Goal: Information Seeking & Learning: Learn about a topic

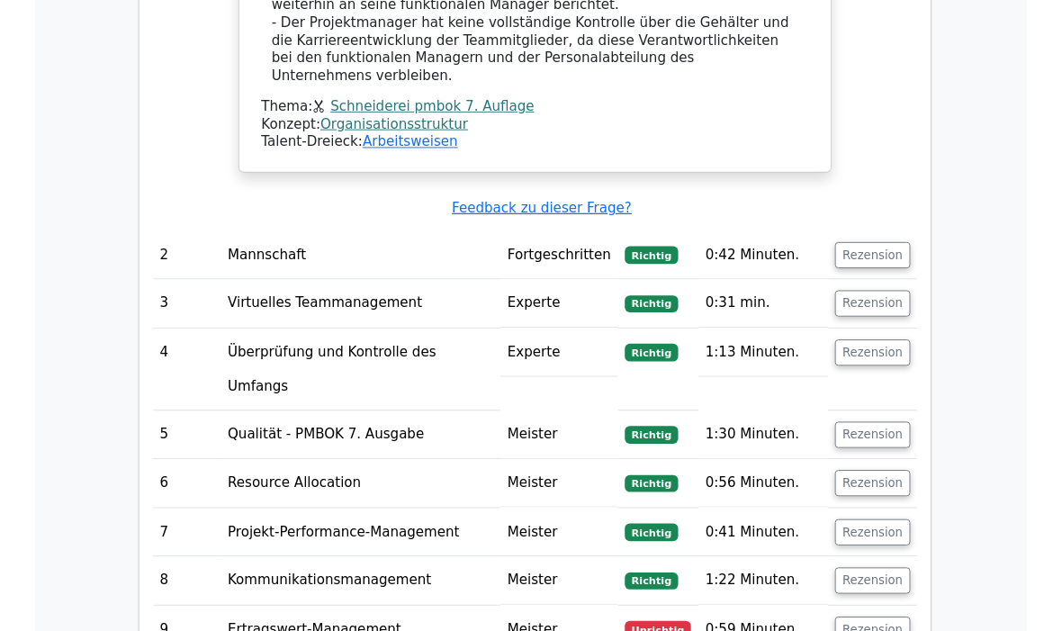
scroll to position [2354, 0]
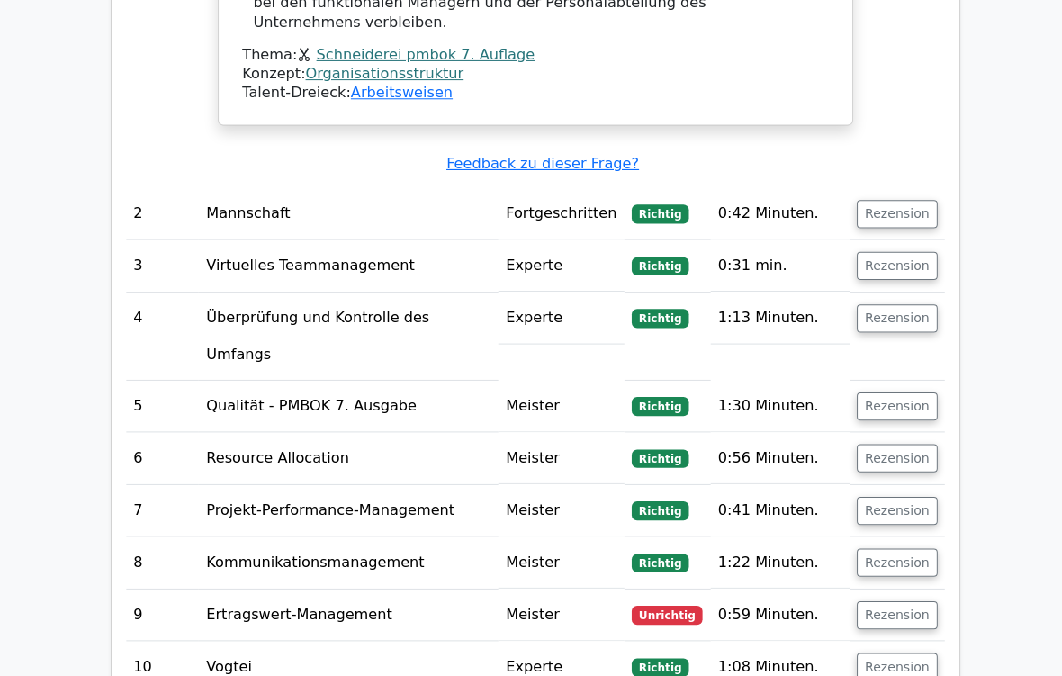
click at [904, 563] on button "Rezension" at bounding box center [890, 610] width 80 height 28
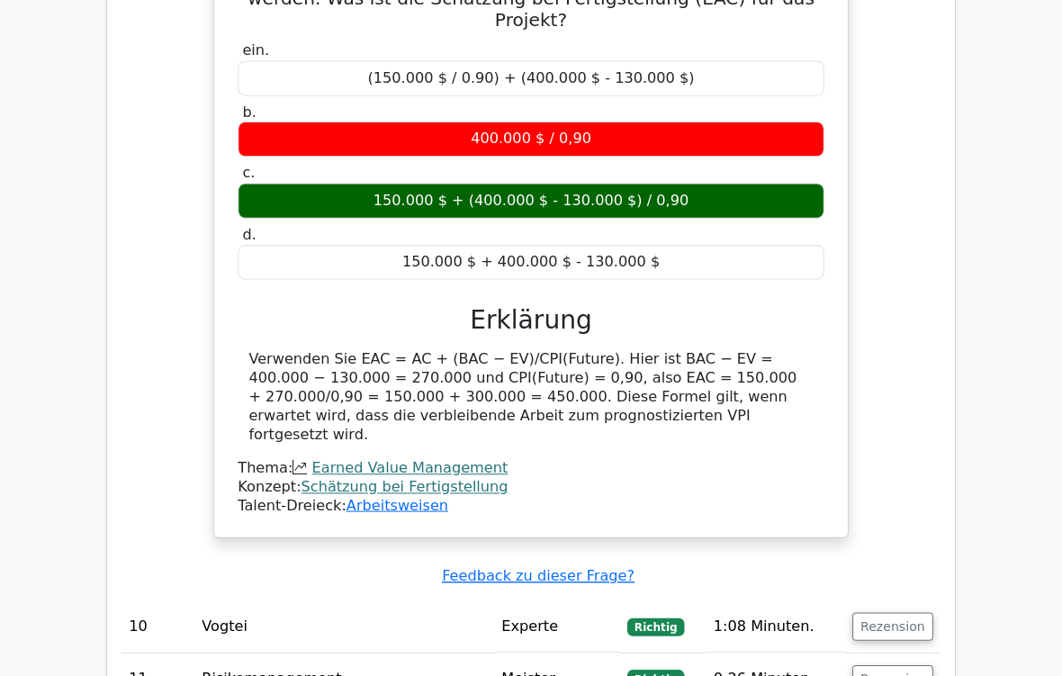
scroll to position [3166, 0]
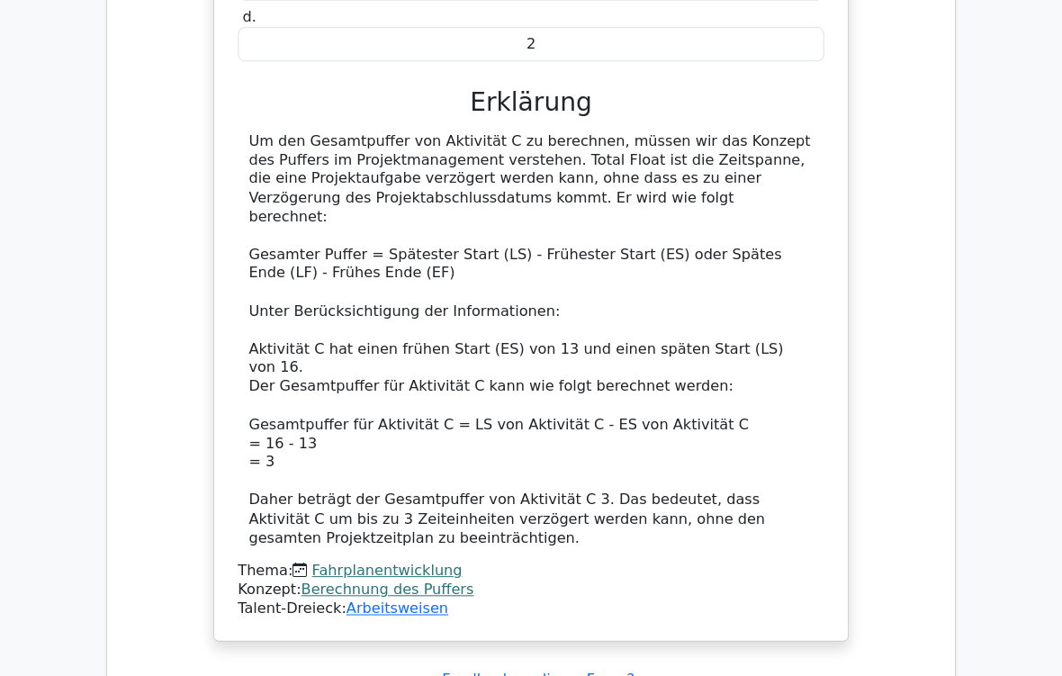
scroll to position [4312, 0]
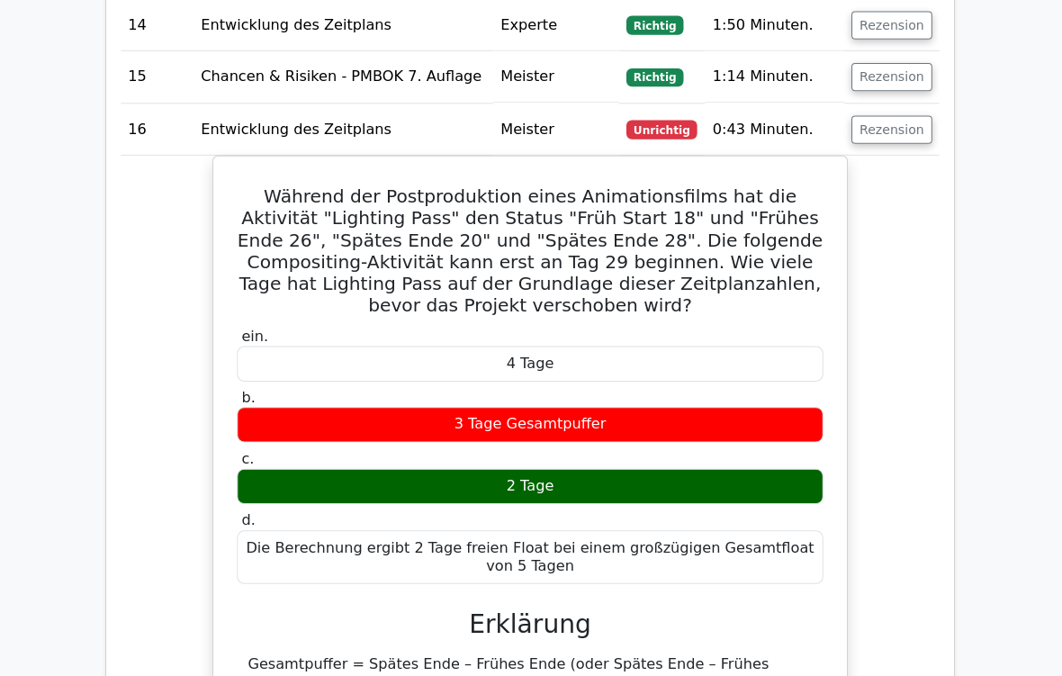
scroll to position [4986, 0]
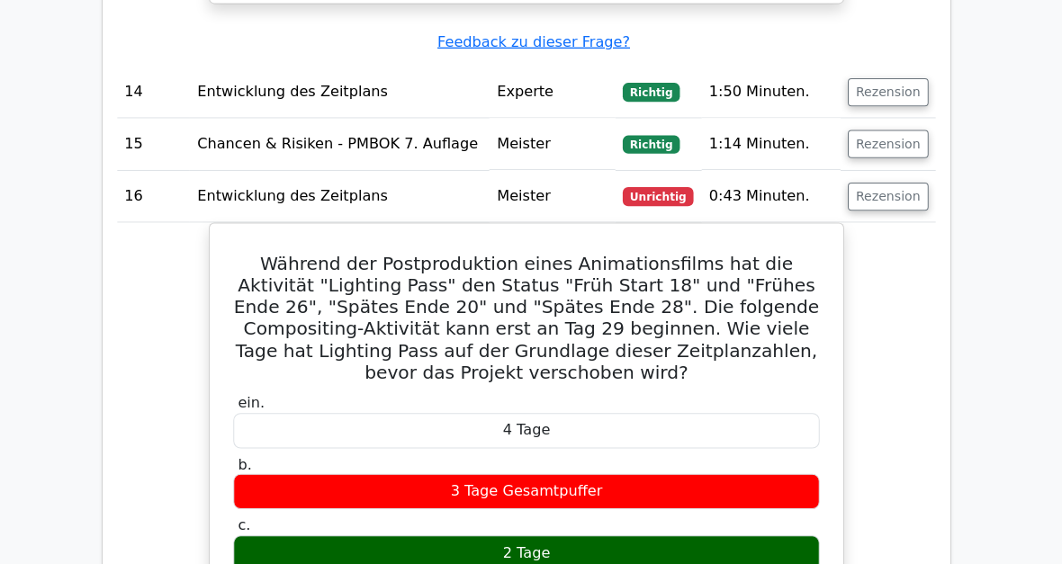
scroll to position [4762, 0]
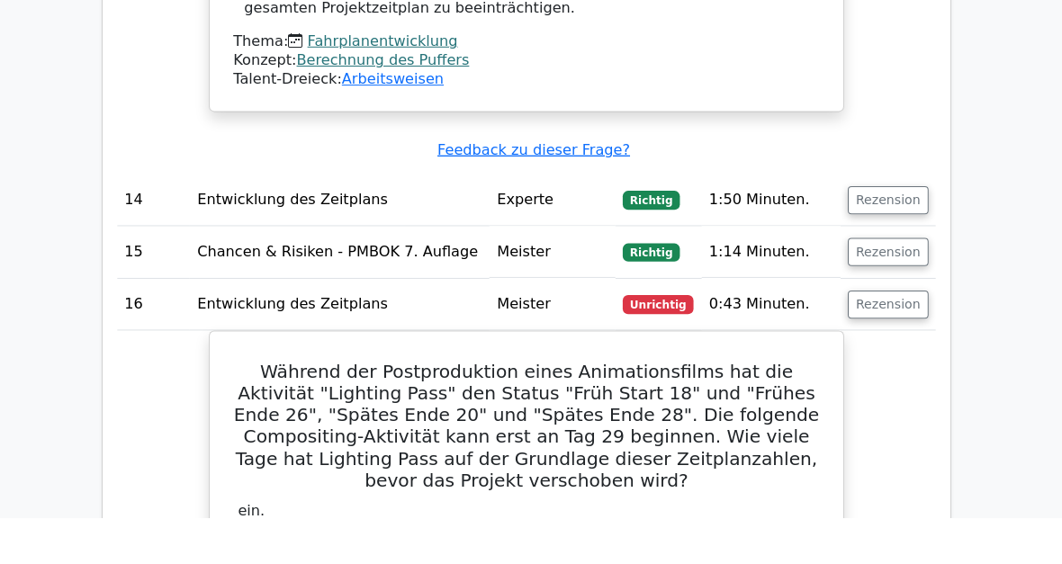
click at [257, 408] on h5 "Während der Postproduktion eines Animationsfilms hat die Aktivität "Lighting Pa…" at bounding box center [531, 473] width 585 height 130
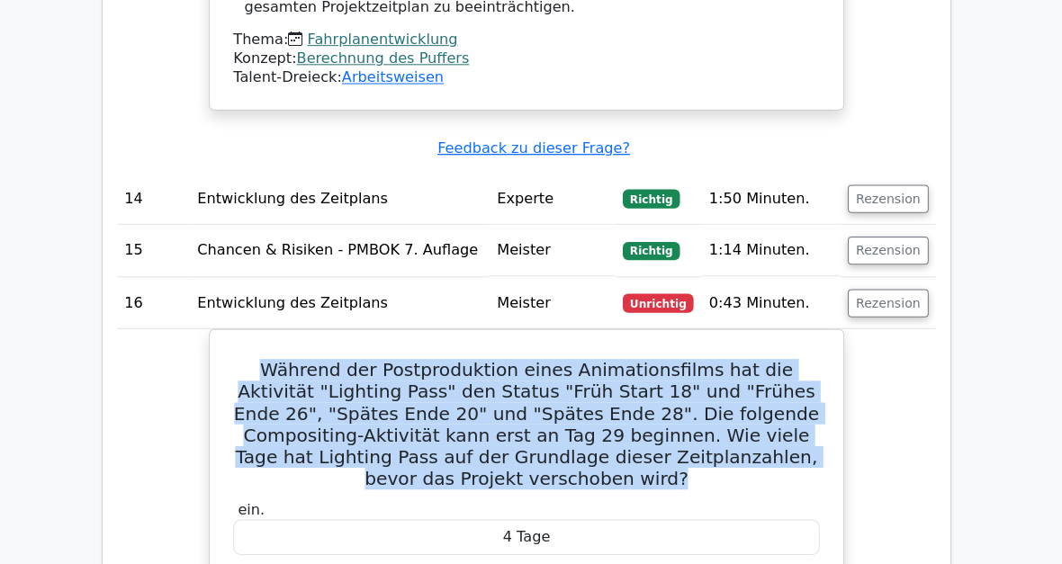
copy h5 "Während der Postproduktion eines Animationsfilms hat die Aktivität "Lighting Pa…"
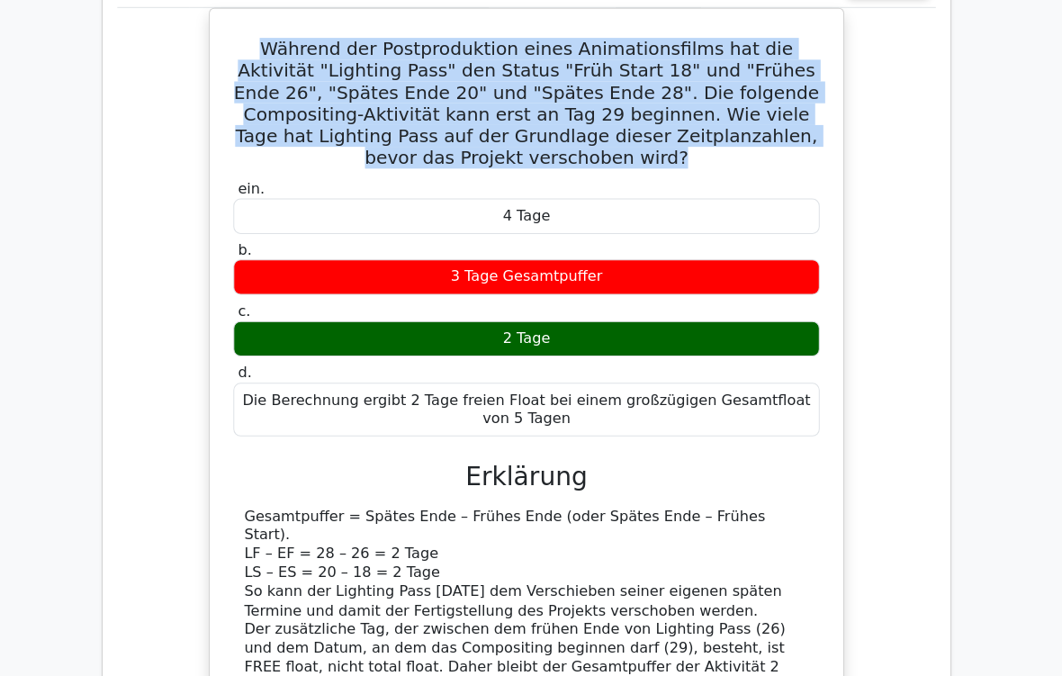
scroll to position [5133, 0]
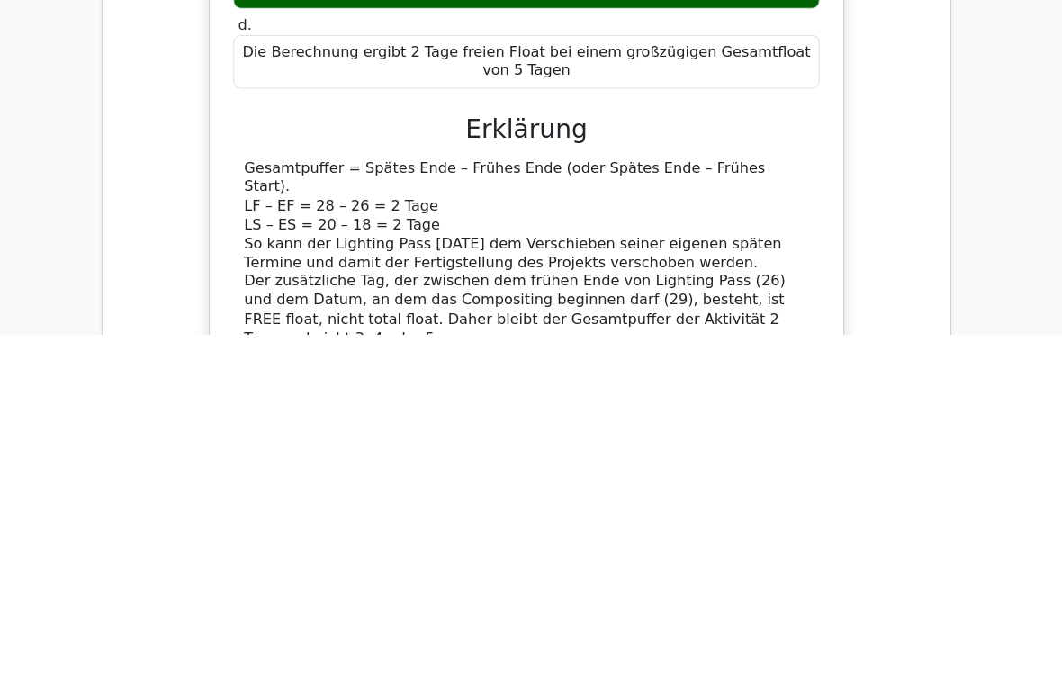
paste textarea "Während der Postproduktion eines Animationsfilms hat die Aktivität "Lighting Pa…"
type textarea "Hallo Sie haben einen kleinen typo Während der Postproduktion eines Animationsf…"
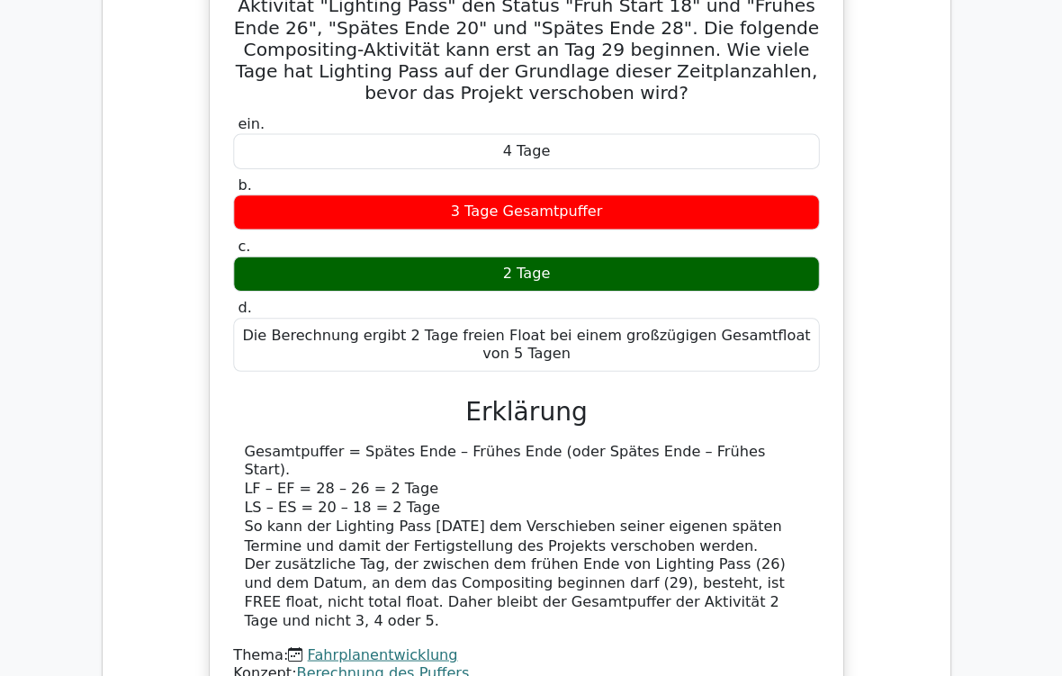
scroll to position [5256, 0]
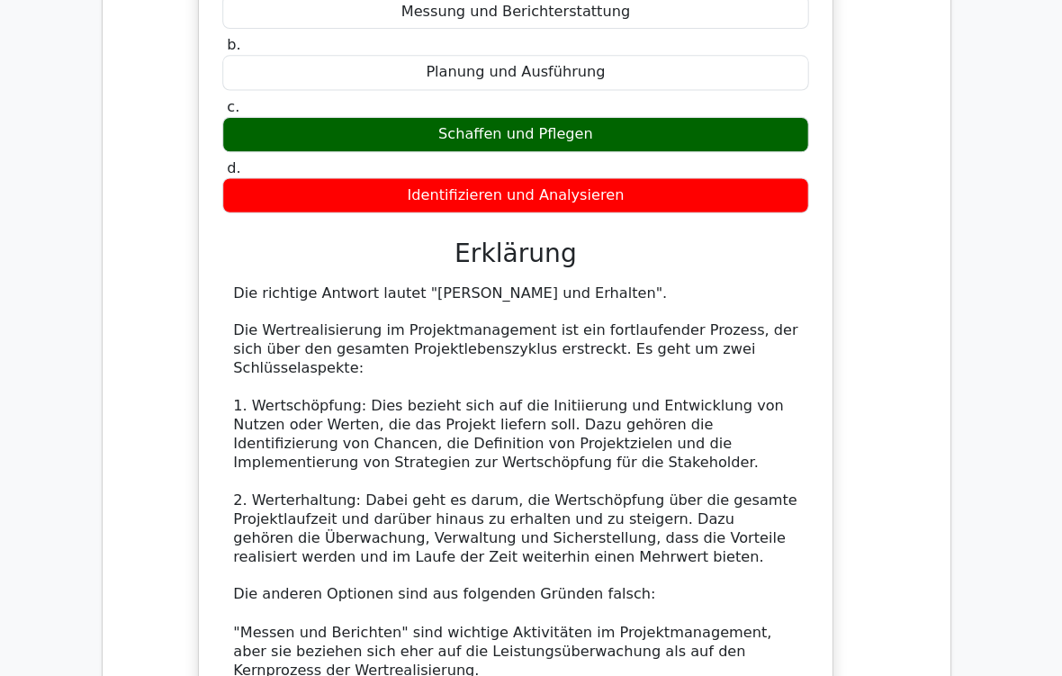
scroll to position [6205, 0]
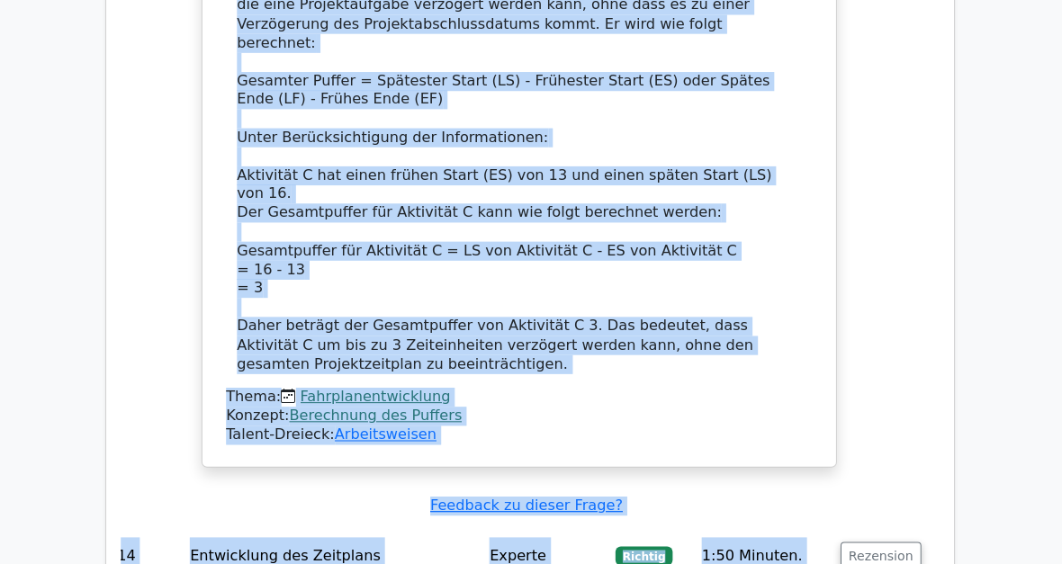
scroll to position [4460, 0]
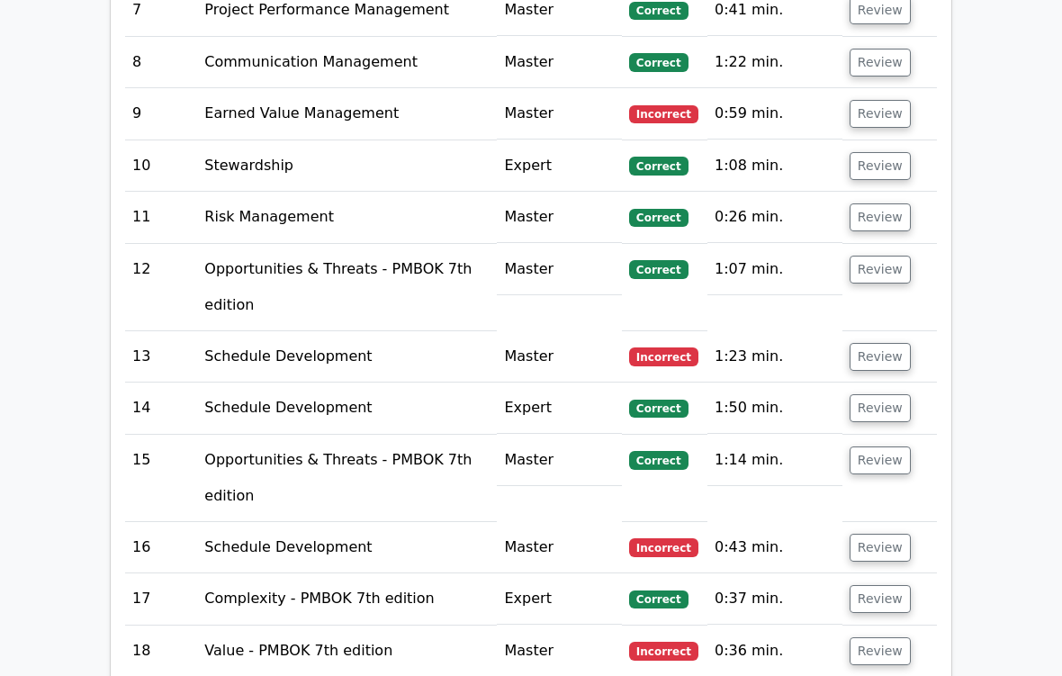
scroll to position [2727, 0]
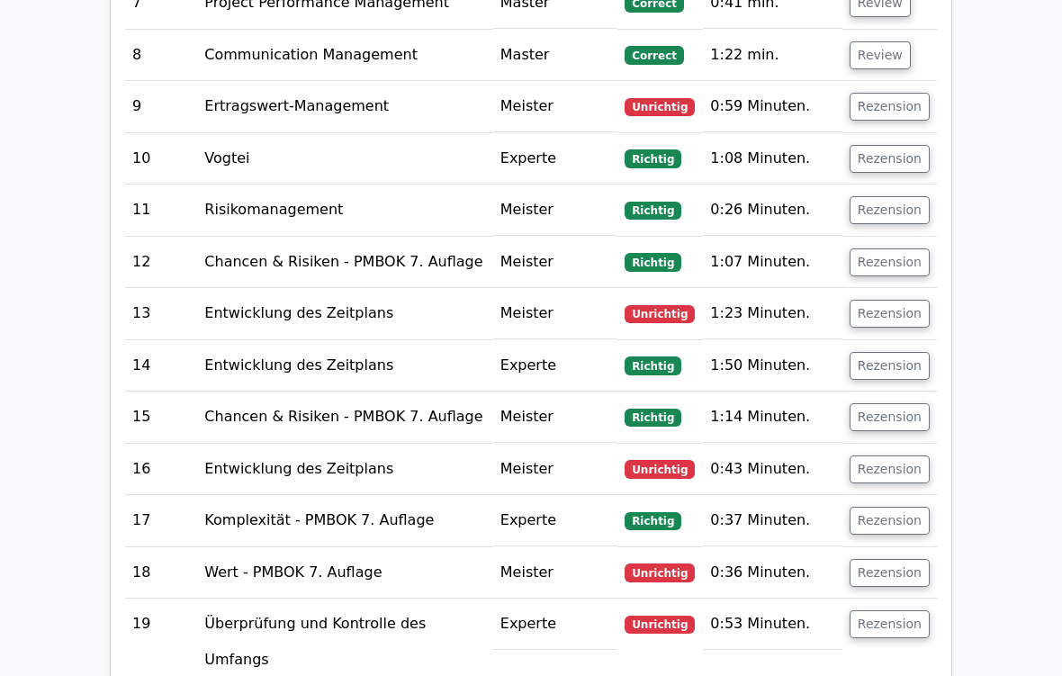
click at [891, 607] on button "Rezension" at bounding box center [890, 624] width 80 height 28
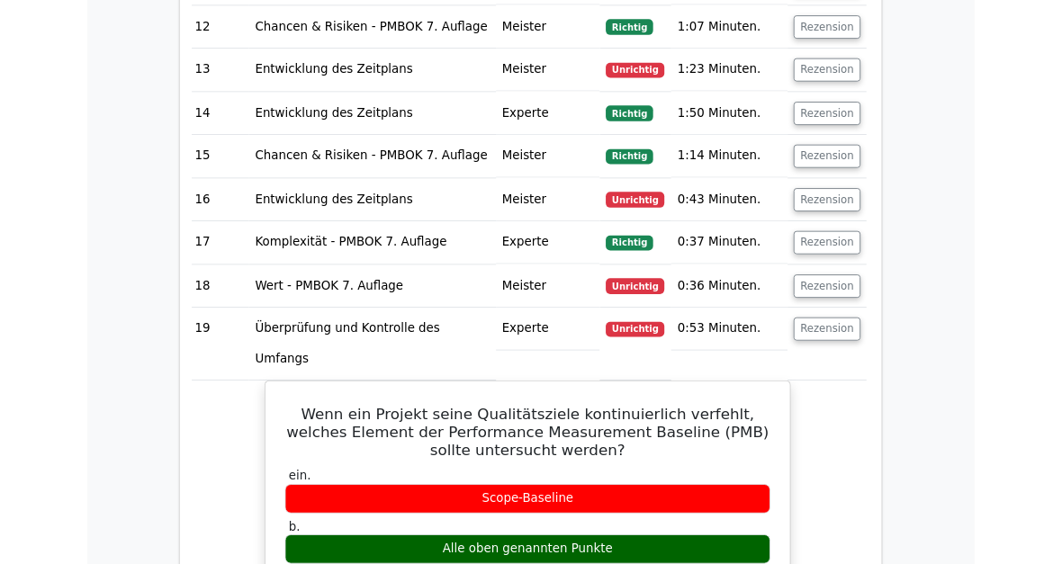
scroll to position [3019, 0]
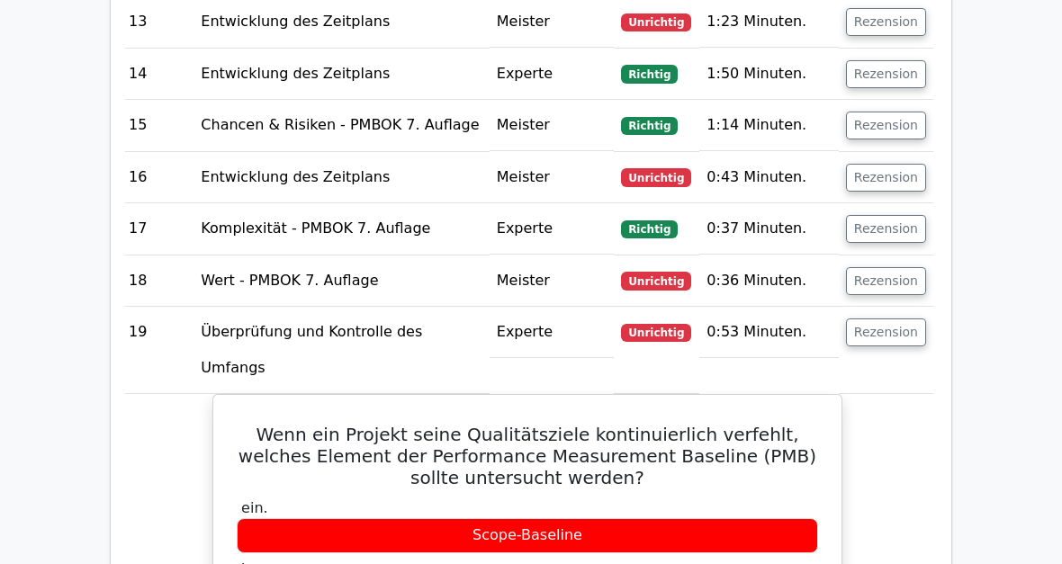
click at [896, 267] on button "Rezension" at bounding box center [886, 281] width 80 height 28
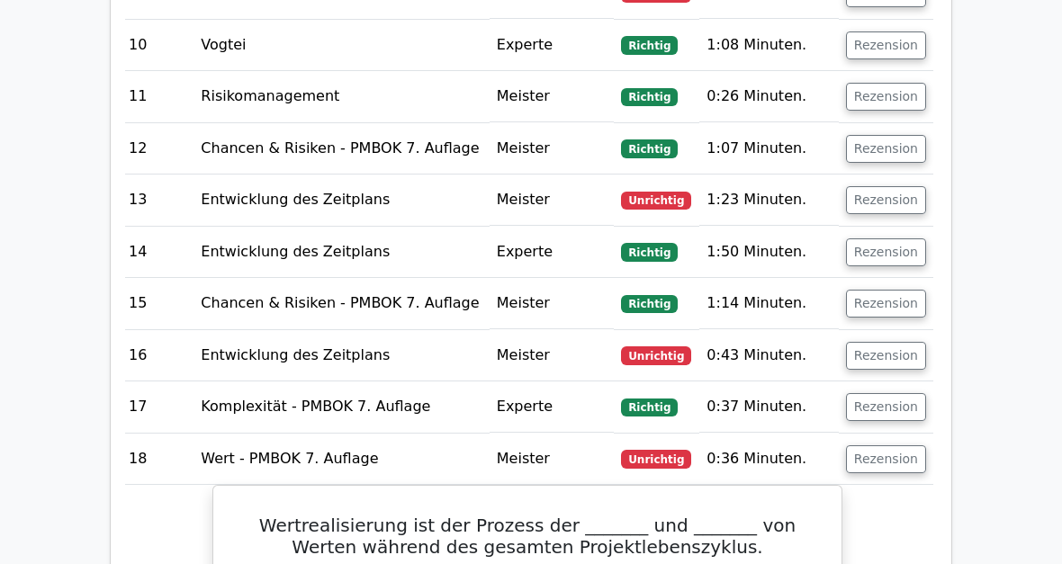
scroll to position [2769, 0]
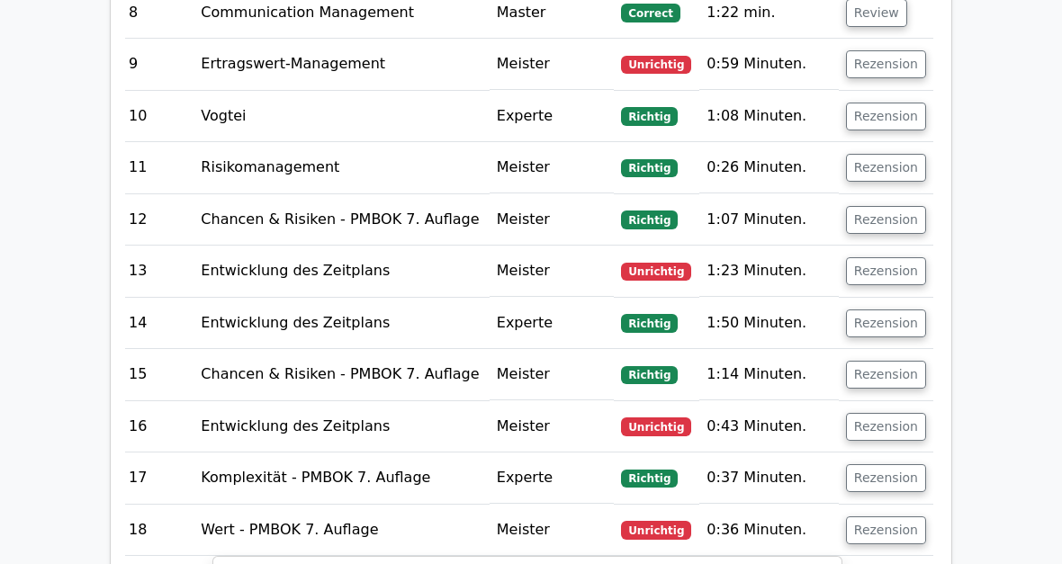
click at [909, 413] on button "Rezension" at bounding box center [886, 427] width 80 height 28
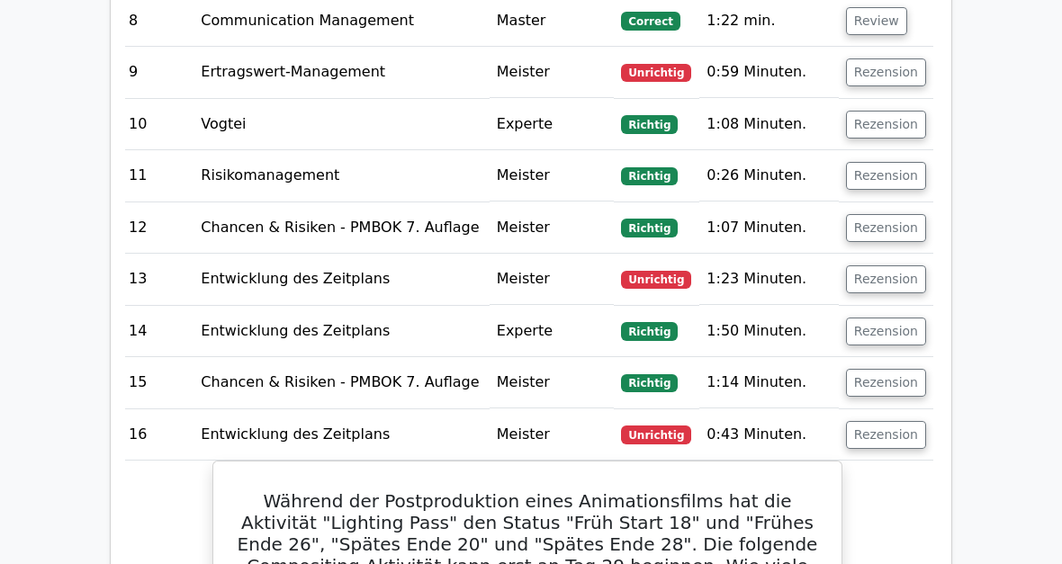
scroll to position [2761, 0]
click at [910, 266] on button "Rezension" at bounding box center [886, 280] width 80 height 28
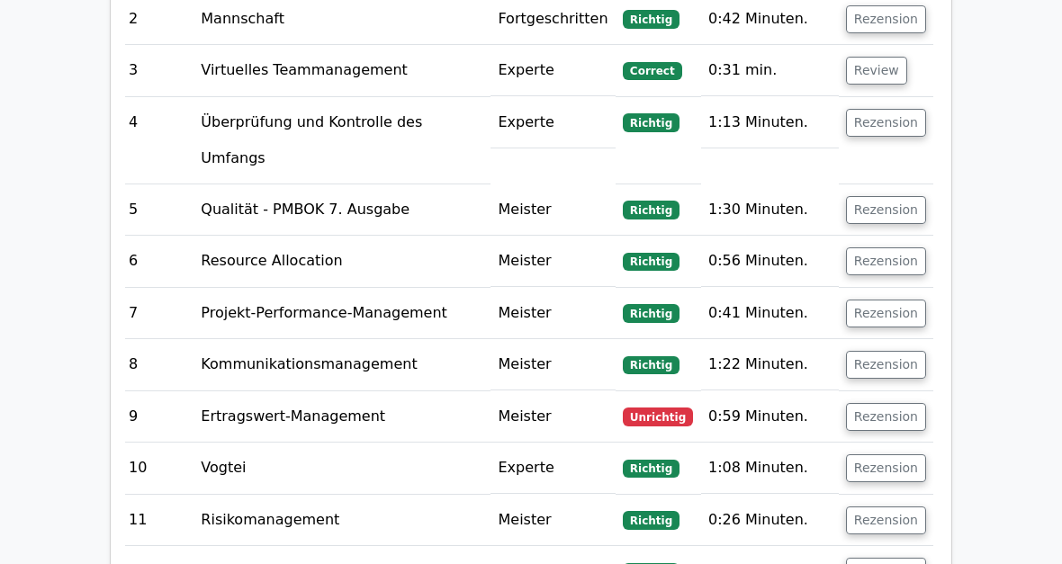
scroll to position [2453, 0]
click at [907, 403] on button "Rezension" at bounding box center [886, 417] width 80 height 28
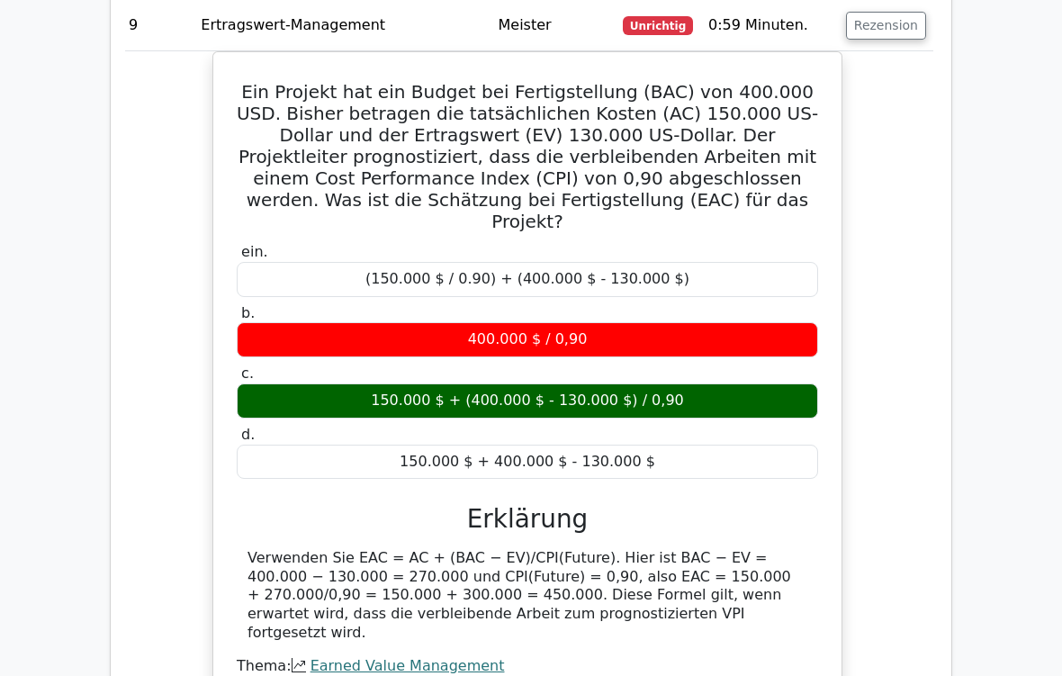
scroll to position [2876, 0]
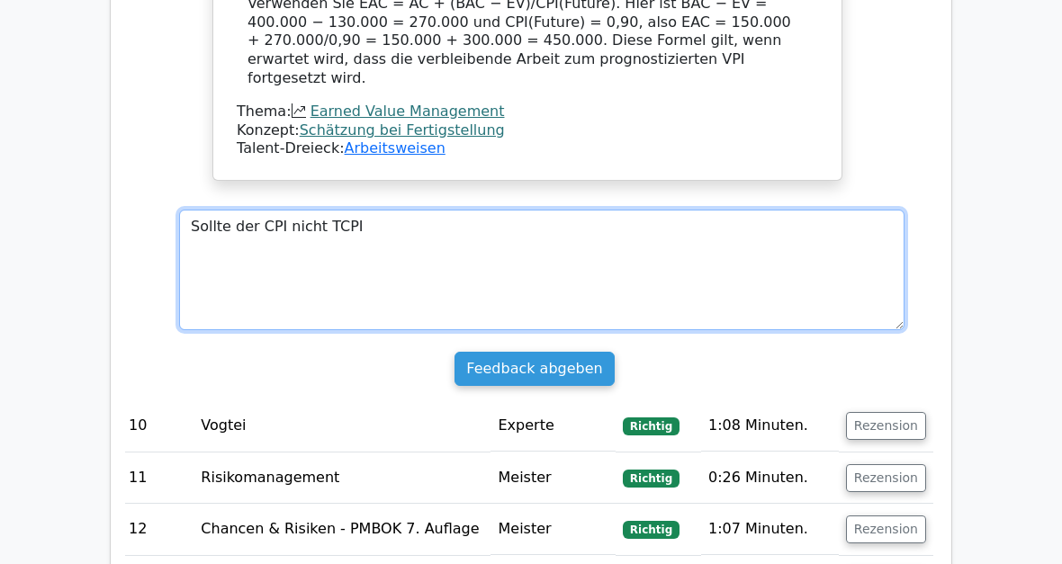
scroll to position [3399, 0]
click at [421, 210] on textarea "Sollte der CPI nicht TCPI" at bounding box center [541, 270] width 725 height 121
click at [428, 210] on textarea "Sollte der CPI nicht TCPI" at bounding box center [541, 270] width 725 height 121
paste textarea "To Complete Performance Index)"
click at [356, 210] on textarea "Sollte der CPI nicht TCPI To Complete Performance Index)" at bounding box center [541, 270] width 725 height 121
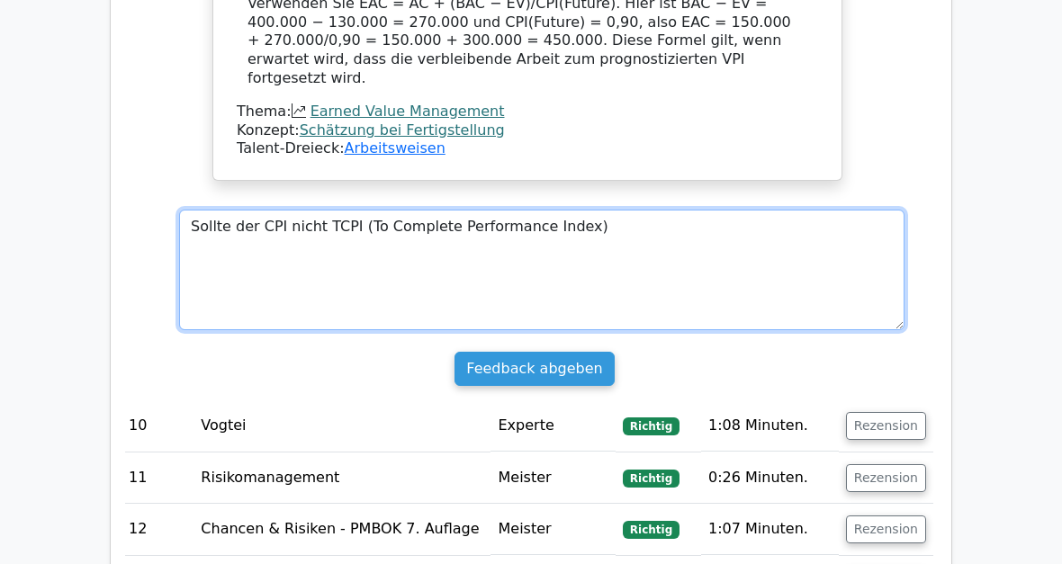
click at [257, 210] on textarea "Sollte der CPI nicht TCPI (To Complete Performance Index)" at bounding box center [541, 270] width 725 height 121
click at [286, 210] on textarea "Sollte der CPI nicht TCPI (To Complete Performance Index)" at bounding box center [541, 270] width 725 height 121
click at [439, 210] on textarea "Sollte der CPI Cost Performance inticator nicht TCPI (To Complete Performance I…" at bounding box center [541, 270] width 725 height 121
click at [780, 210] on textarea "Sollte der CPI Cost Performance Indikator nicht TCPI (To Complete Performance I…" at bounding box center [541, 270] width 725 height 121
click at [528, 210] on textarea "Sollte der CPI Cost Performance Indikator nicht TCPI (To Complete Performance I…" at bounding box center [541, 270] width 725 height 121
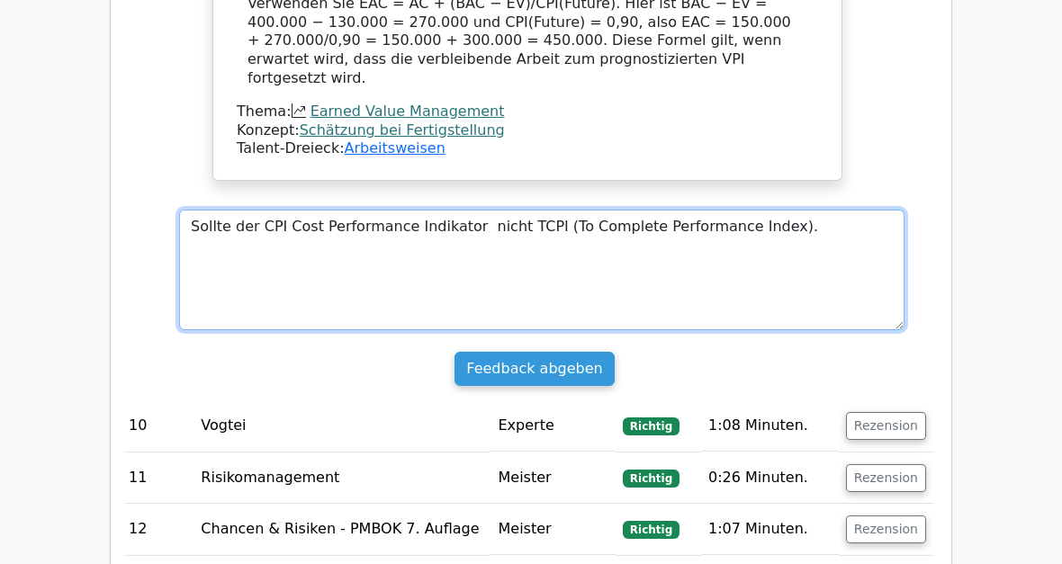
click at [811, 210] on textarea "Sollte der CPI Cost Performance Indikator nicht TCPI (To Complete Performance I…" at bounding box center [541, 270] width 725 height 121
click at [876, 210] on textarea "Sollte der CPI Cost Performance Indikator nicht TCPI (To Complete Performance I…" at bounding box center [541, 270] width 725 height 121
click at [238, 210] on textarea "Sollte der CPI Cost Performance Indikator nicht TCPI (To Complete Performance I…" at bounding box center [541, 270] width 725 height 121
click at [331, 210] on textarea "Sollte der CPI Cost Performance Indikator nicht TCPI (To Complete Performance I…" at bounding box center [541, 270] width 725 height 121
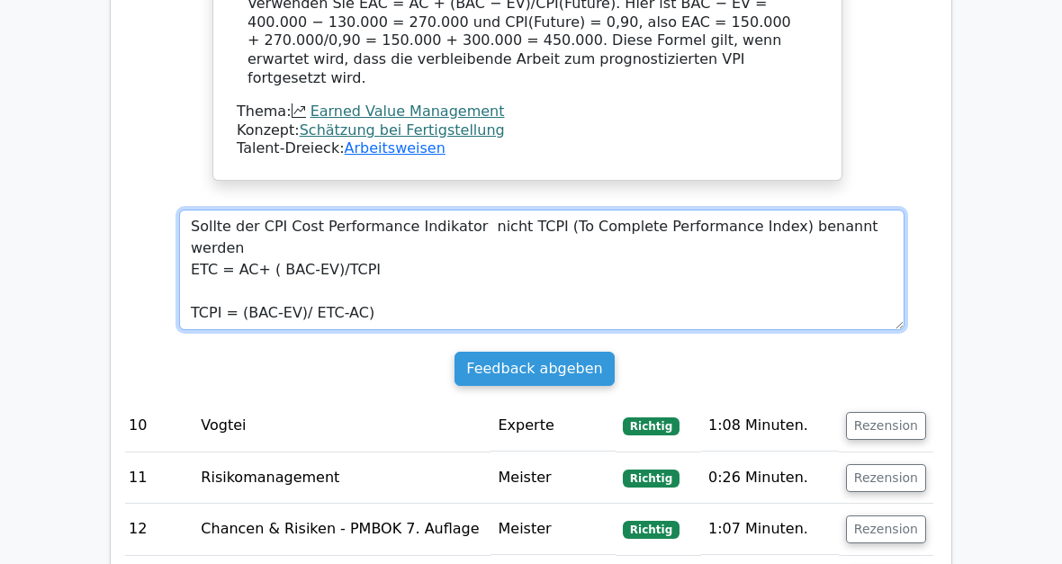
click at [311, 210] on textarea "Sollte der CPI Cost Performance Indikator nicht TCPI (To Complete Performance I…" at bounding box center [541, 270] width 725 height 121
click at [447, 210] on textarea "Sollte der CPI Cost Performance Indikator nicht TCPI (To Complete Performance I…" at bounding box center [541, 270] width 725 height 121
click at [818, 210] on textarea "Sollte der CPI Cost Performance Indikator nicht TCPI (To Complete Performance I…" at bounding box center [541, 270] width 725 height 121
type textarea "Sollte der CPI Cost Performance Indikator nicht TCPI (To Complete Performance I…"
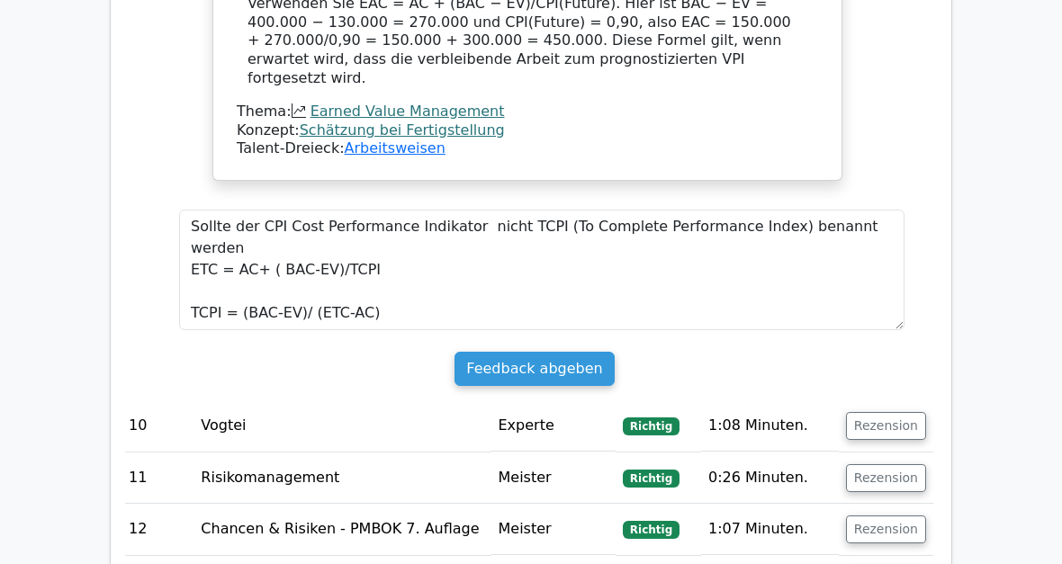
click at [578, 352] on input "Submit feedback" at bounding box center [534, 369] width 159 height 34
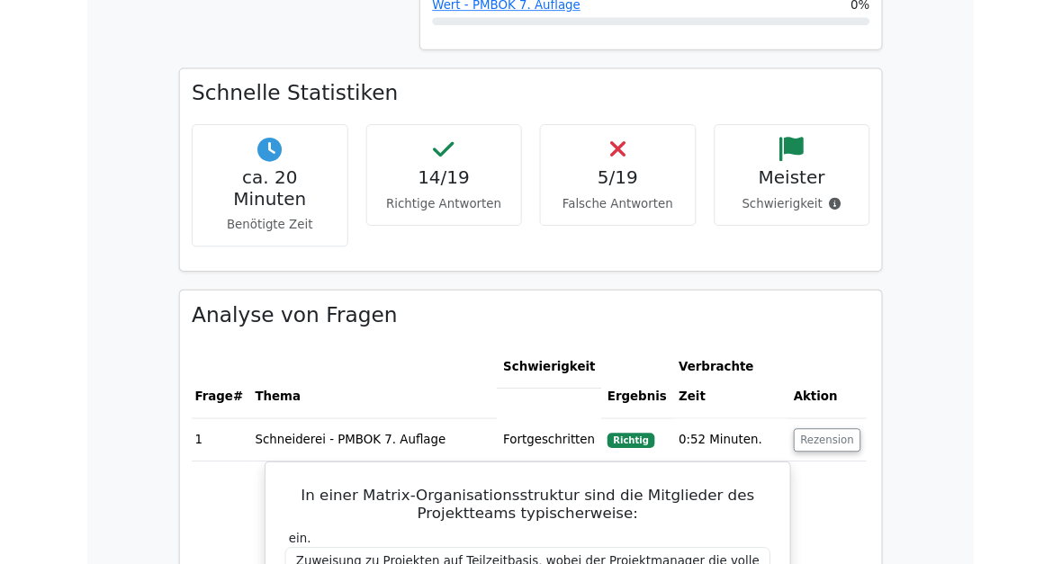
scroll to position [1122, 0]
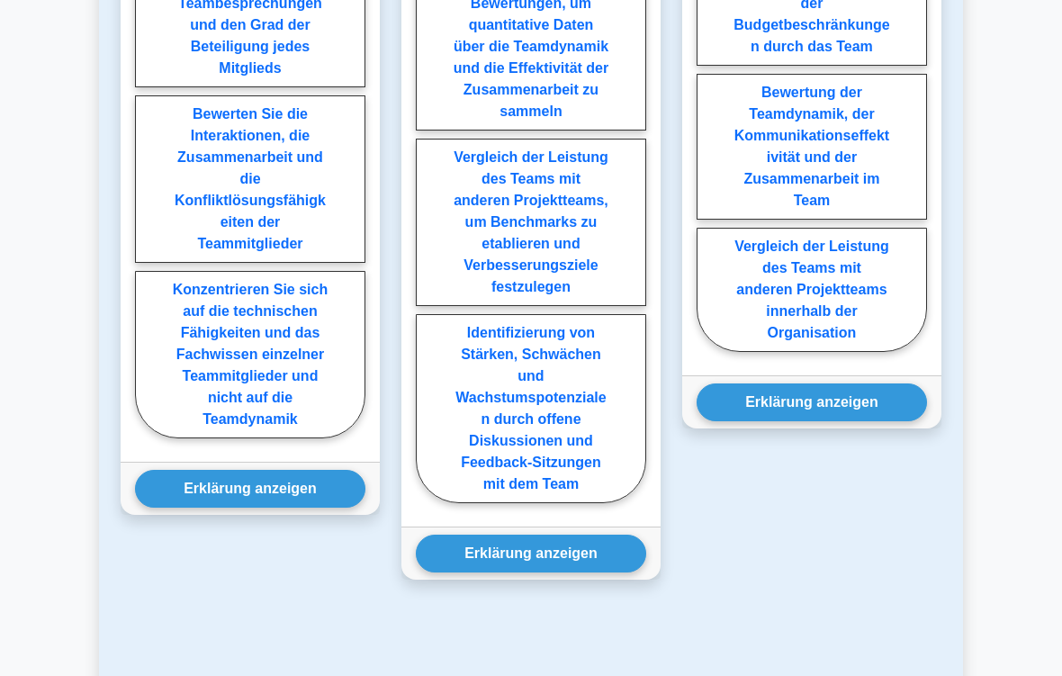
scroll to position [2879, 0]
click at [229, 263] on label "Bewerten Sie die Interaktionen, die Zusammenarbeit und die Konfliktlösungsfähig…" at bounding box center [250, 178] width 230 height 167
click at [147, 103] on input "Bewerten Sie die Interaktionen, die Zusammenarbeit und die Konfliktlösungsfähig…" at bounding box center [141, 97] width 12 height 12
radio input "true"
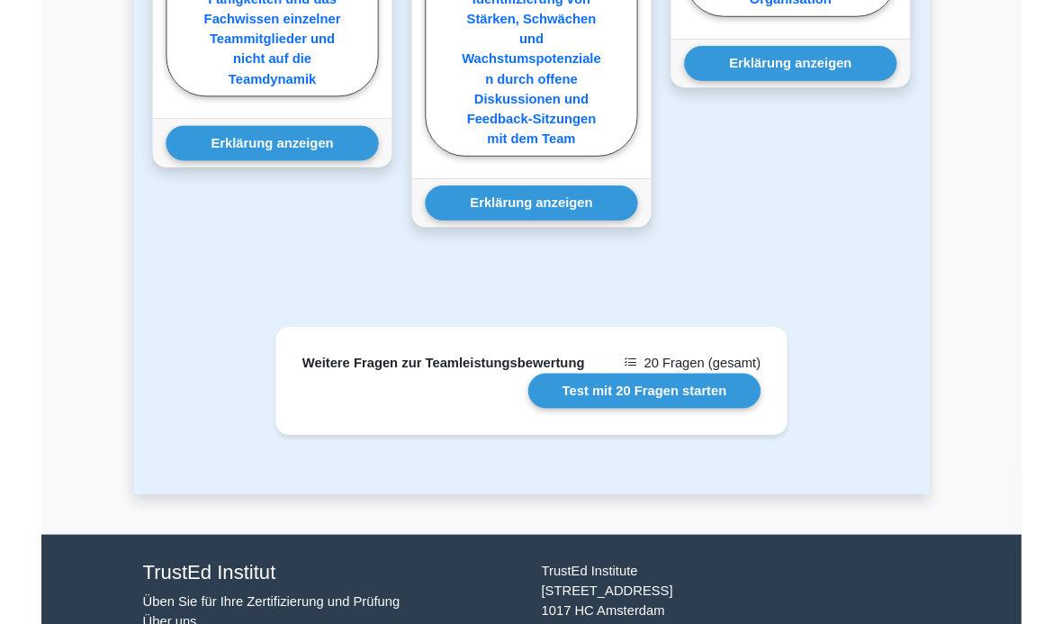
scroll to position [3243, 0]
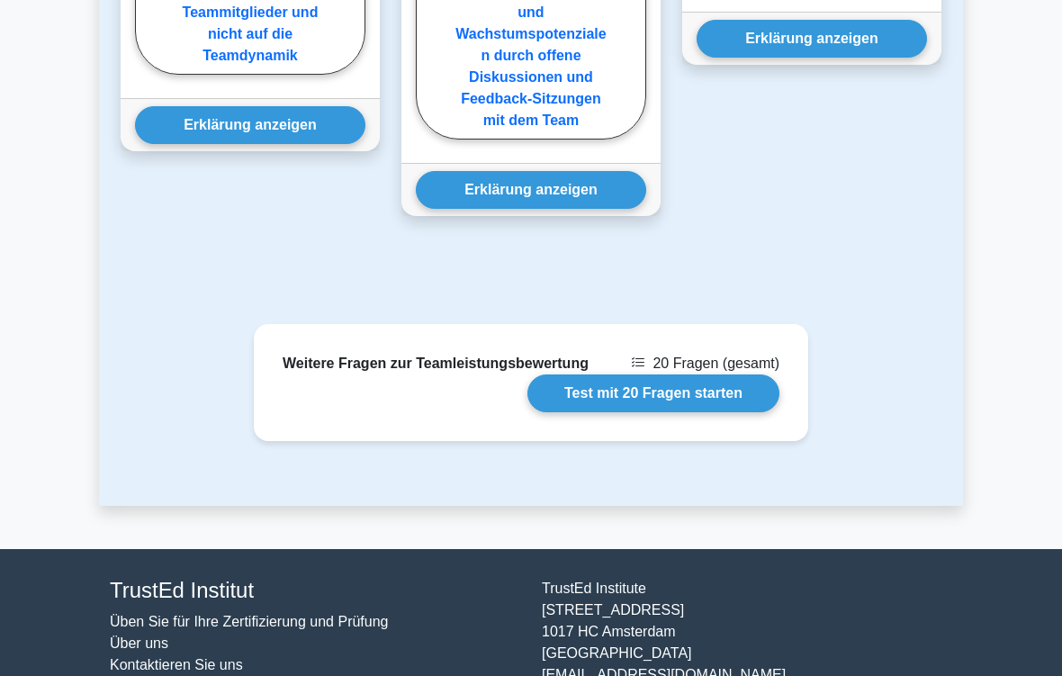
click at [230, 144] on button "Erklärung anzeigen" at bounding box center [250, 125] width 230 height 38
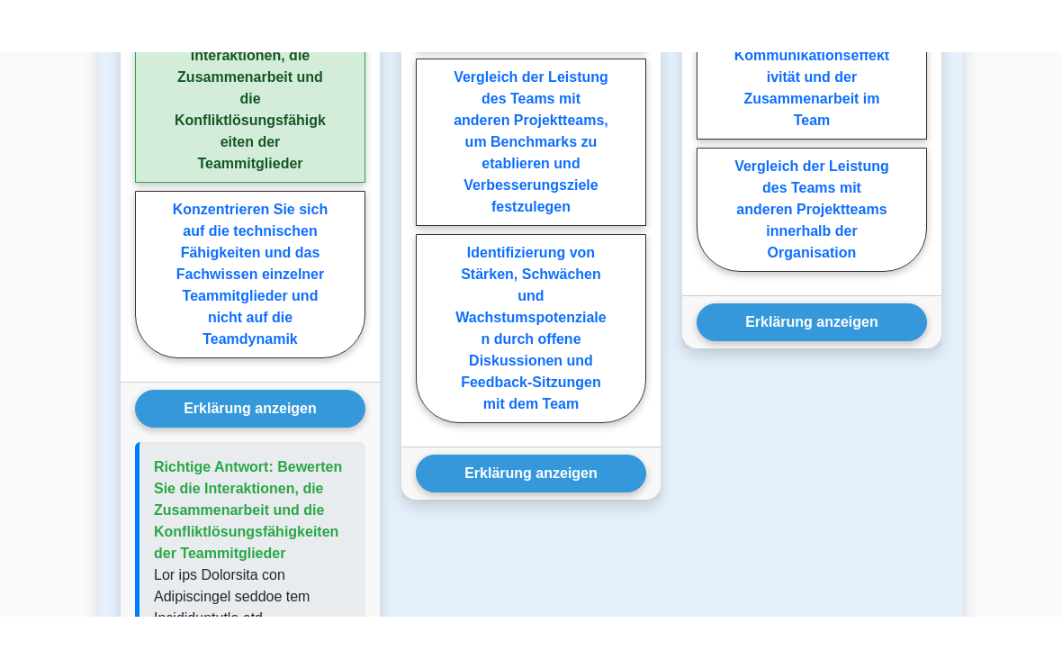
scroll to position [3004, 0]
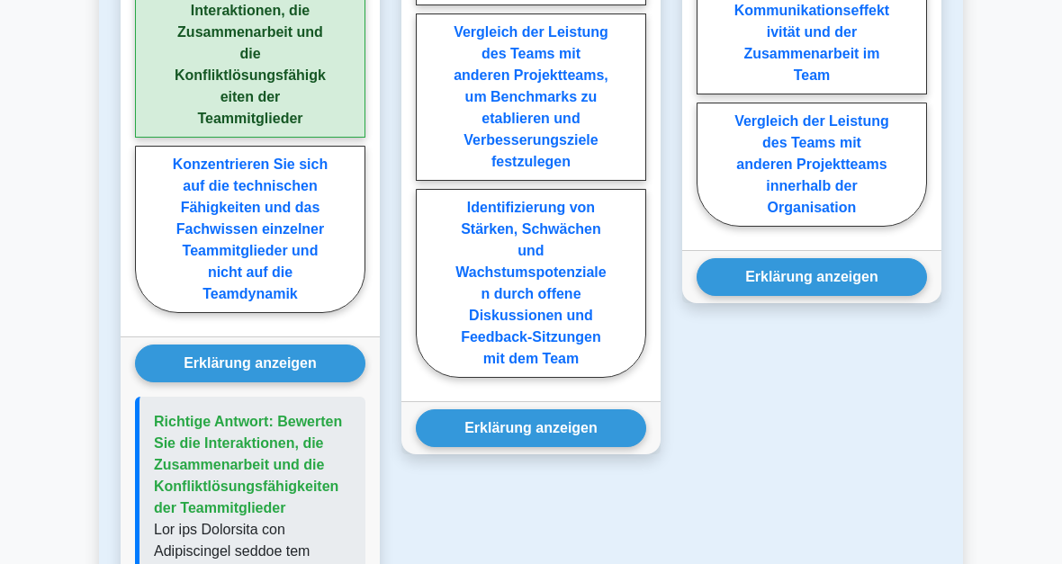
click at [533, 378] on label "Identifizierung von Stärken, Schwächen und Wachstumspotenzialen durch offene Di…" at bounding box center [531, 283] width 230 height 189
click at [428, 10] on input "Identifizierung von Stärken, Schwächen und Wachstumspotenzialen durch offene Di…" at bounding box center [422, 4] width 12 height 12
radio input "true"
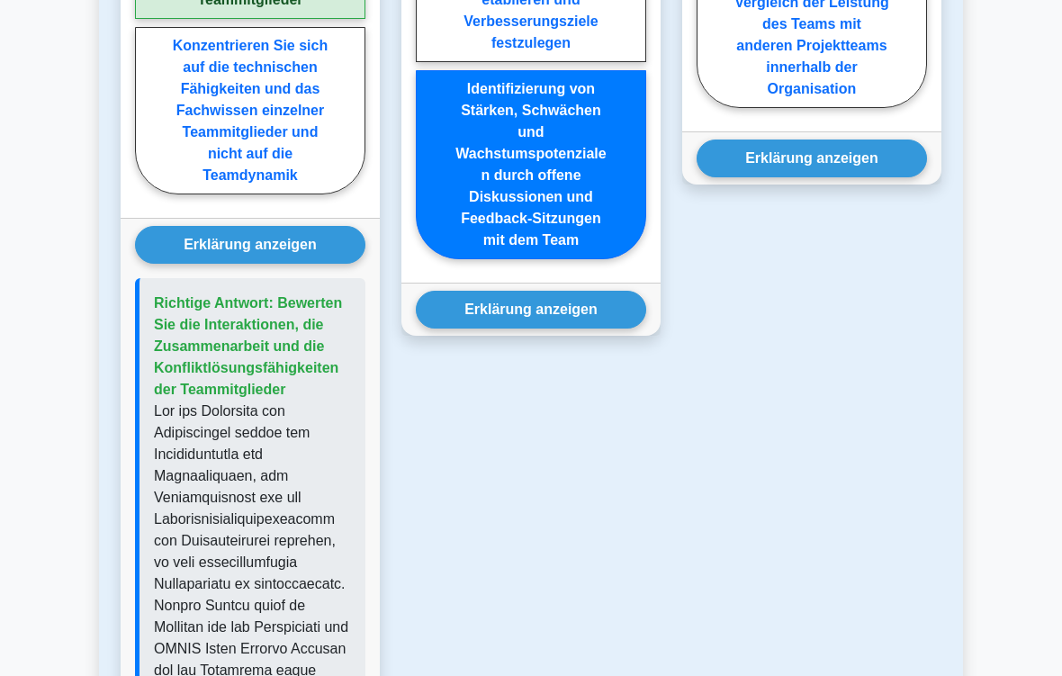
click at [554, 329] on button "Erklärung anzeigen" at bounding box center [531, 311] width 230 height 38
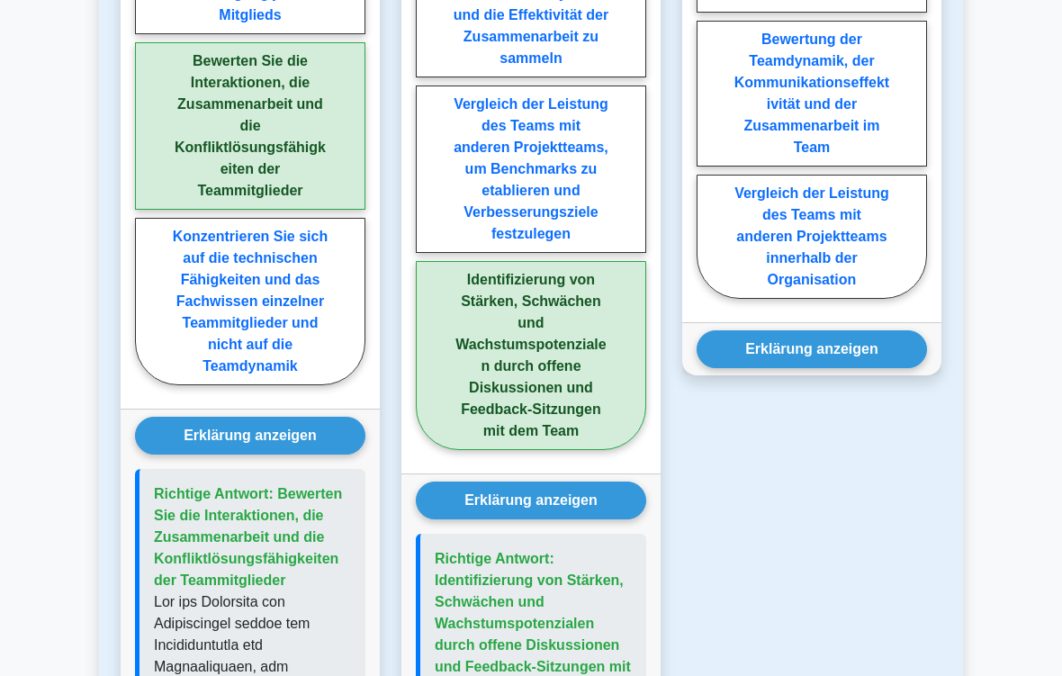
scroll to position [2932, 0]
click at [863, 167] on label "Bewertung der Teamdynamik, der Kommunikationseffektivität und der Zusammenarbei…" at bounding box center [812, 94] width 230 height 146
click at [708, 17] on input "Bewertung der Teamdynamik, der Kommunikationseffektivität und der Zusammenarbei…" at bounding box center [703, 11] width 12 height 12
radio input "true"
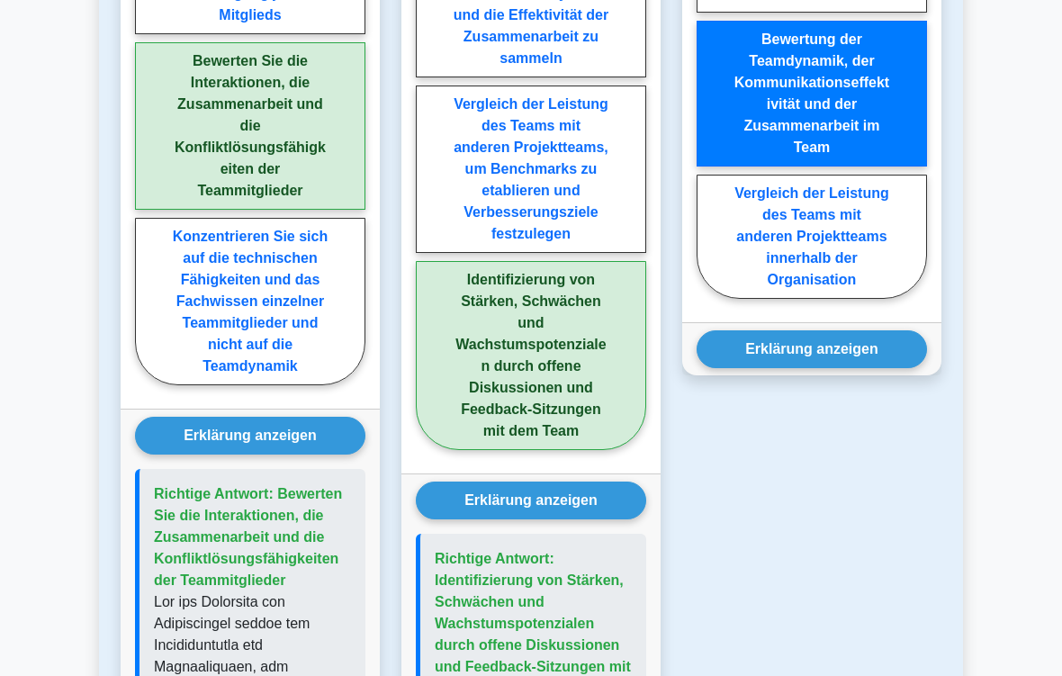
click at [828, 368] on button "Erklärung anzeigen" at bounding box center [812, 349] width 230 height 38
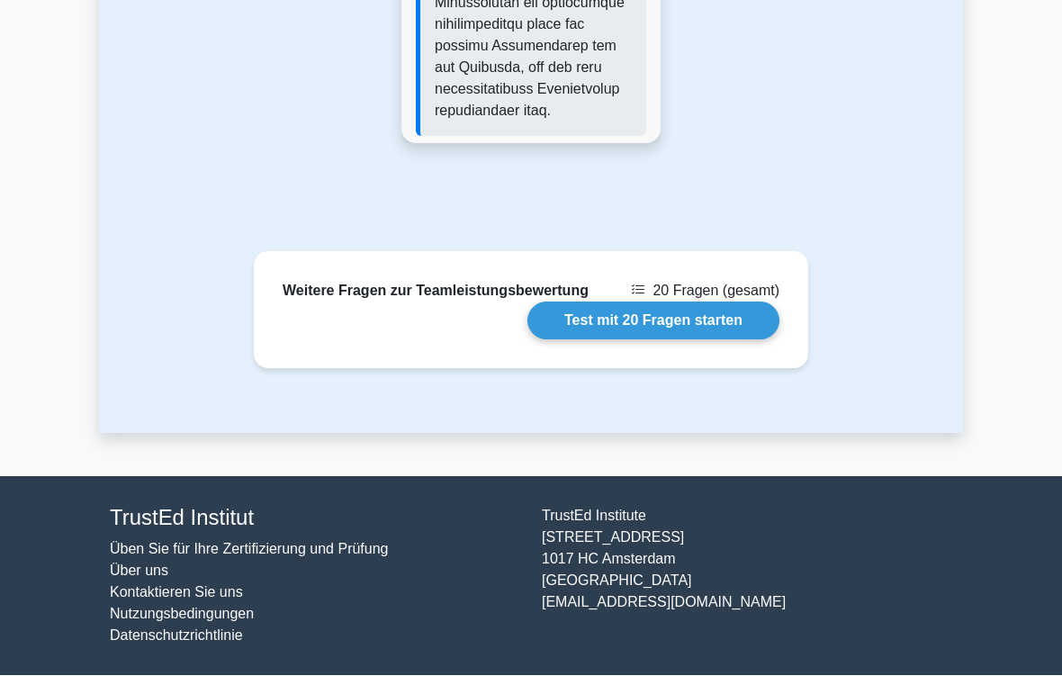
scroll to position [5308, 0]
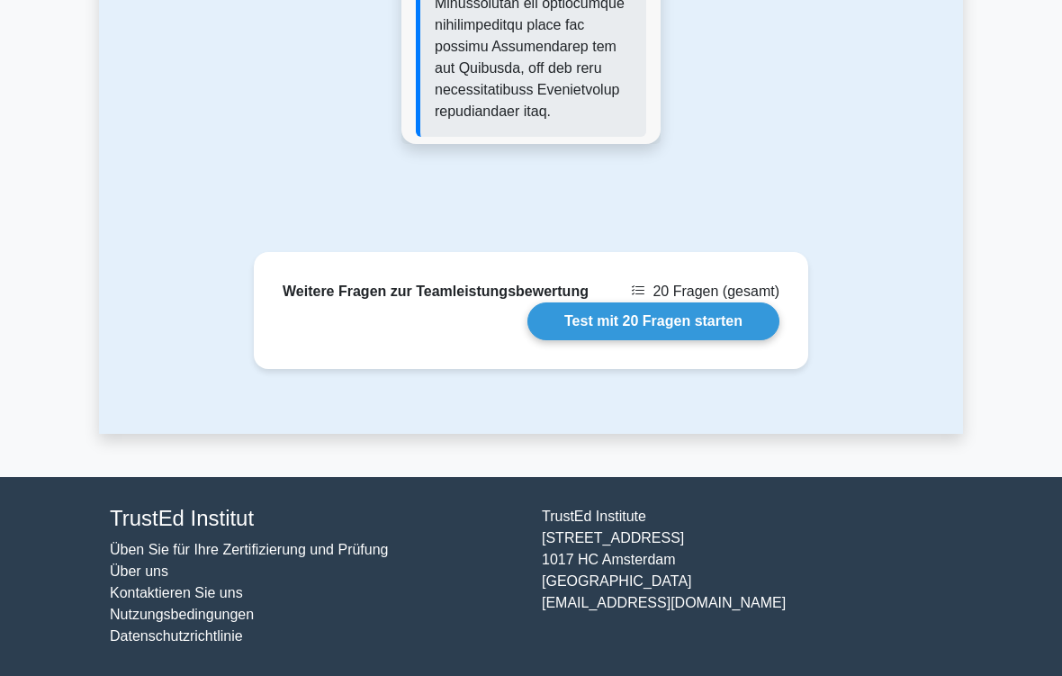
click at [688, 340] on link "Test mit 20 Fragen starten" at bounding box center [653, 321] width 252 height 38
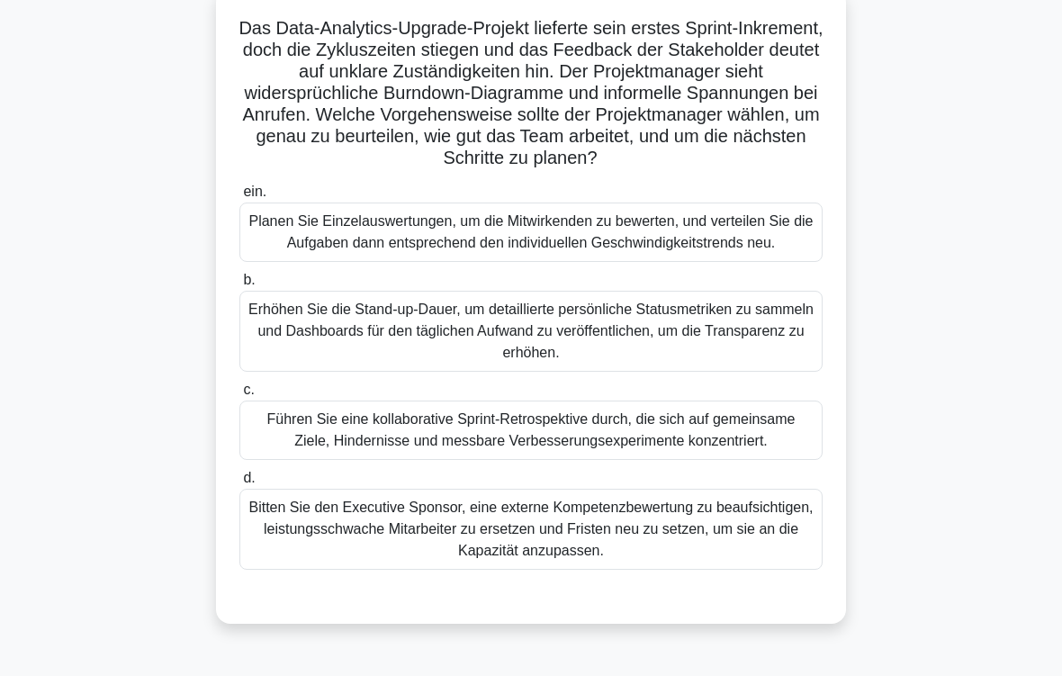
scroll to position [185, 0]
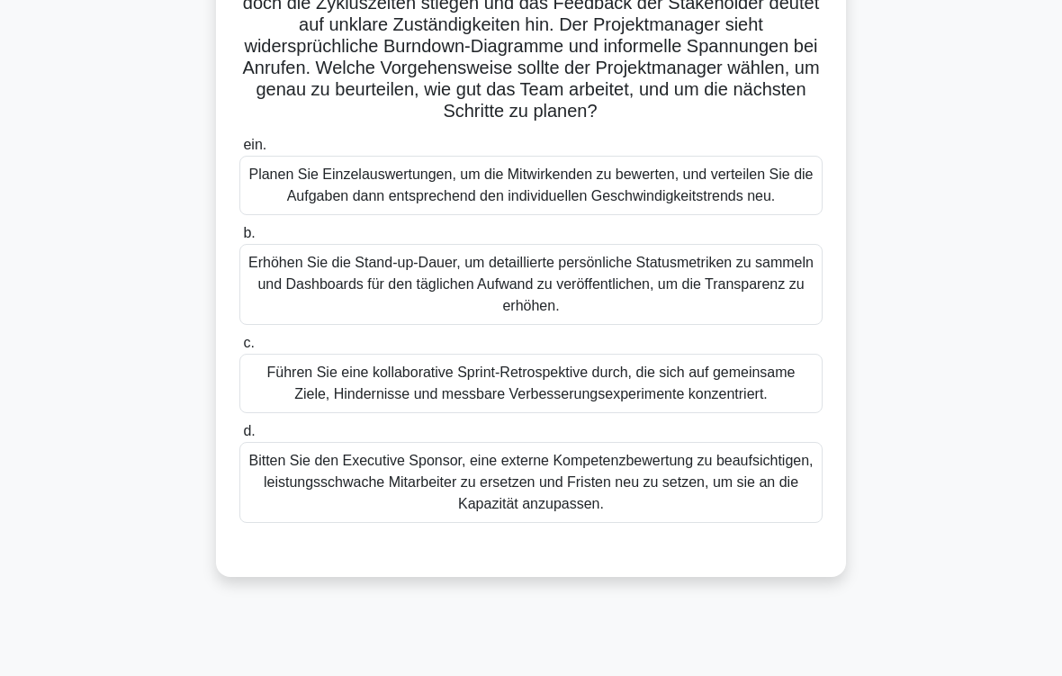
click at [776, 413] on div "Führen Sie eine kollaborative Sprint-Retrospektive durch, die sich auf gemeinsa…" at bounding box center [530, 383] width 583 height 59
click at [239, 349] on input "c. Führen Sie eine kollaborative Sprint-Retrospektive durch, die sich auf gemei…" at bounding box center [239, 344] width 0 height 12
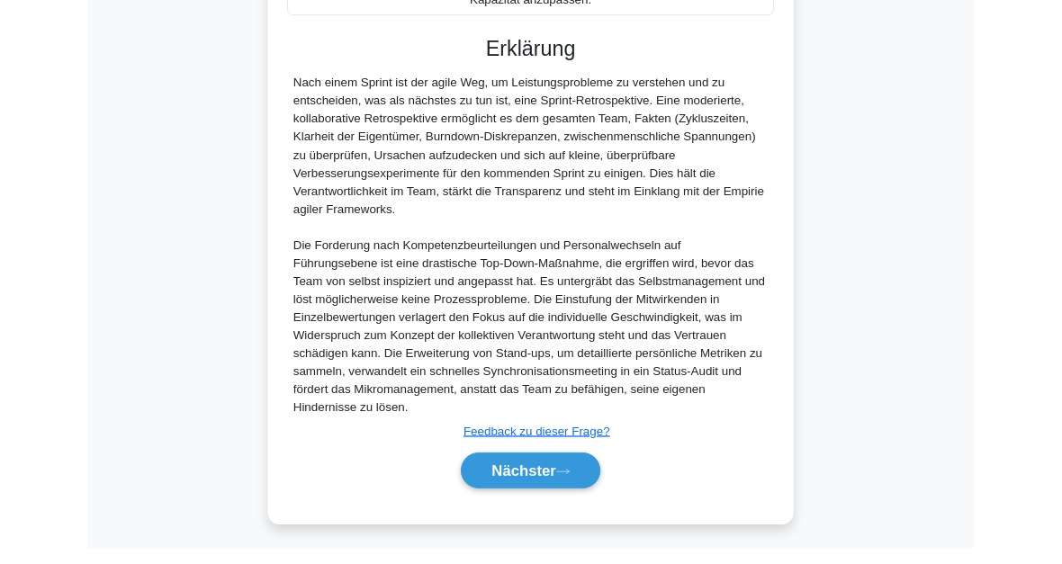
scroll to position [869, 0]
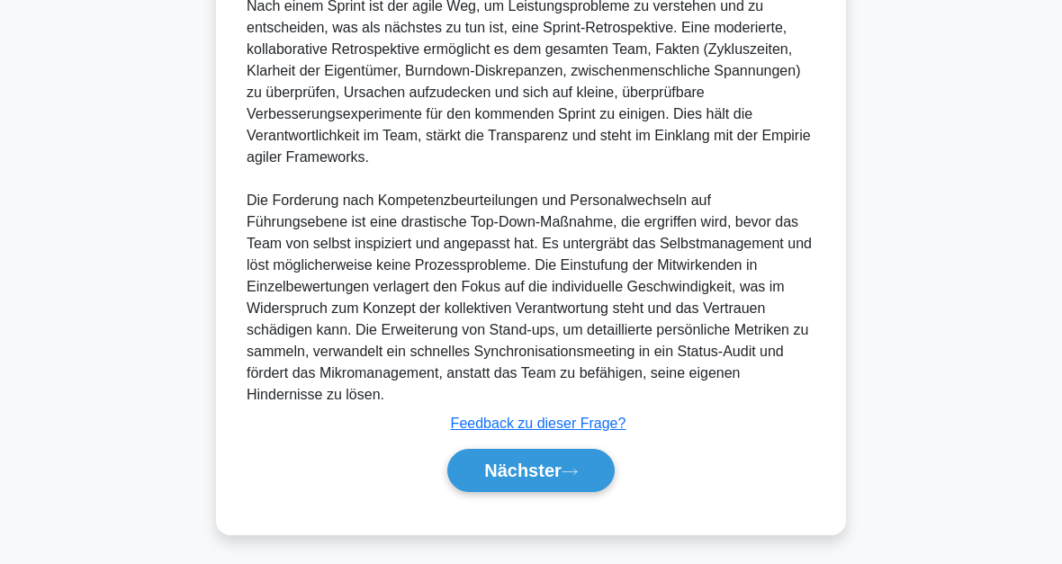
click at [558, 476] on font "Nächster" at bounding box center [522, 471] width 77 height 20
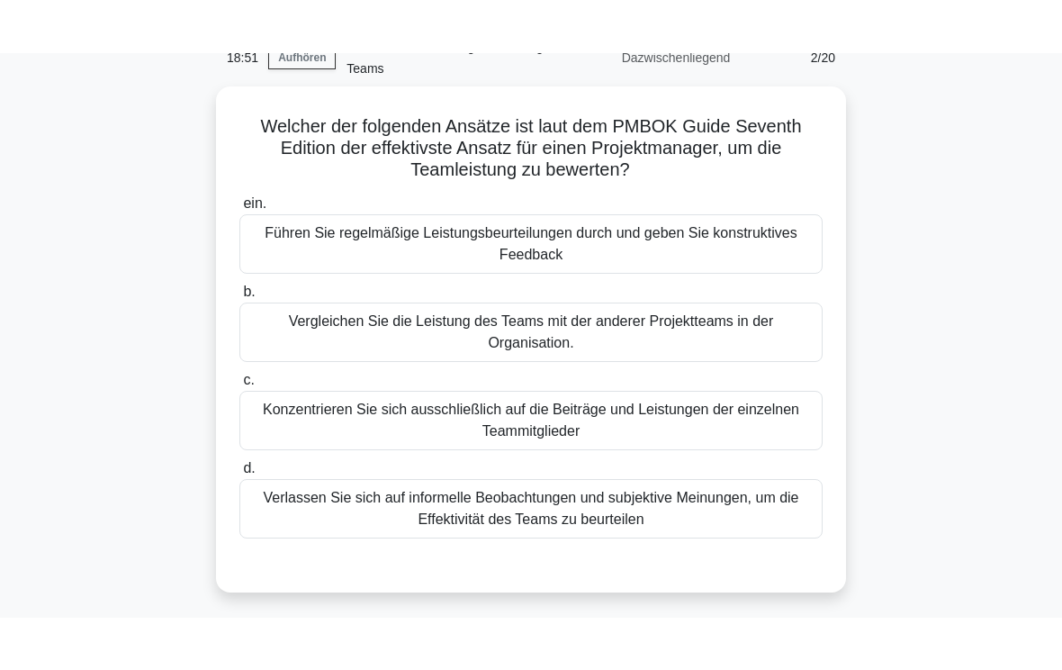
scroll to position [91, 0]
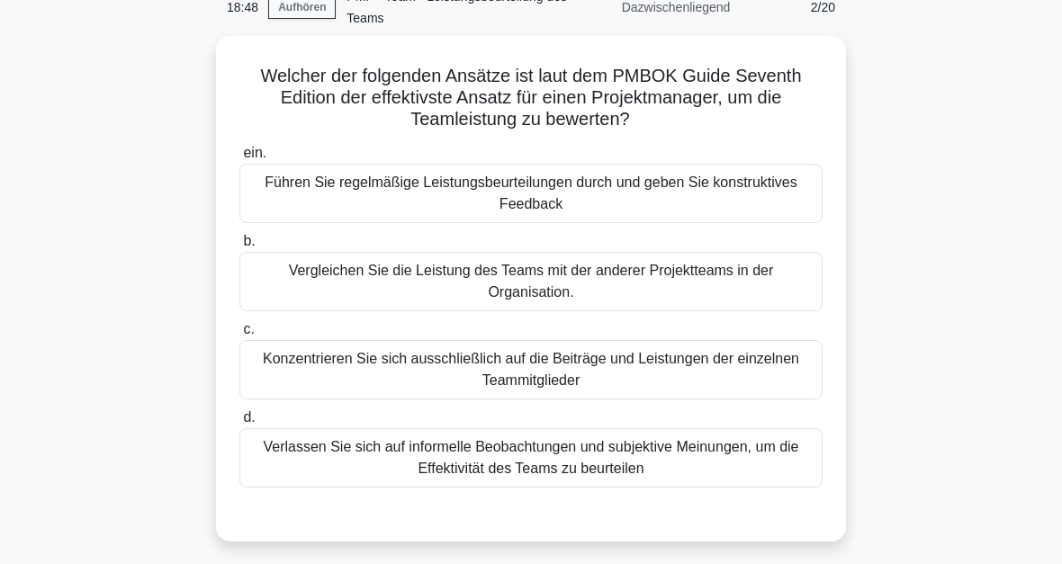
click at [752, 176] on div "Führen Sie regelmäßige Leistungsbeurteilungen durch und geben Sie konstruktives…" at bounding box center [530, 193] width 583 height 59
click at [239, 159] on input "ein. Führen Sie regelmäßige Leistungsbeurteilungen durch und geben Sie konstruk…" at bounding box center [239, 154] width 0 height 12
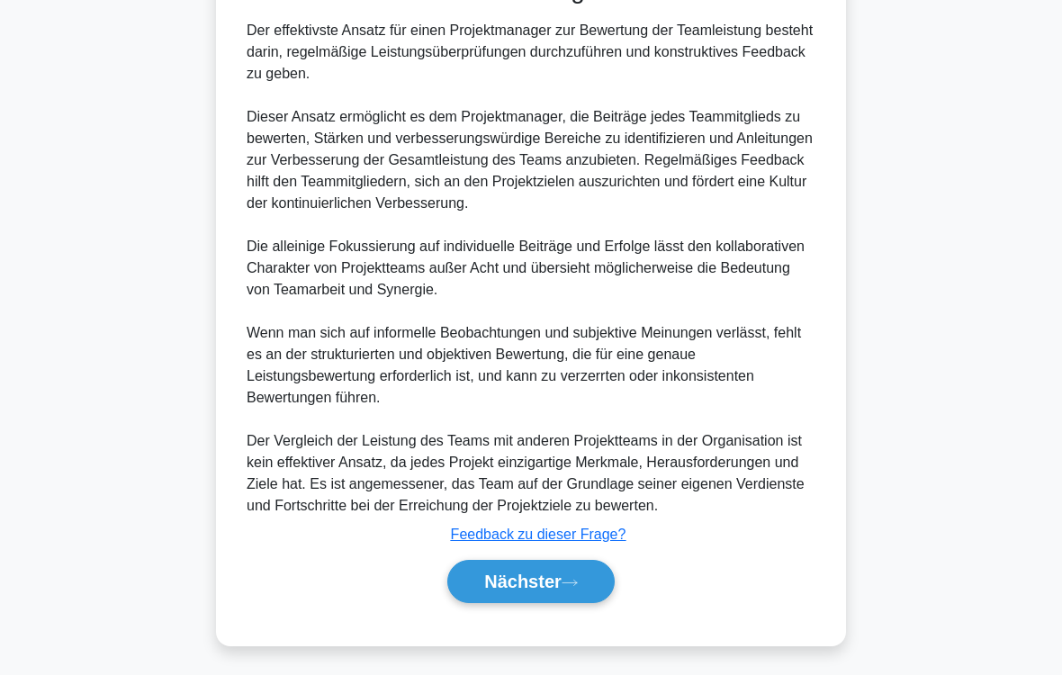
scroll to position [671, 0]
click at [571, 563] on icon at bounding box center [570, 583] width 14 height 5
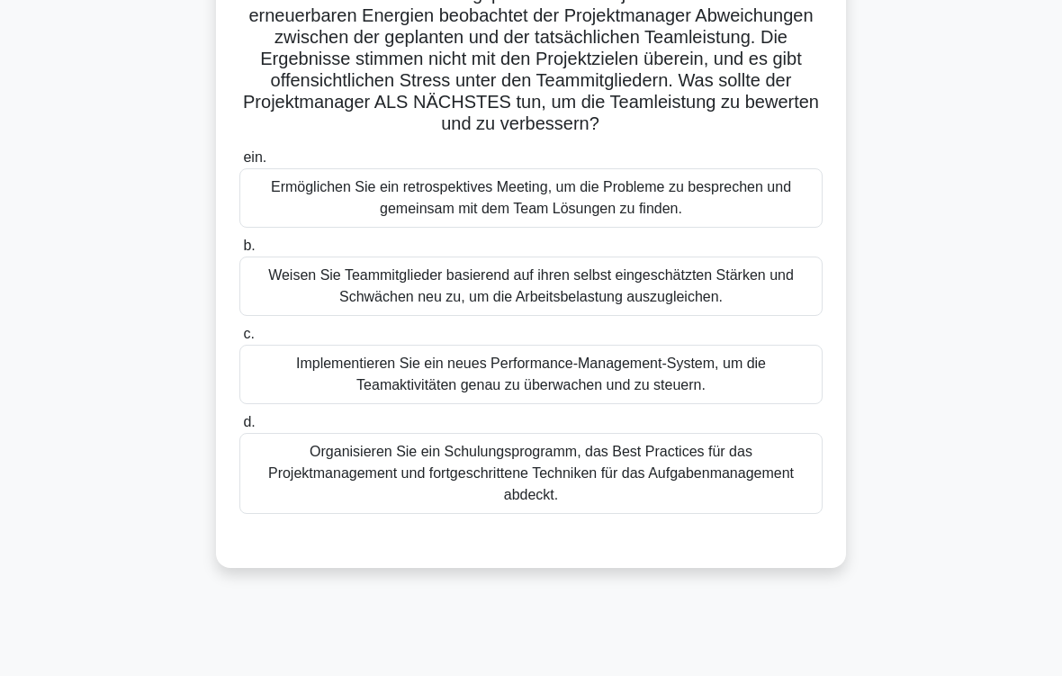
scroll to position [177, 0]
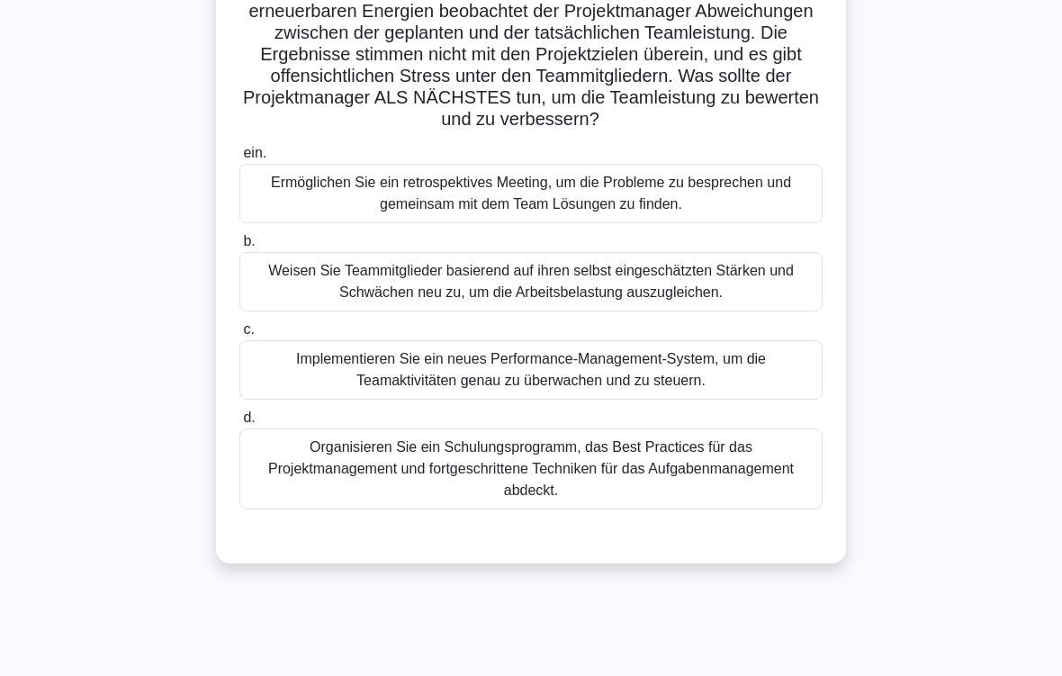
click at [769, 217] on div "Ermöglichen Sie ein retrospektives Meeting, um die Probleme zu besprechen und g…" at bounding box center [530, 193] width 583 height 59
click at [239, 159] on input "ein. Ermöglichen Sie ein retrospektives Meeting, um die Probleme zu besprechen …" at bounding box center [239, 154] width 0 height 12
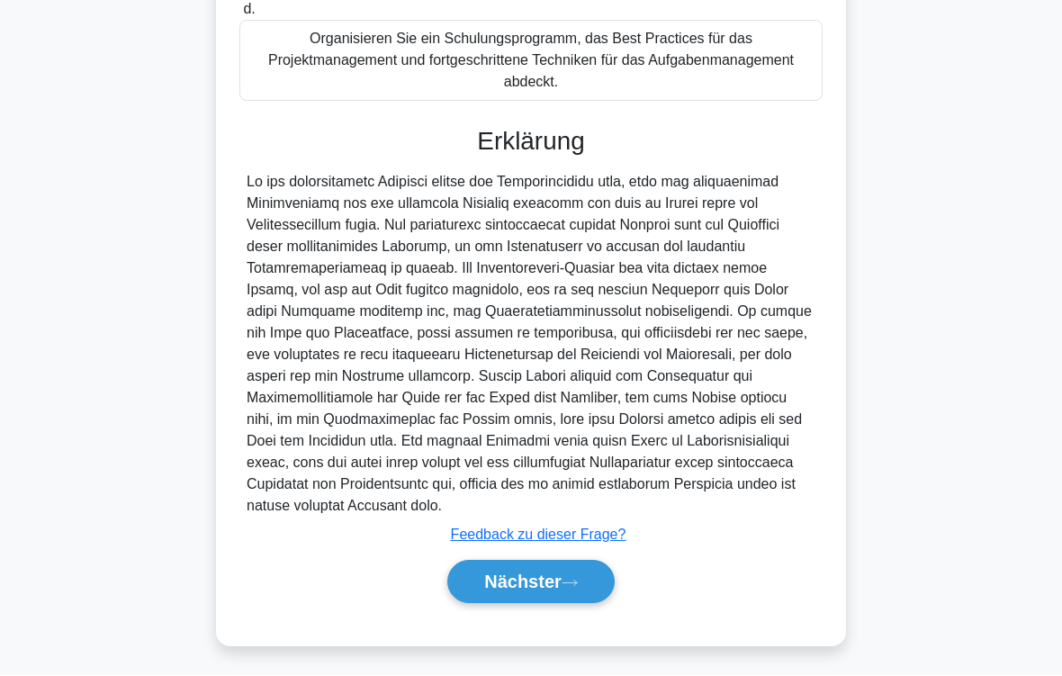
scroll to position [650, 0]
click at [579, 563] on button "Nächster" at bounding box center [530, 582] width 167 height 43
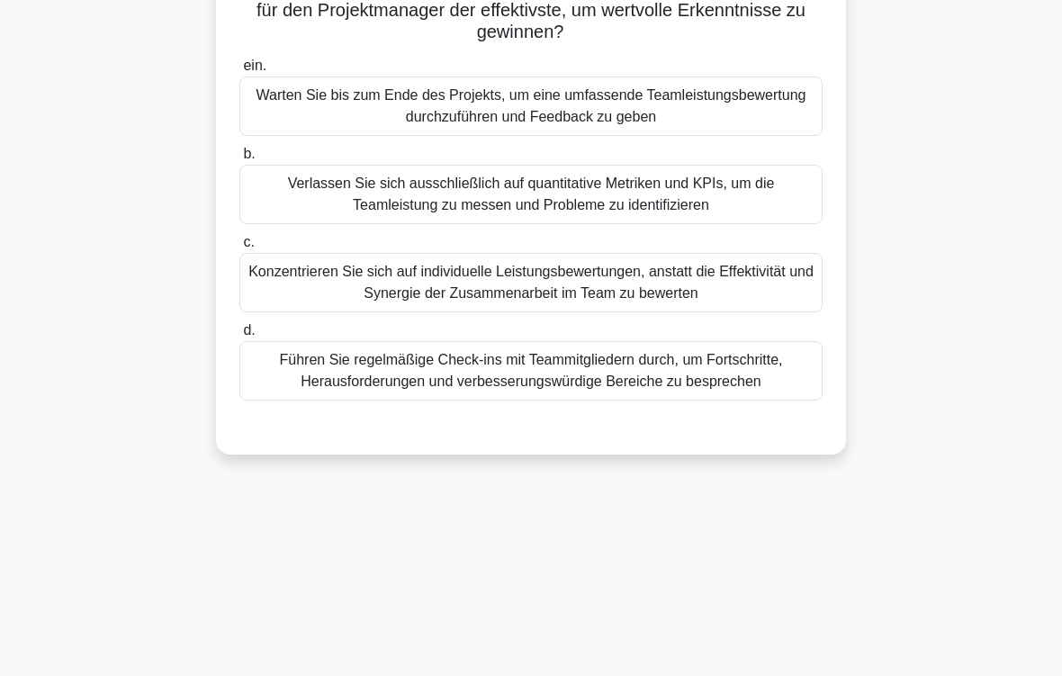
scroll to position [178, 0]
click at [759, 392] on div "Führen Sie regelmäßige Check-ins mit Teammitgliedern durch, um Fortschritte, He…" at bounding box center [530, 370] width 583 height 59
click at [239, 337] on input "d. Führen Sie regelmäßige Check-ins mit Teammitgliedern durch, um Fortschritte,…" at bounding box center [239, 331] width 0 height 12
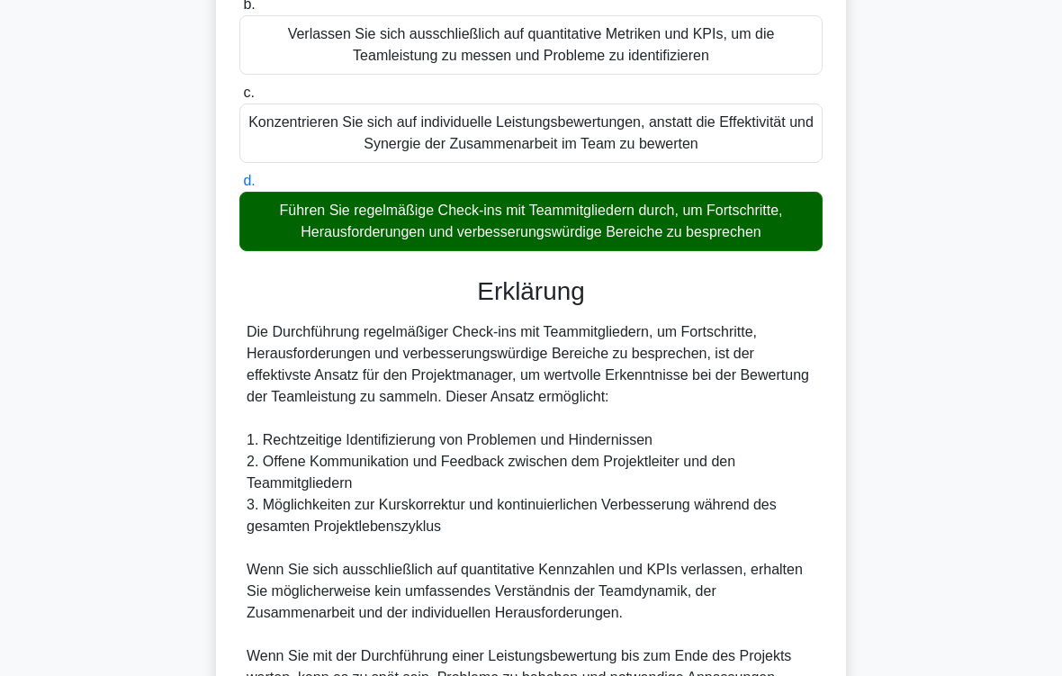
scroll to position [671, 0]
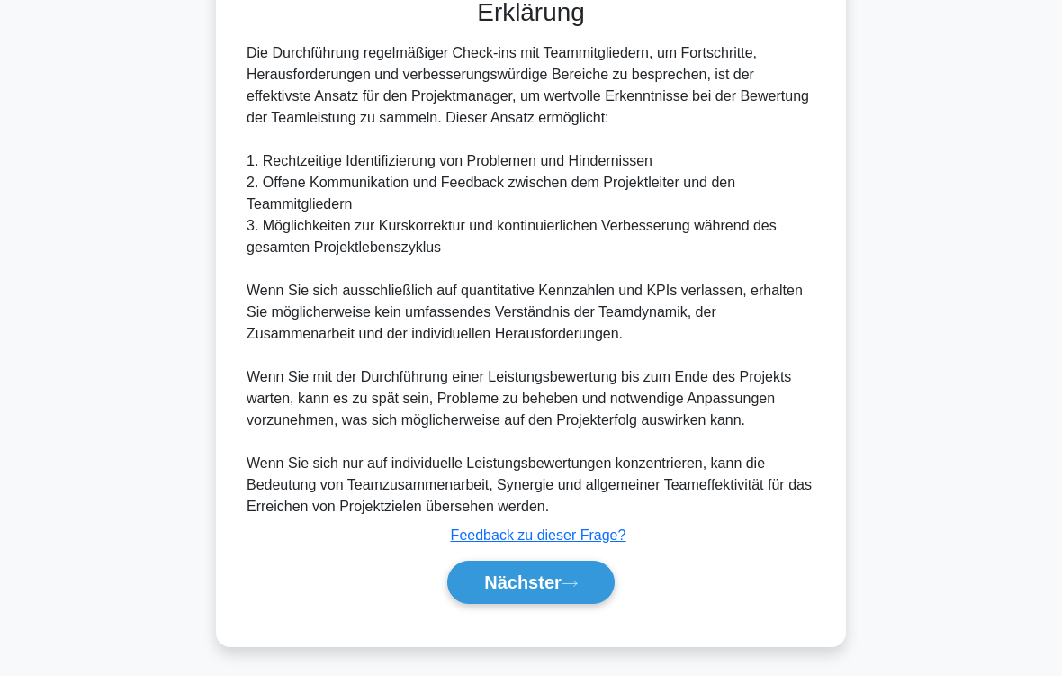
click at [560, 563] on button "Nächster" at bounding box center [530, 582] width 167 height 43
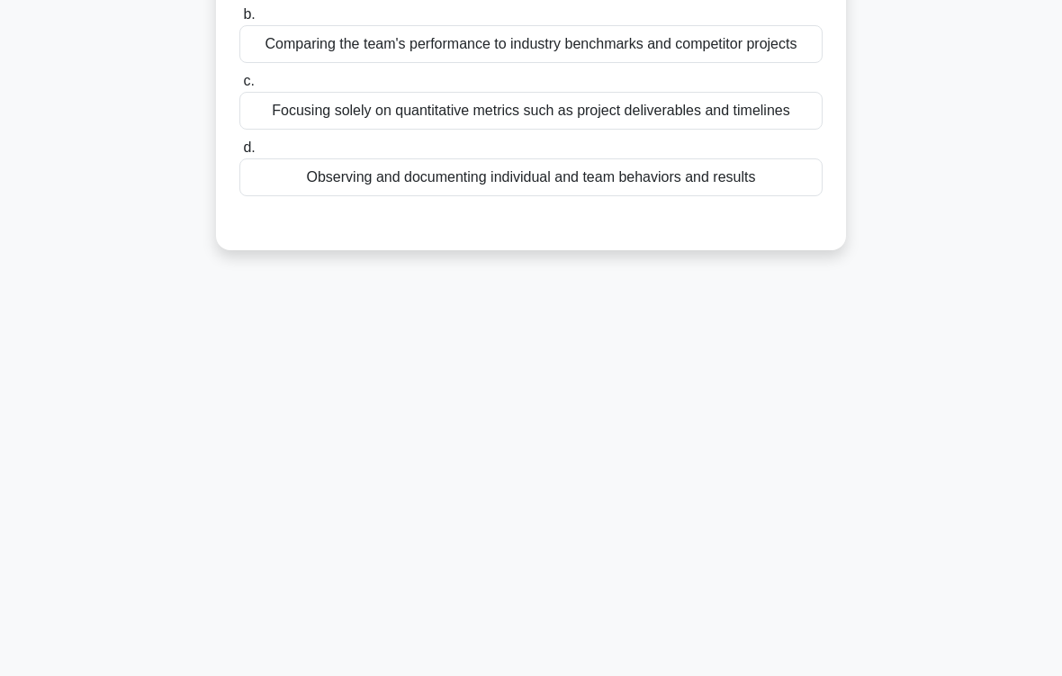
scroll to position [296, 0]
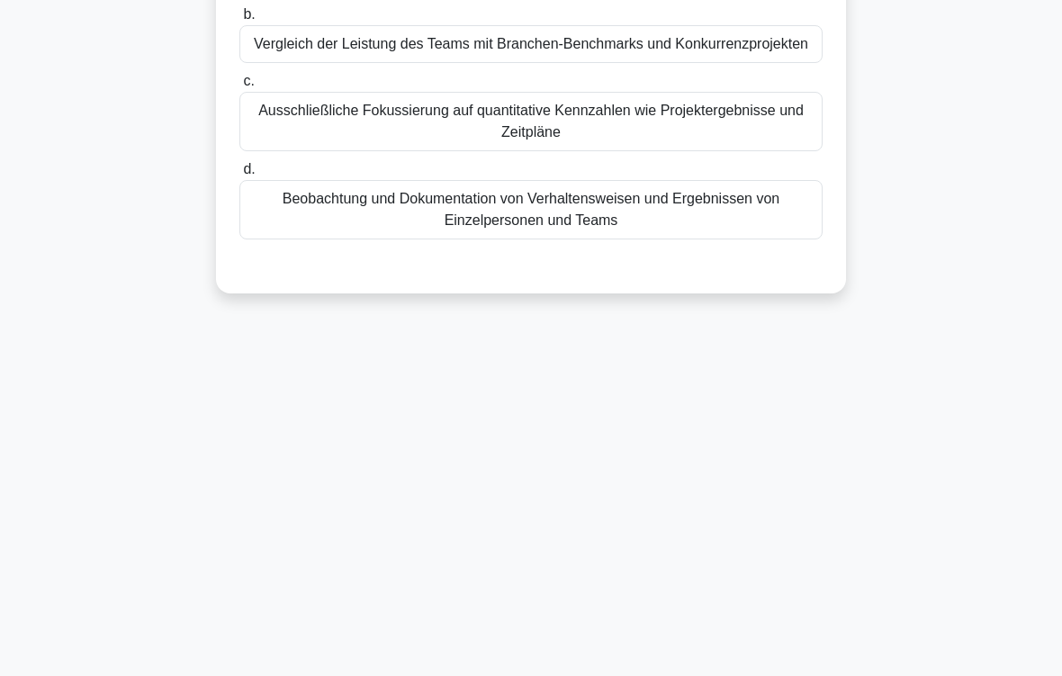
click at [565, 563] on div "17:24 Aufhören PMP - Team - Leistungsbeurteilung des Teams Dazwischenliegend 5/…" at bounding box center [531, 219] width 864 height 900
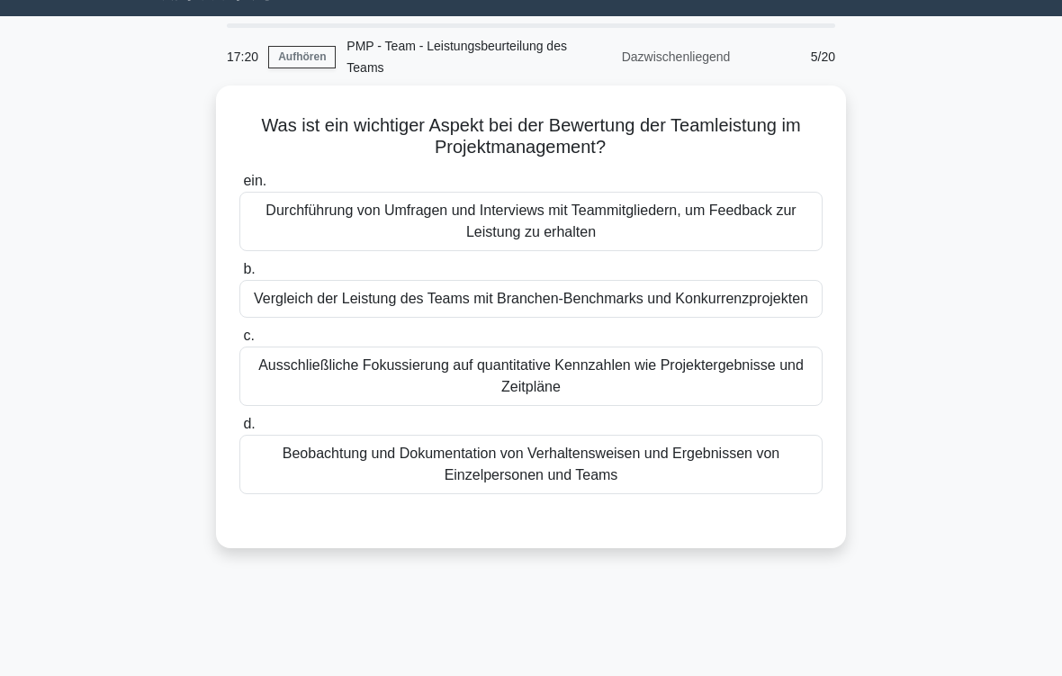
scroll to position [41, 0]
click at [751, 484] on div "Beobachtung und Dokumentation von Verhaltensweisen und Ergebnissen von Einzelpe…" at bounding box center [530, 464] width 583 height 59
click at [239, 430] on input "d. Beobachtung und Dokumentation von Verhaltensweisen und Ergebnissen von Einze…" at bounding box center [239, 425] width 0 height 12
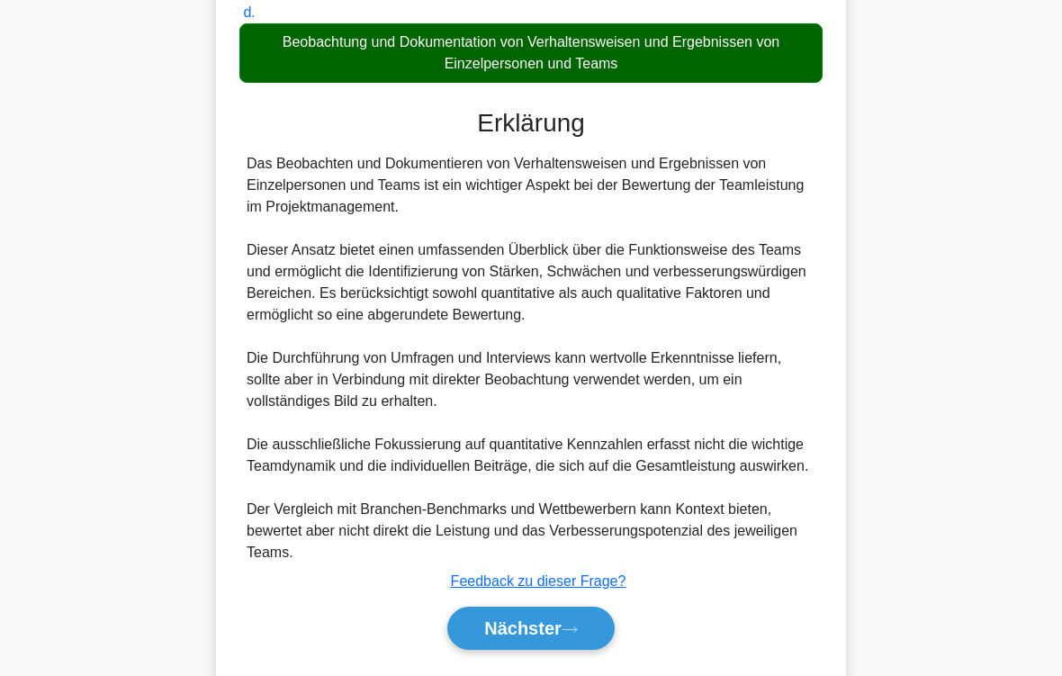
scroll to position [542, 0]
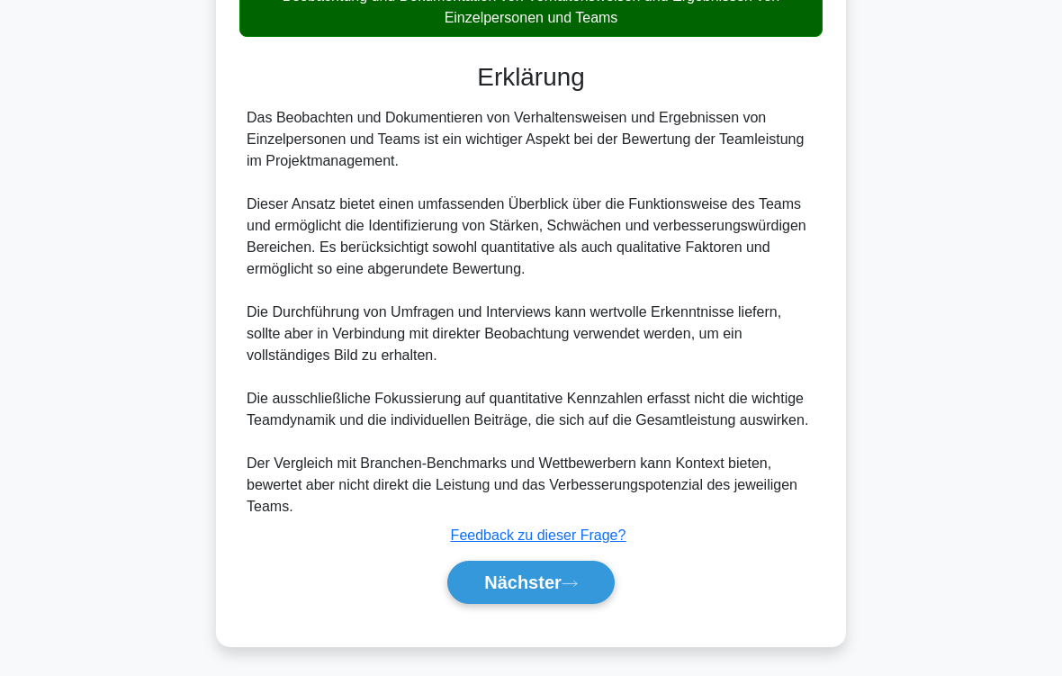
click at [596, 563] on button "Nächster" at bounding box center [530, 582] width 167 height 43
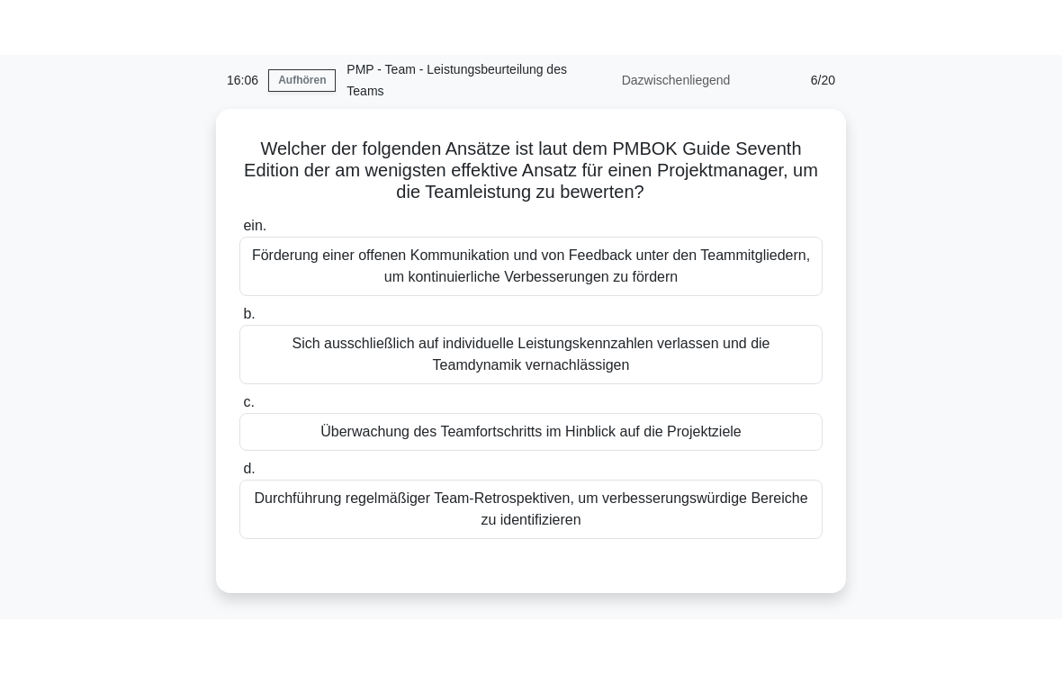
scroll to position [73, 0]
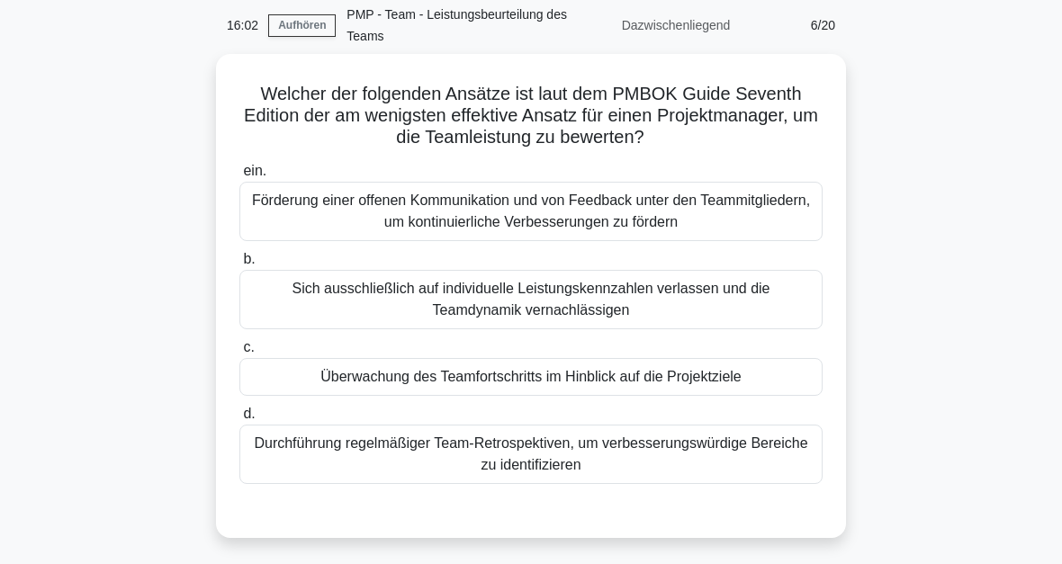
click at [776, 302] on div "Sich ausschließlich auf individuelle Leistungskennzahlen verlassen und die Team…" at bounding box center [530, 299] width 583 height 59
click at [239, 266] on input "b. Sich ausschließlich auf individuelle Leistungskennzahlen verlassen und die T…" at bounding box center [239, 260] width 0 height 12
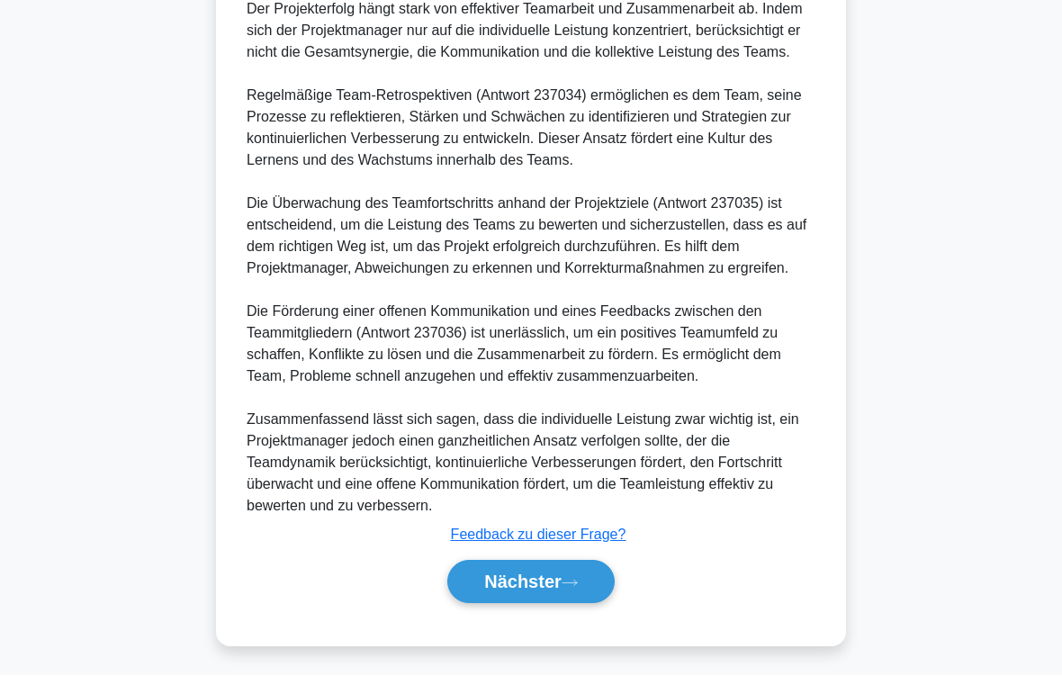
scroll to position [823, 0]
click at [586, 563] on button "Nächster" at bounding box center [530, 582] width 167 height 43
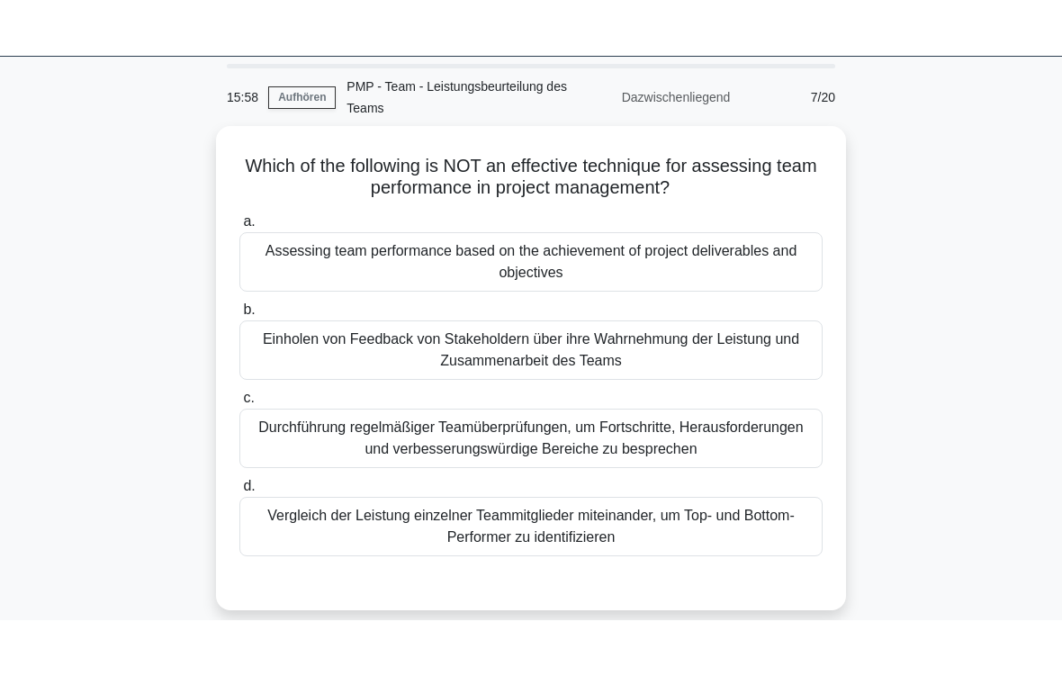
scroll to position [0, 0]
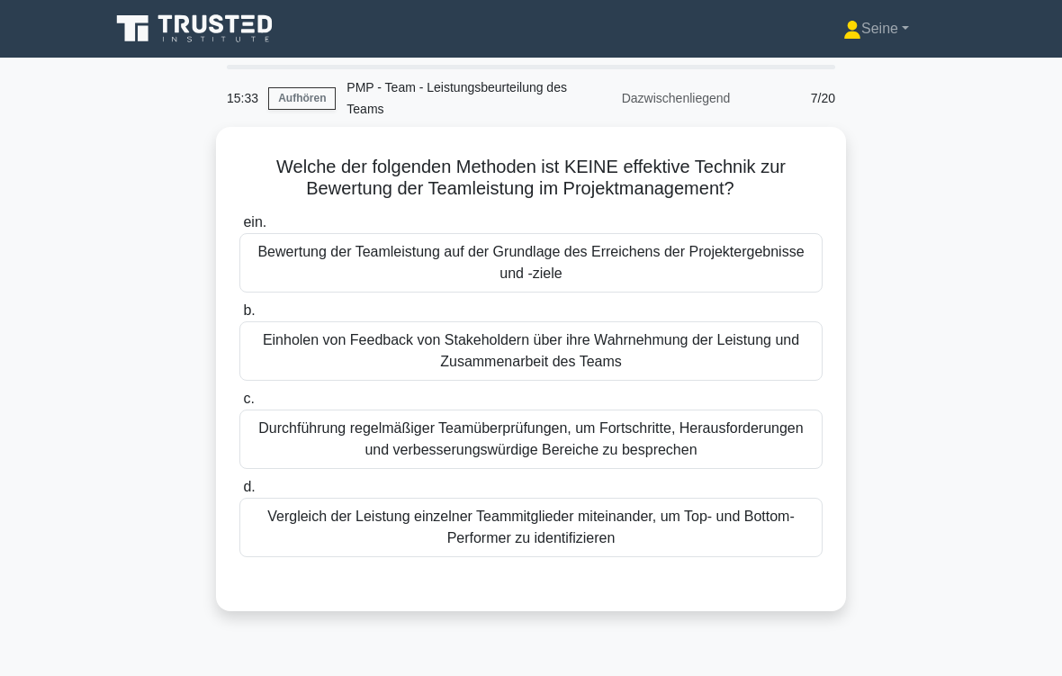
click at [734, 531] on div "Vergleich der Leistung einzelner Teammitglieder miteinander, um Top- und Bottom…" at bounding box center [530, 527] width 583 height 59
click at [239, 493] on input "d. Vergleich der Leistung einzelner Teammitglieder miteinander, um Top- und Bot…" at bounding box center [239, 488] width 0 height 12
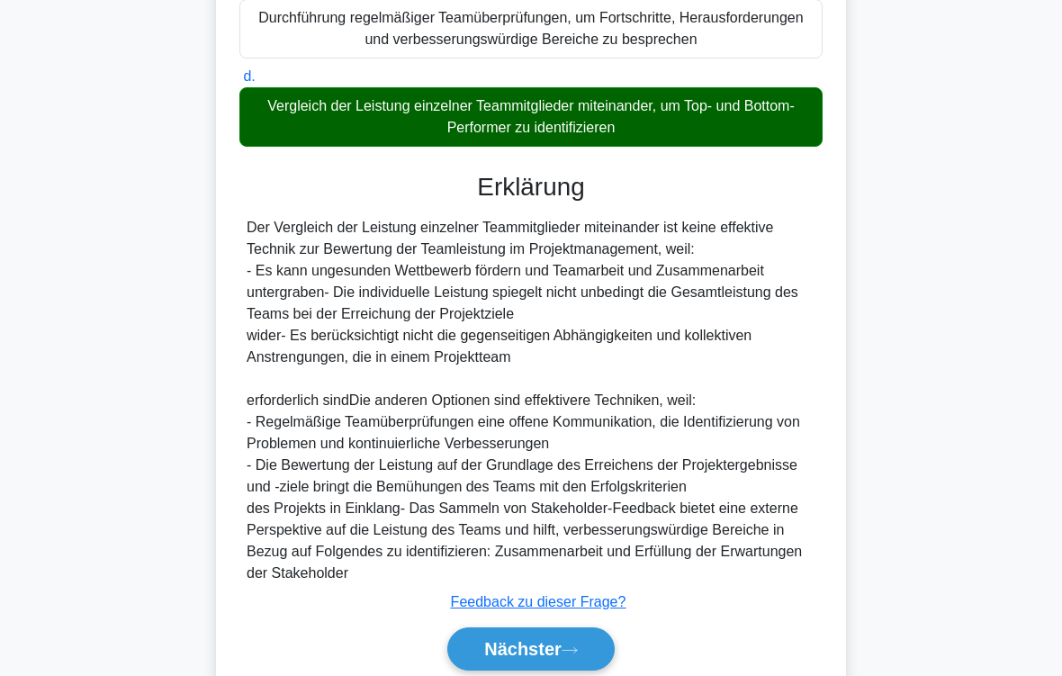
scroll to position [542, 0]
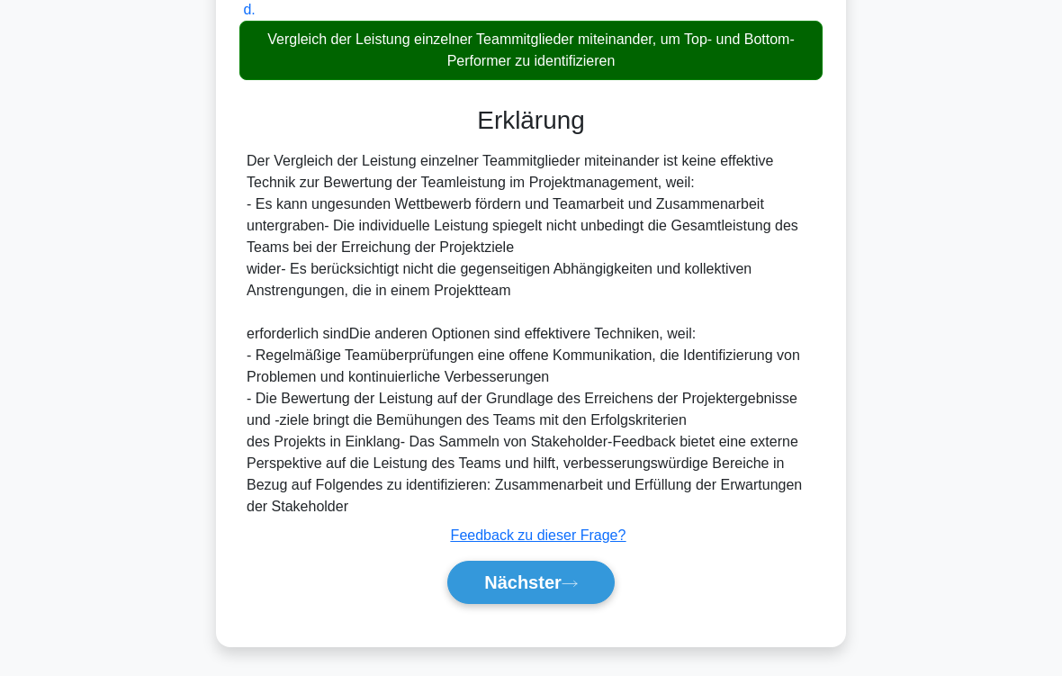
click at [576, 563] on icon at bounding box center [570, 584] width 16 height 10
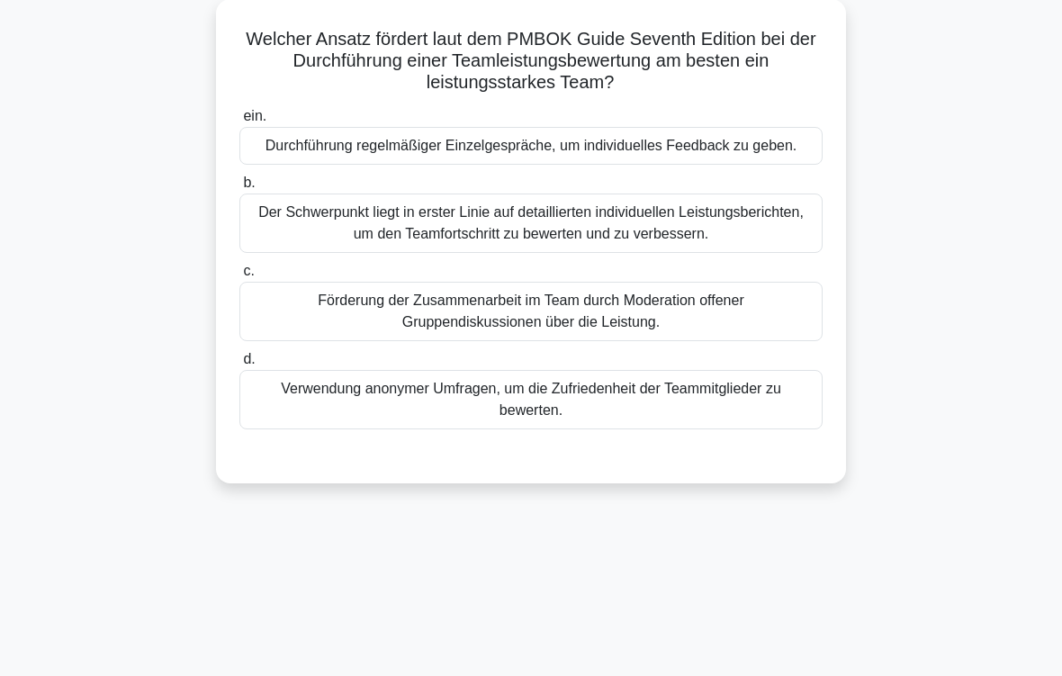
scroll to position [128, 0]
click at [765, 328] on div "Förderung der Zusammenarbeit im Team durch Moderation offener Gruppendiskussion…" at bounding box center [530, 311] width 583 height 59
click at [239, 277] on input "c. Förderung der Zusammenarbeit im Team durch Moderation offener Gruppendiskuss…" at bounding box center [239, 272] width 0 height 12
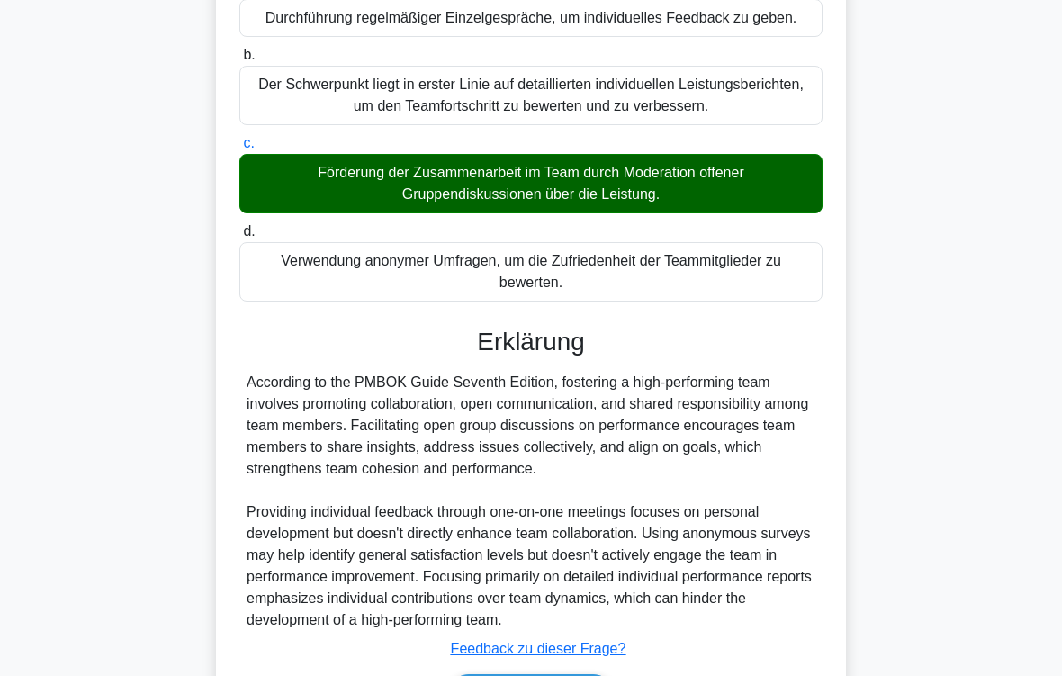
scroll to position [434, 0]
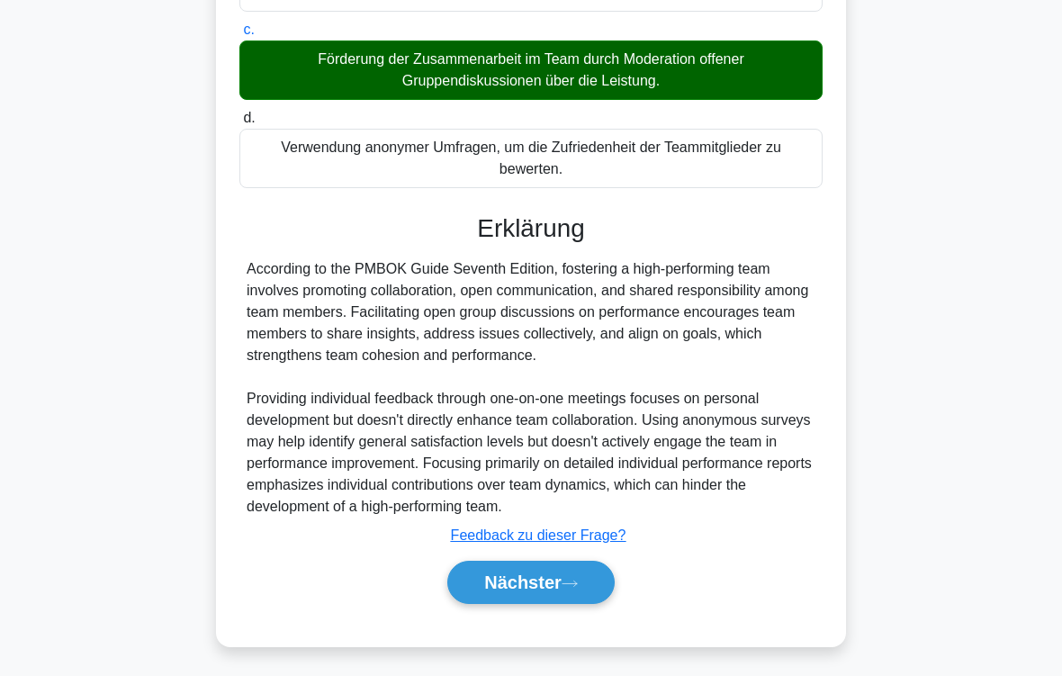
click at [577, 563] on button "Nächster" at bounding box center [530, 582] width 167 height 43
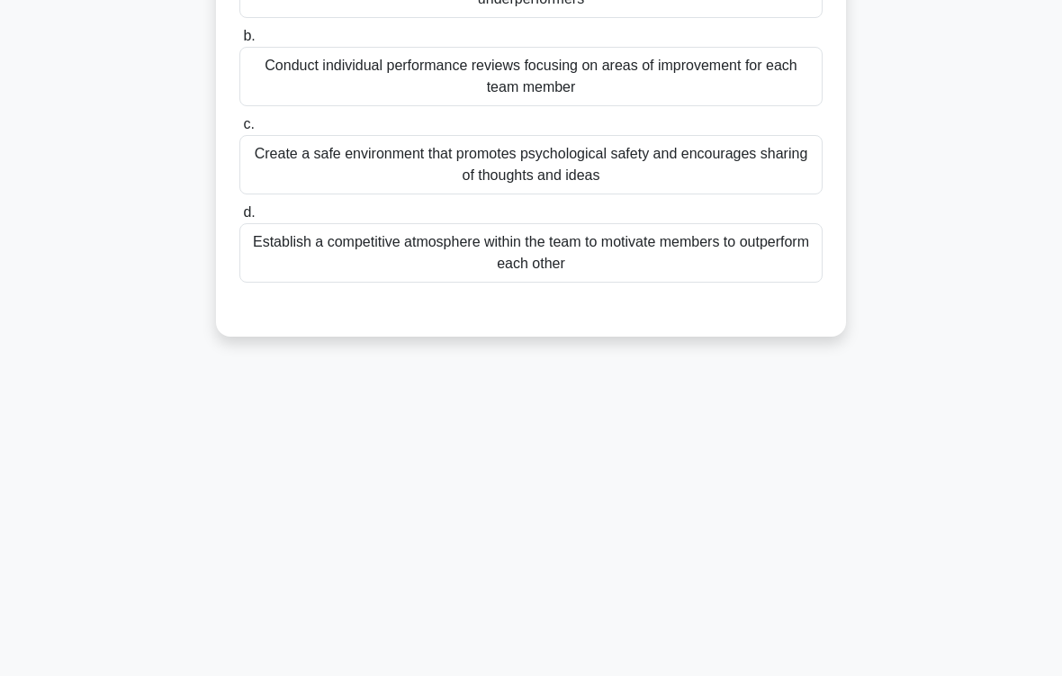
click at [592, 563] on div "14:41 Aufhören PMP - Team - Leistungsbeurteilung des Teams Dazwischenliegend 9/…" at bounding box center [531, 219] width 864 height 900
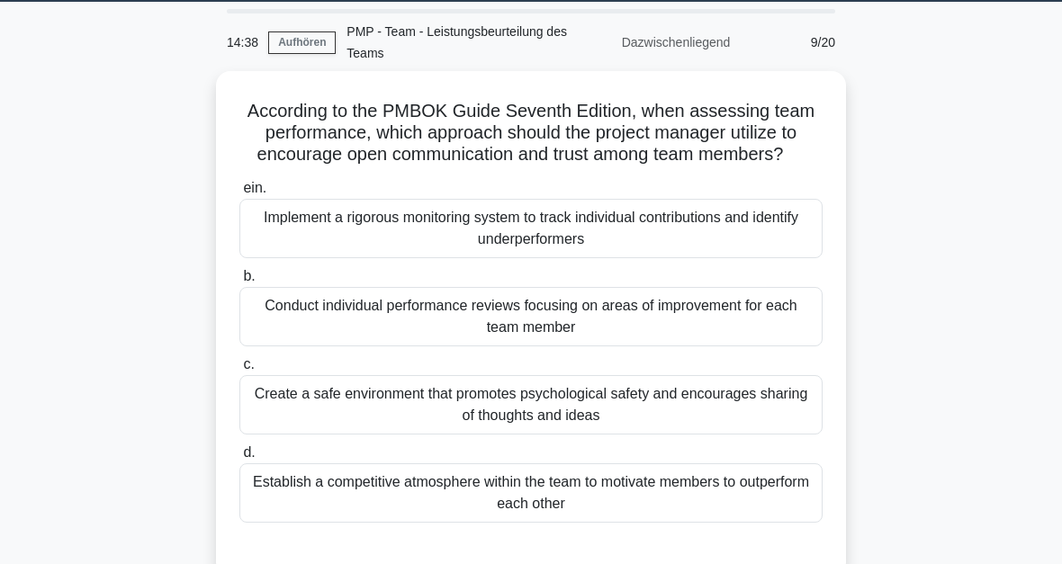
scroll to position [0, 0]
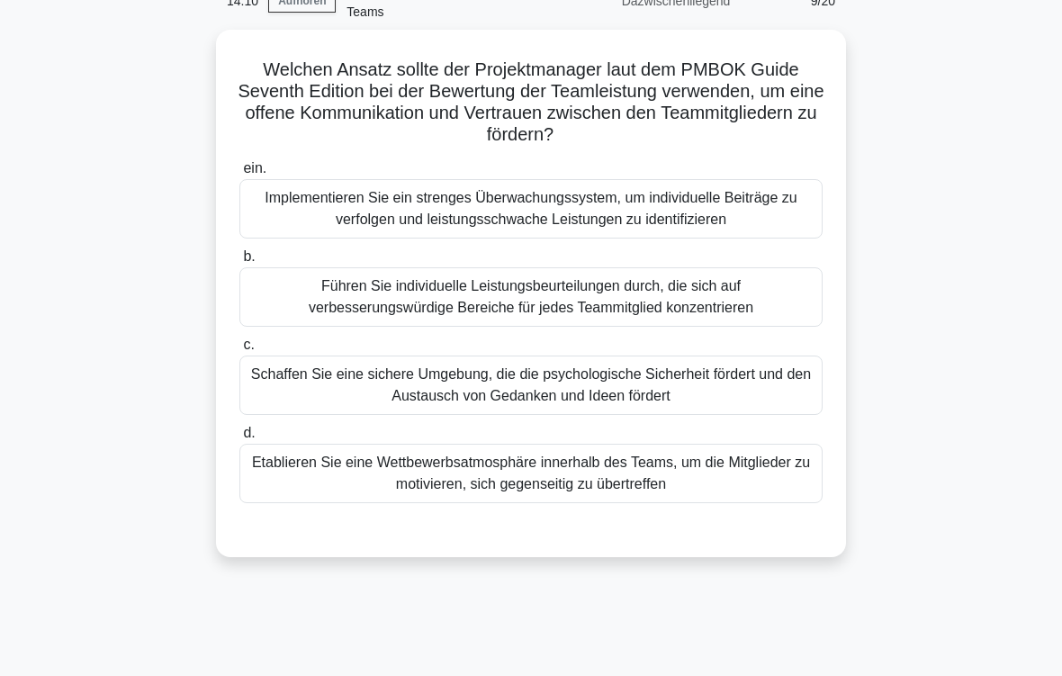
scroll to position [97, 0]
click at [770, 393] on div "Schaffen Sie eine sichere Umgebung, die die psychologische Sicherheit fördert u…" at bounding box center [530, 385] width 583 height 59
click at [239, 351] on input "c. Schaffen Sie eine sichere Umgebung, die die psychologische Sicherheit förder…" at bounding box center [239, 345] width 0 height 12
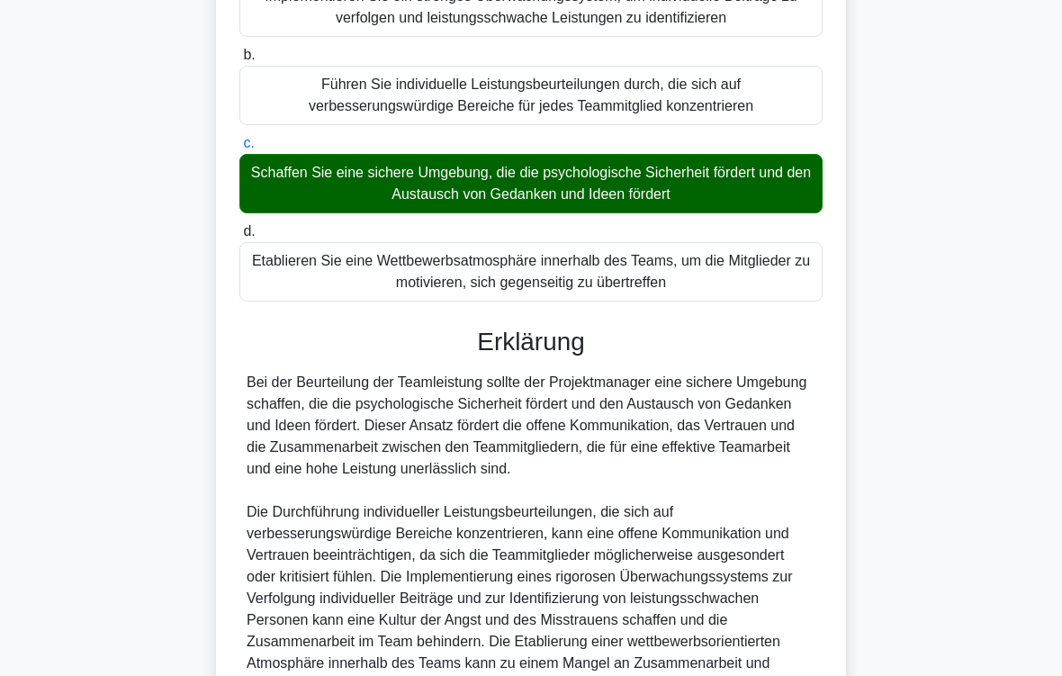
scroll to position [542, 0]
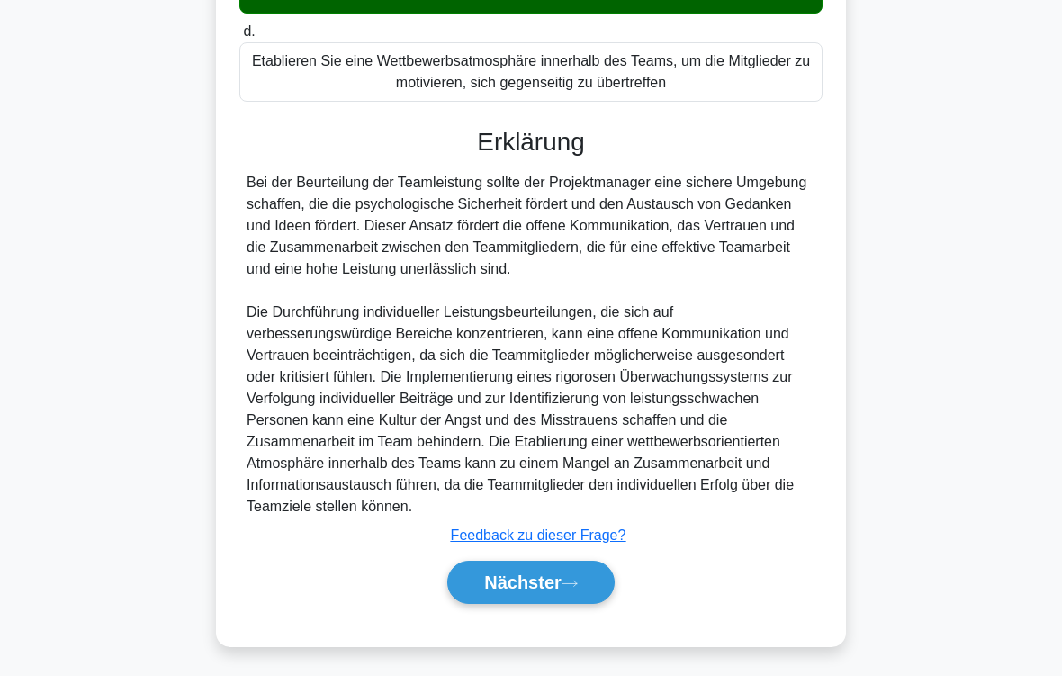
click at [594, 586] on button "Nächster" at bounding box center [530, 582] width 167 height 43
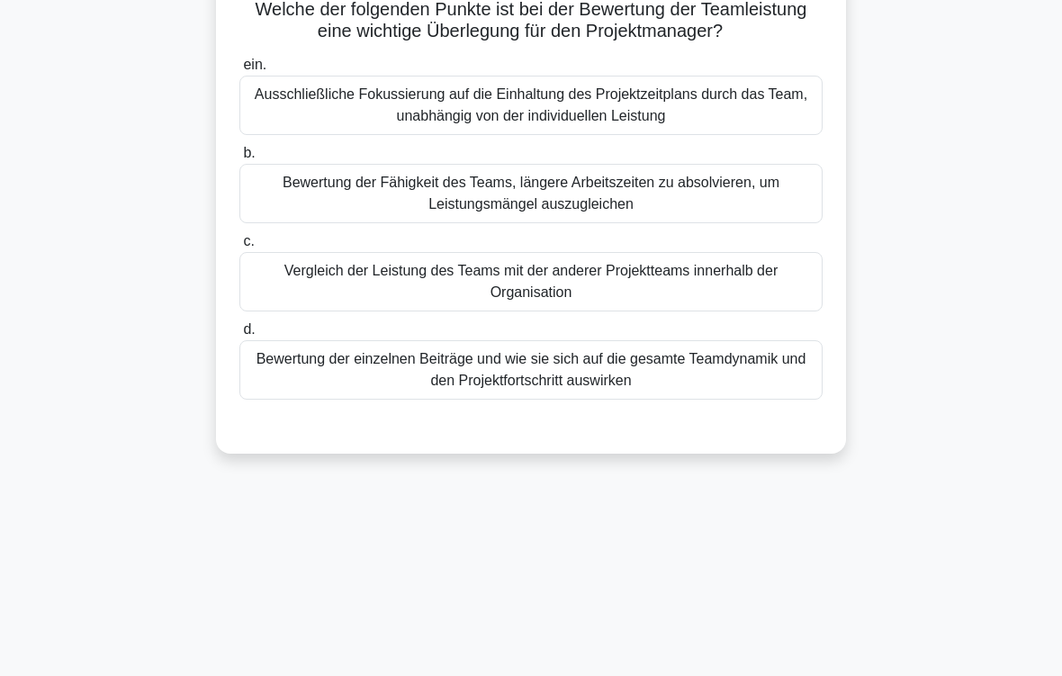
scroll to position [158, 0]
click at [762, 397] on div "Bewertung der einzelnen Beiträge und wie sie sich auf die gesamte Teamdynamik u…" at bounding box center [530, 369] width 583 height 59
click at [239, 336] on input "d. Bewertung der einzelnen Beiträge und wie sie sich auf die gesamte Teamdynami…" at bounding box center [239, 330] width 0 height 12
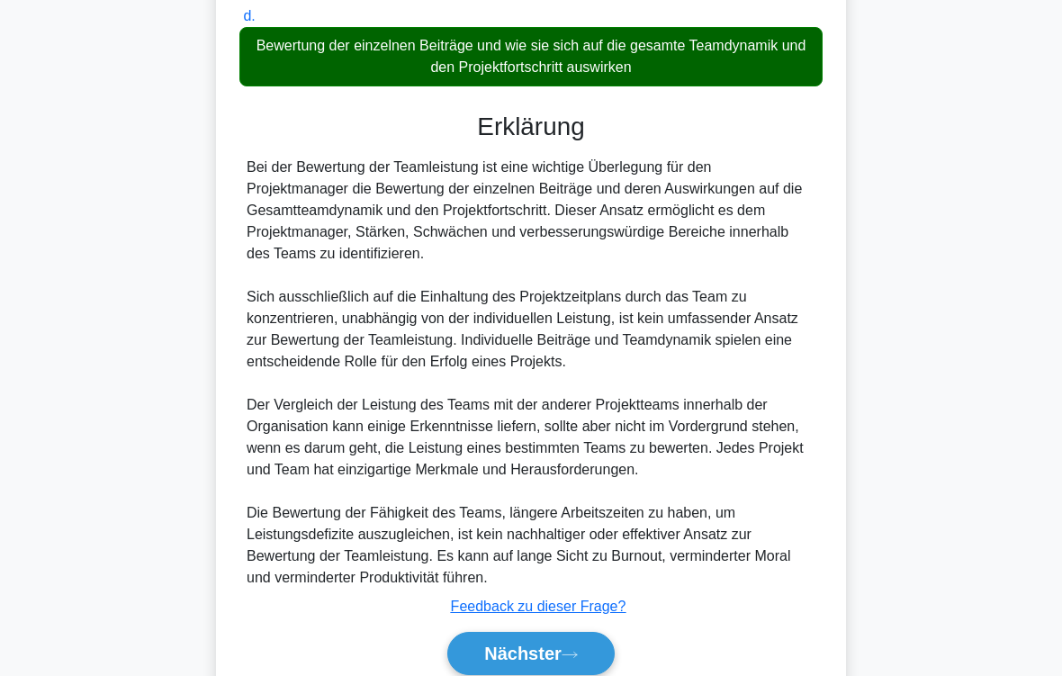
scroll to position [607, 0]
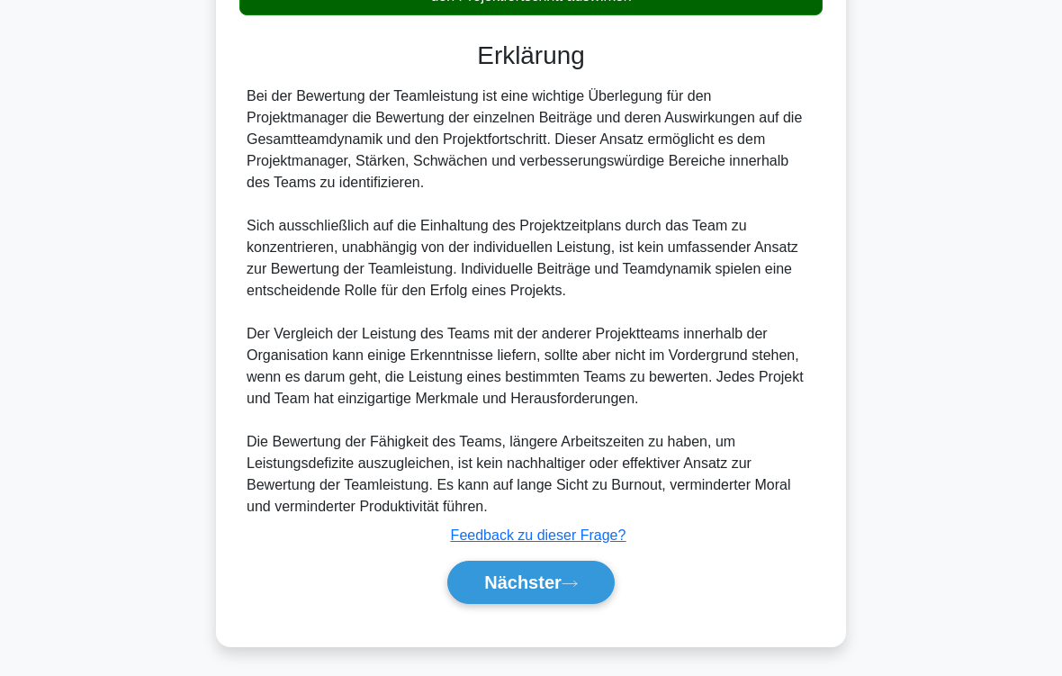
click at [590, 580] on button "Nächster" at bounding box center [530, 582] width 167 height 43
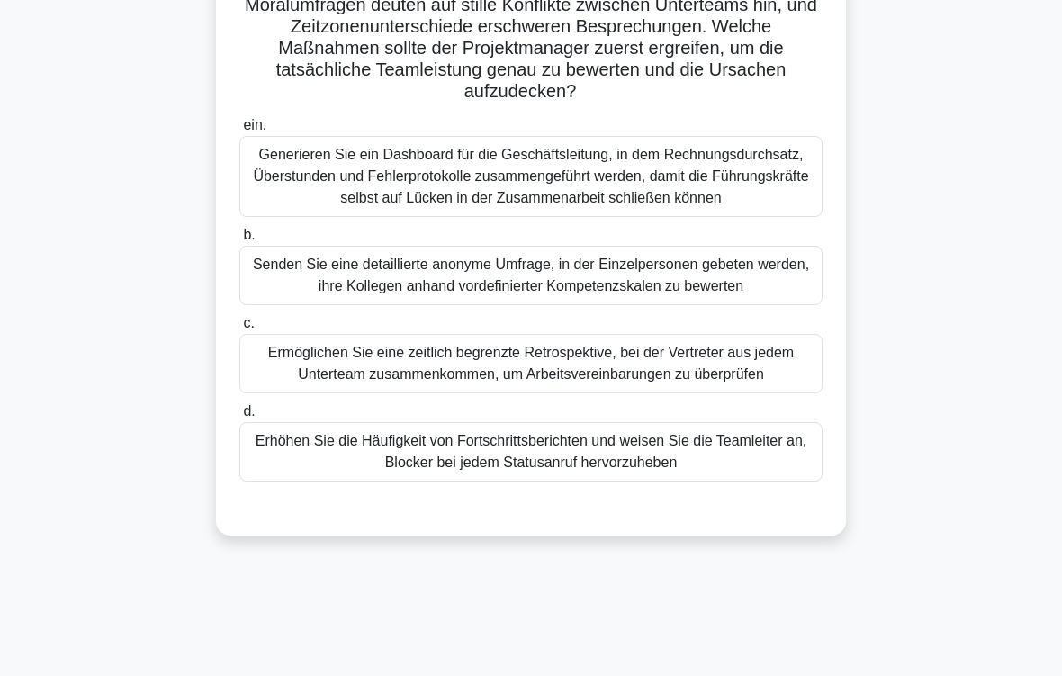
scroll to position [275, 0]
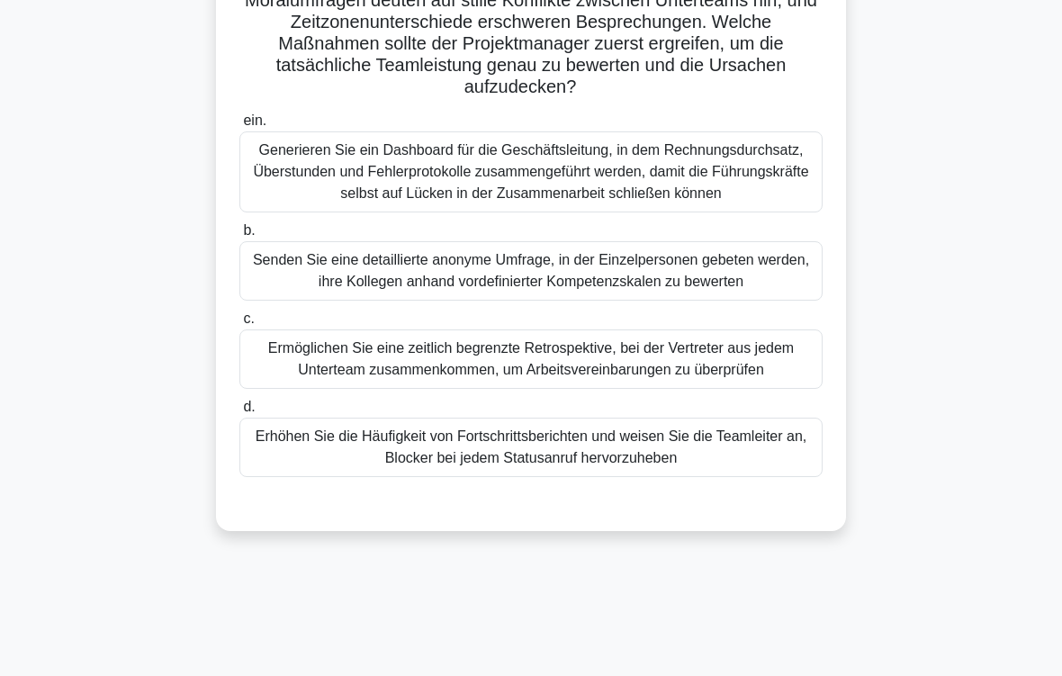
click at [765, 301] on div "Senden Sie eine detaillierte anonyme Umfrage, in der Einzelpersonen gebeten wer…" at bounding box center [530, 270] width 583 height 59
click at [239, 237] on input "b. Senden Sie eine detaillierte anonyme Umfrage, in der Einzelpersonen gebeten …" at bounding box center [239, 231] width 0 height 12
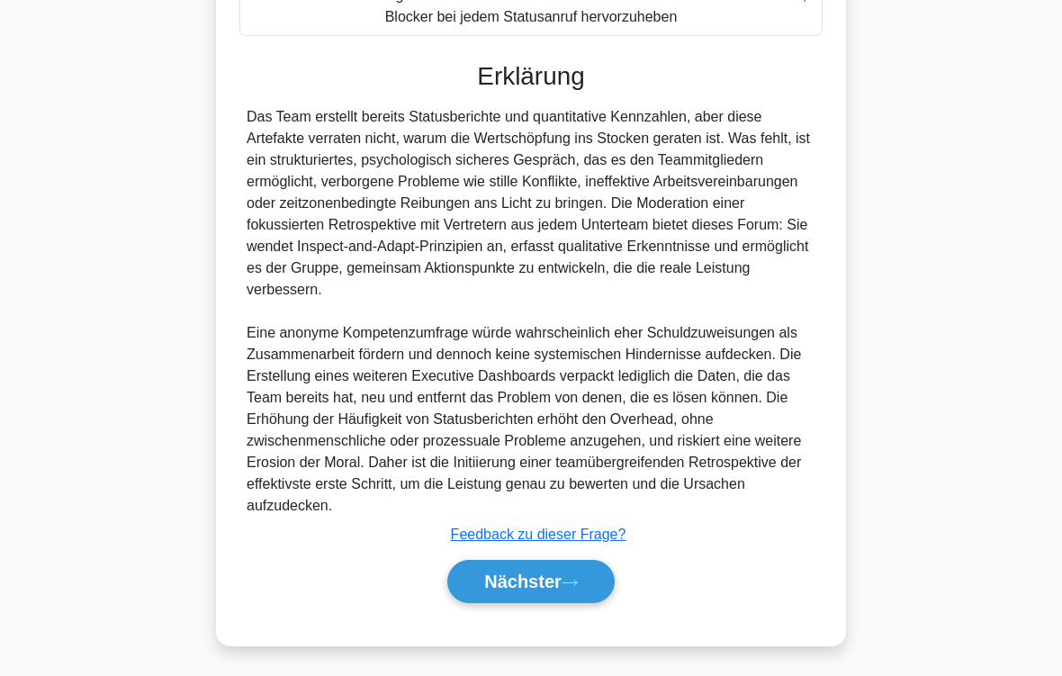
scroll to position [846, 0]
click at [567, 583] on icon at bounding box center [570, 584] width 16 height 10
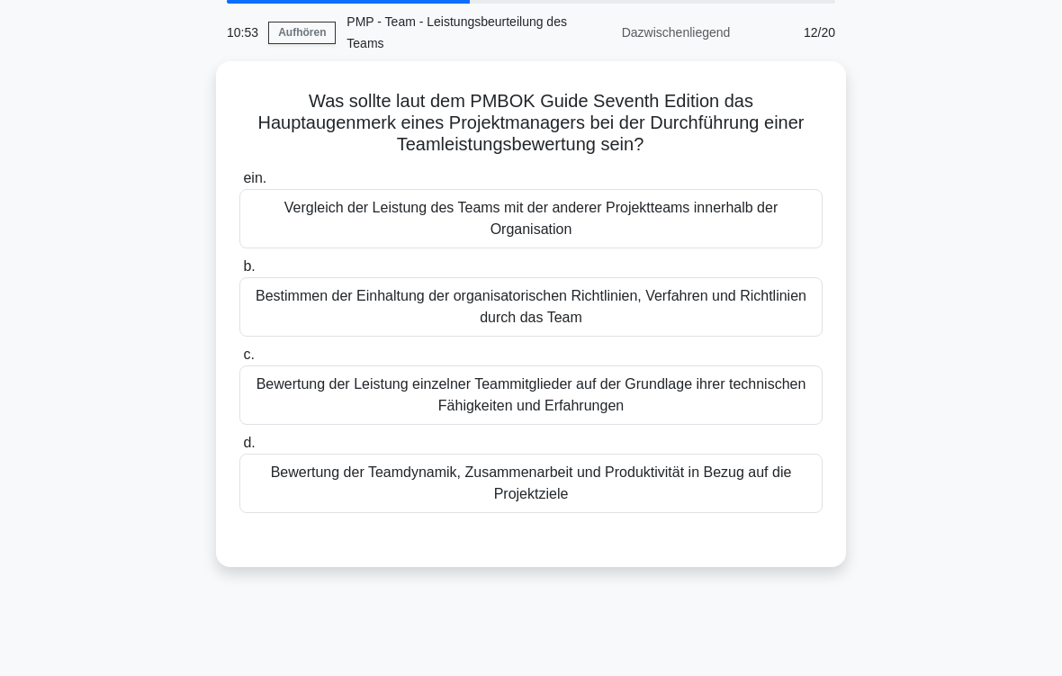
scroll to position [82, 0]
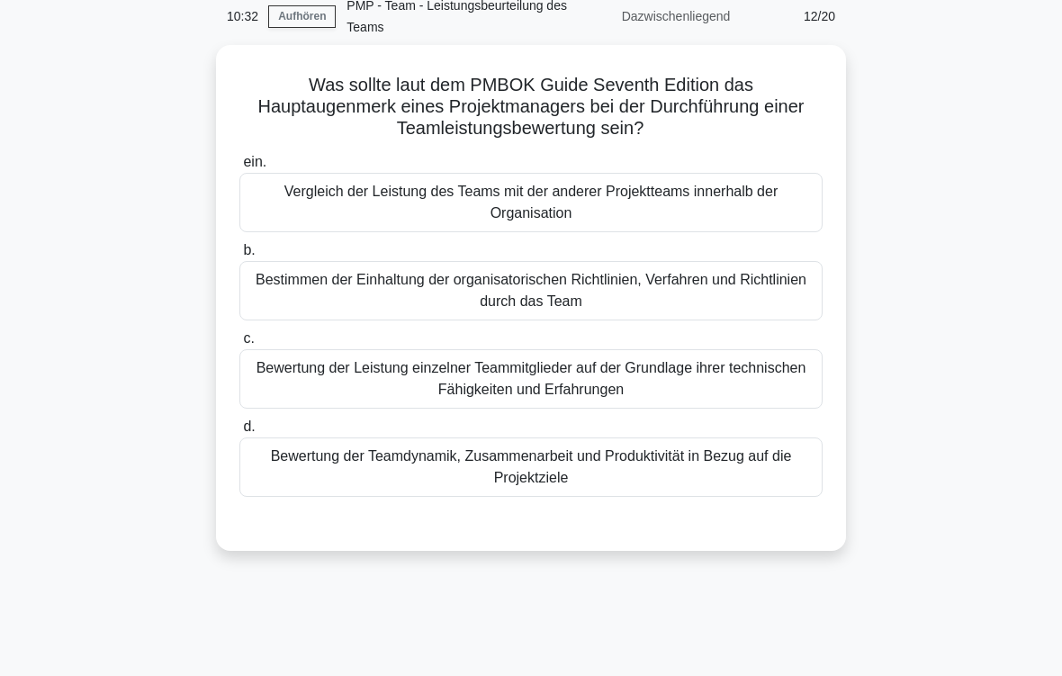
click at [729, 464] on div "Bewertung der Teamdynamik, Zusammenarbeit und Produktivität in Bezug auf die Pr…" at bounding box center [530, 466] width 583 height 59
click at [239, 433] on input "d. Bewertung der Teamdynamik, Zusammenarbeit und Produktivität in Bezug auf die…" at bounding box center [239, 427] width 0 height 12
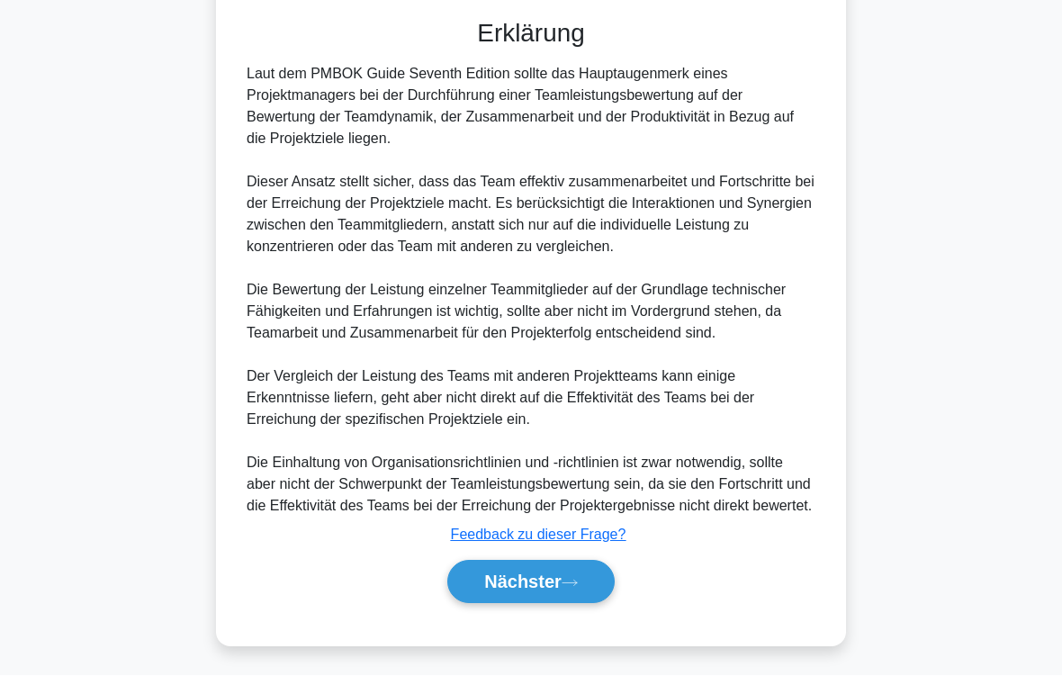
scroll to position [650, 0]
click at [599, 580] on button "Nächster" at bounding box center [530, 582] width 167 height 43
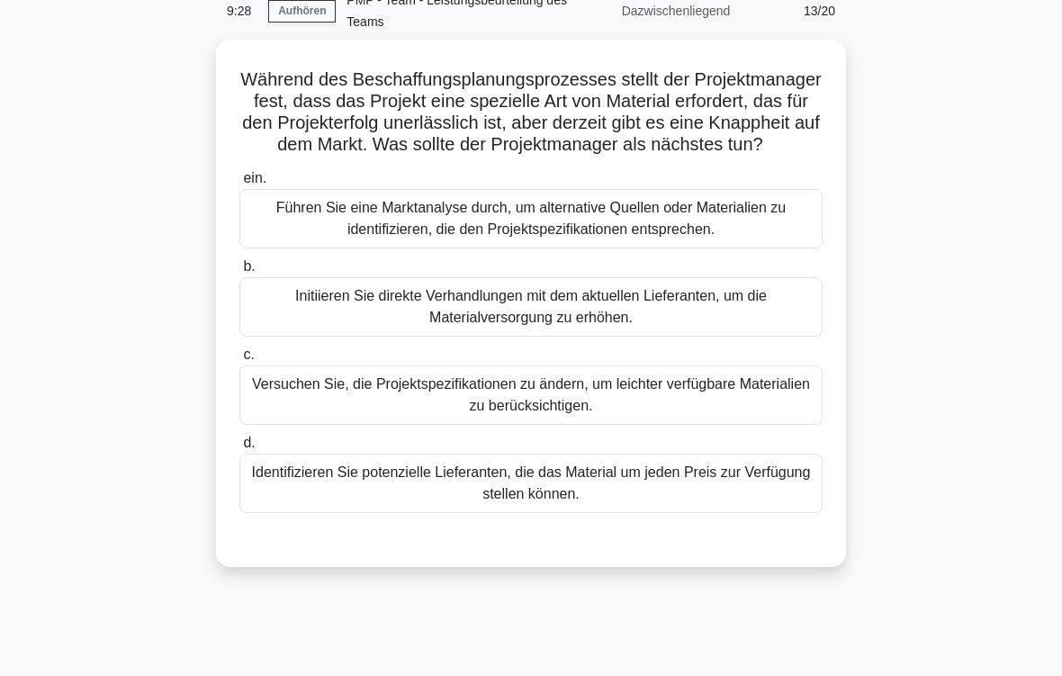
scroll to position [87, 0]
click at [790, 231] on div "Führen Sie eine Marktanalyse durch, um alternative Quellen oder Materialien zu …" at bounding box center [530, 218] width 583 height 59
click at [239, 185] on input "ein. Führen Sie eine Marktanalyse durch, um alternative Quellen oder Materialie…" at bounding box center [239, 179] width 0 height 12
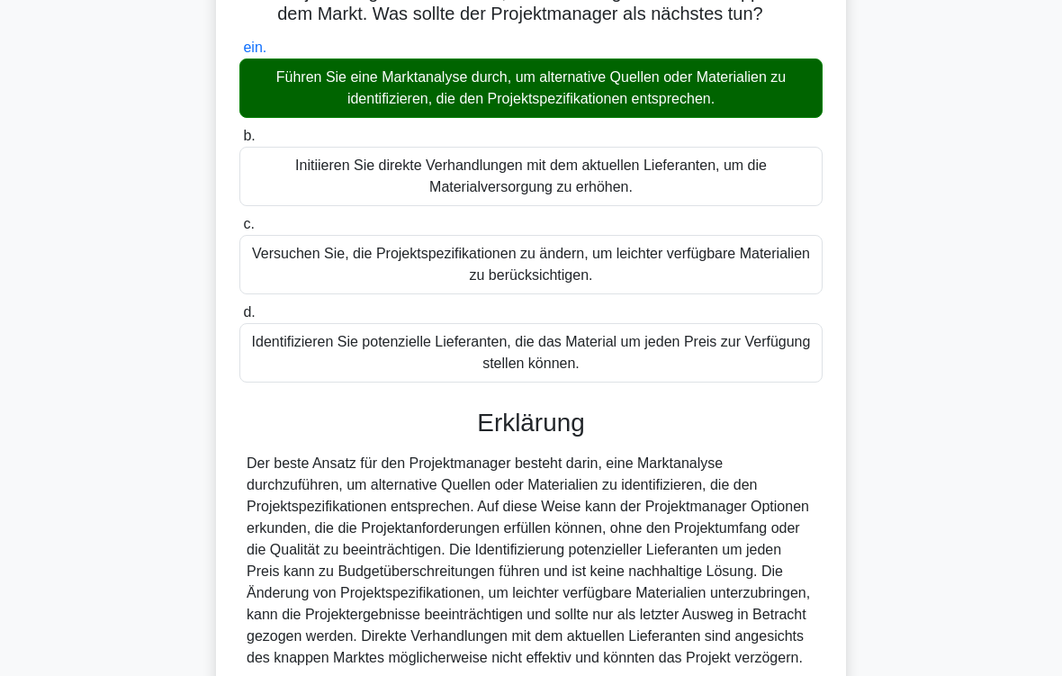
scroll to position [434, 0]
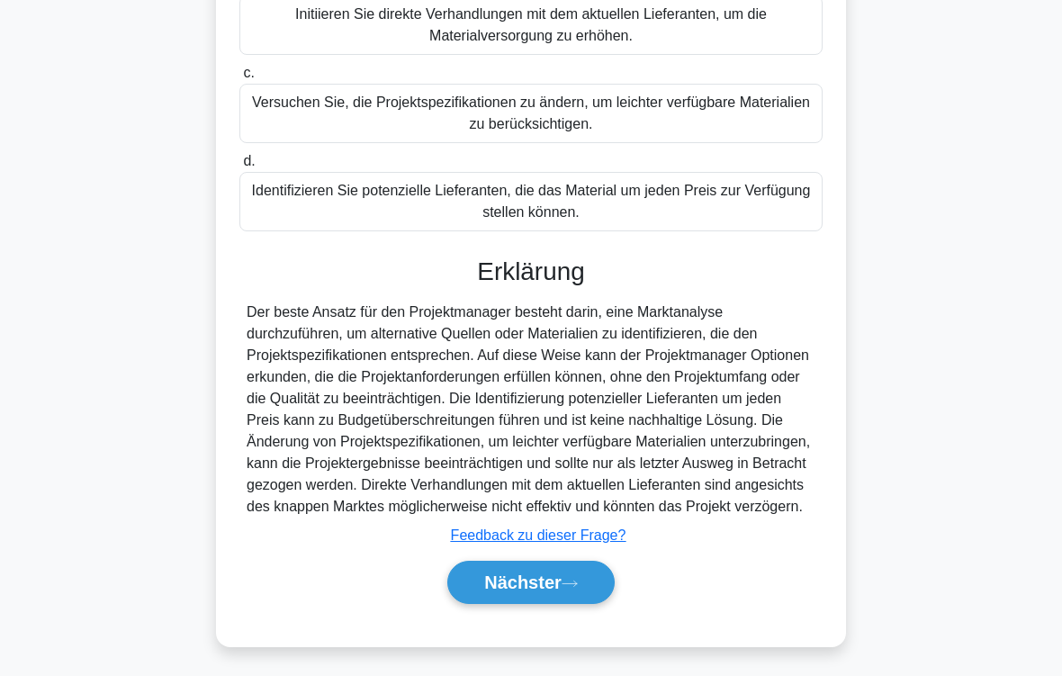
click at [586, 585] on button "Nächster" at bounding box center [530, 582] width 167 height 43
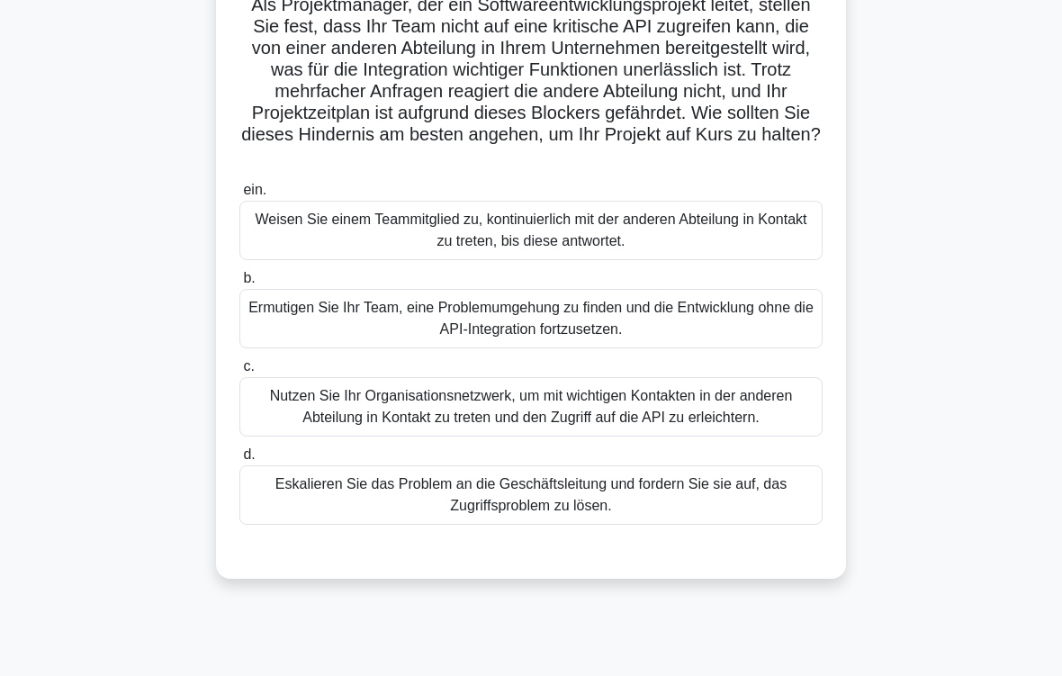
scroll to position [220, 0]
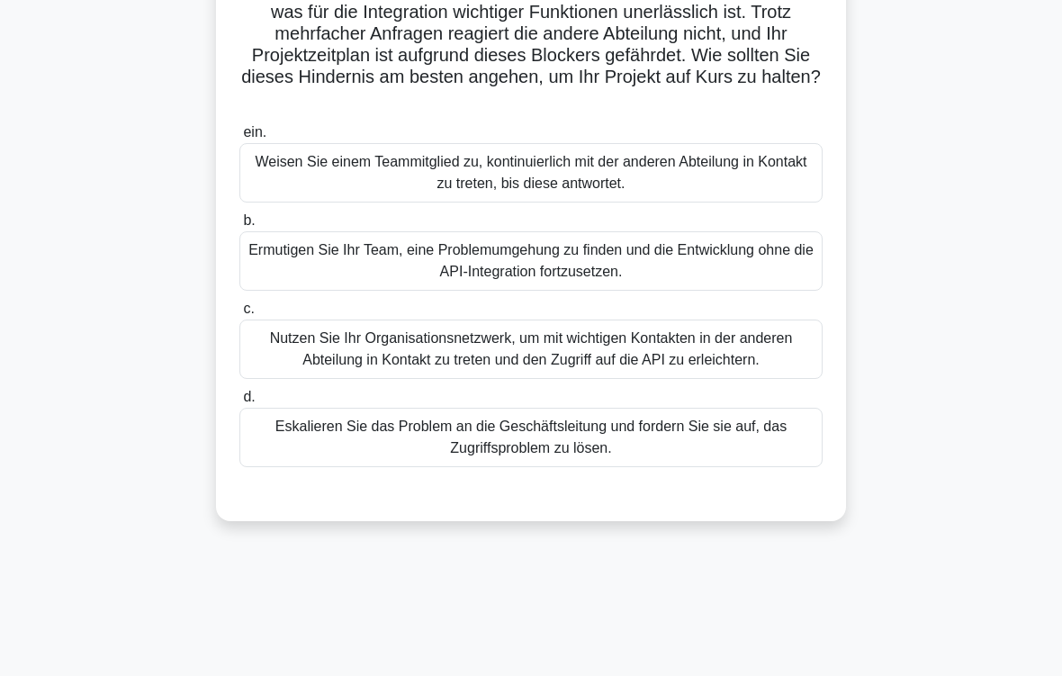
click at [758, 379] on div "Nutzen Sie Ihr Organisationsnetzwerk, um mit wichtigen Kontakten in der anderen…" at bounding box center [530, 349] width 583 height 59
click at [239, 315] on input "c. Nutzen Sie Ihr Organisationsnetzwerk, um mit wichtigen Kontakten in der ande…" at bounding box center [239, 309] width 0 height 12
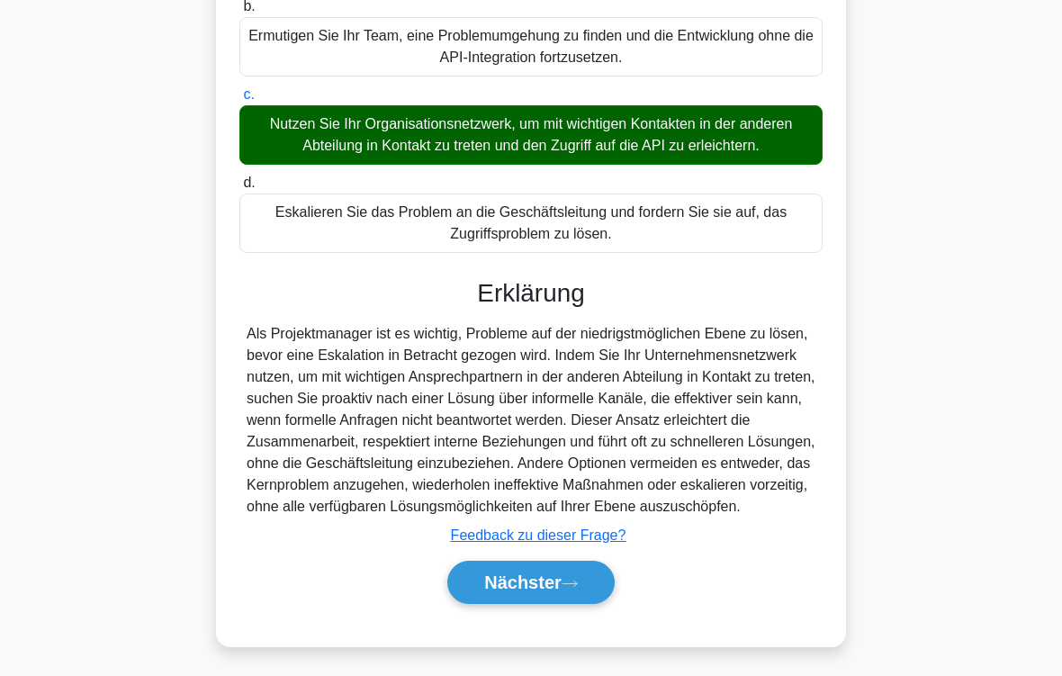
scroll to position [520, 0]
click at [600, 581] on button "Nächster" at bounding box center [530, 582] width 167 height 43
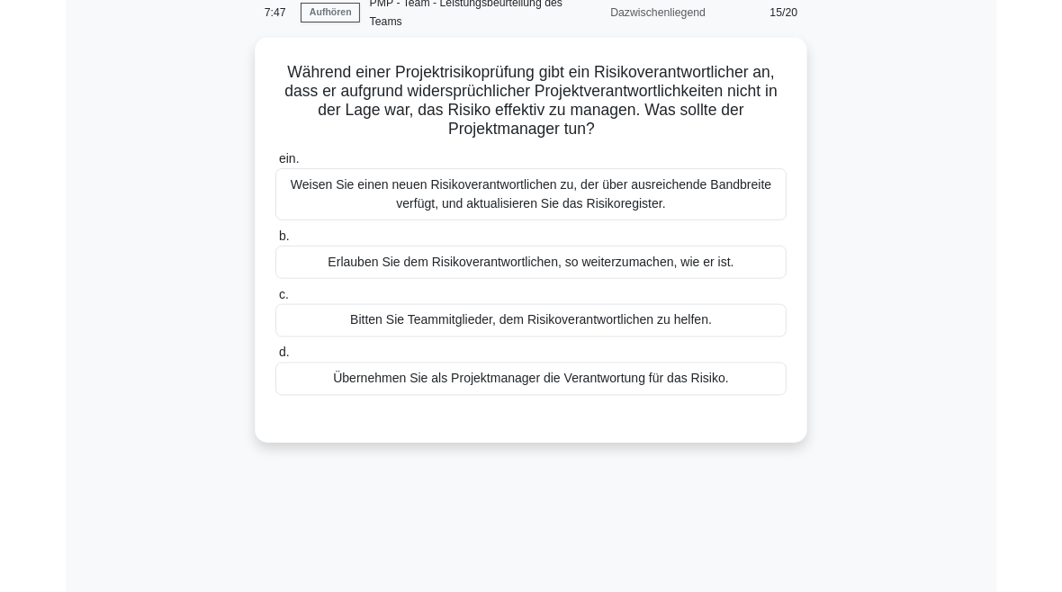
scroll to position [90, 0]
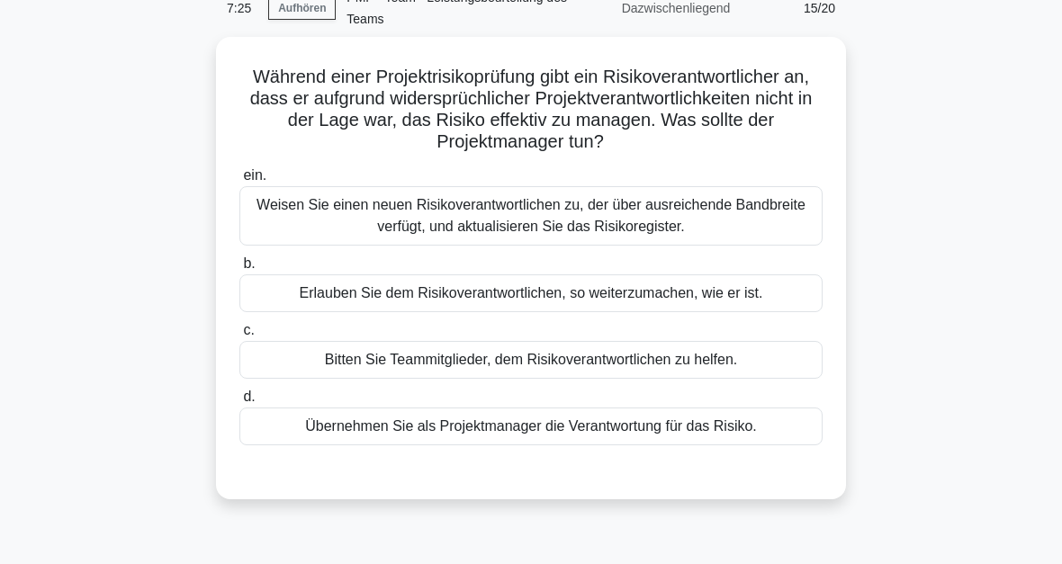
click at [738, 363] on div "Bitten Sie Teammitglieder, dem Risikoverantwortlichen zu helfen." at bounding box center [530, 360] width 583 height 38
click at [239, 337] on input "c. Bitten Sie Teammitglieder, dem Risikoverantwortlichen zu helfen." at bounding box center [239, 331] width 0 height 12
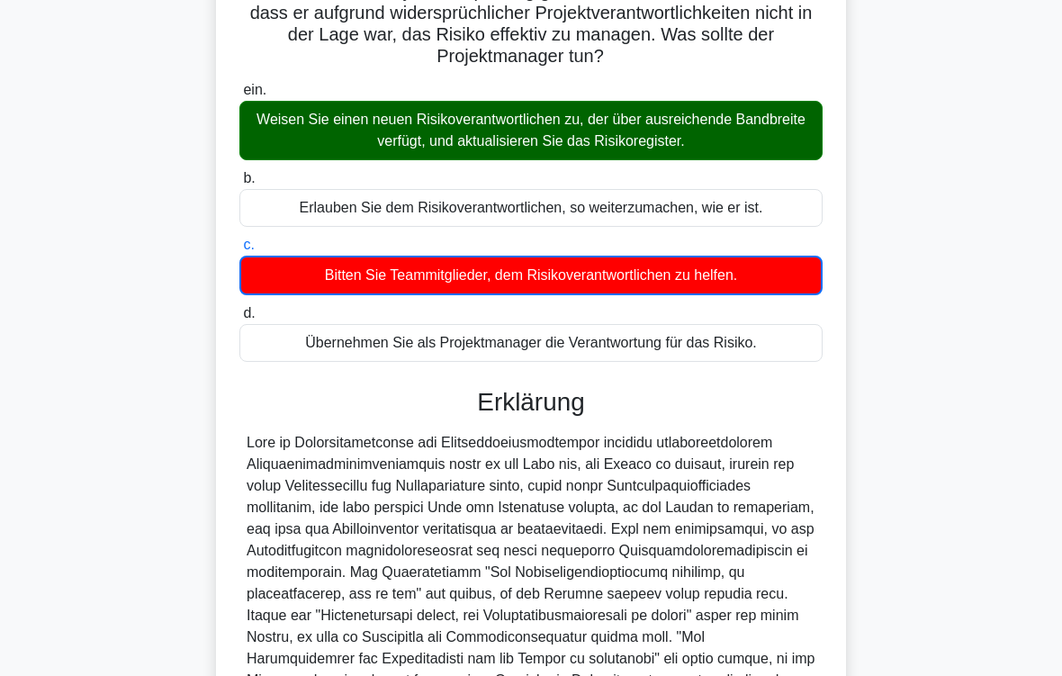
scroll to position [414, 0]
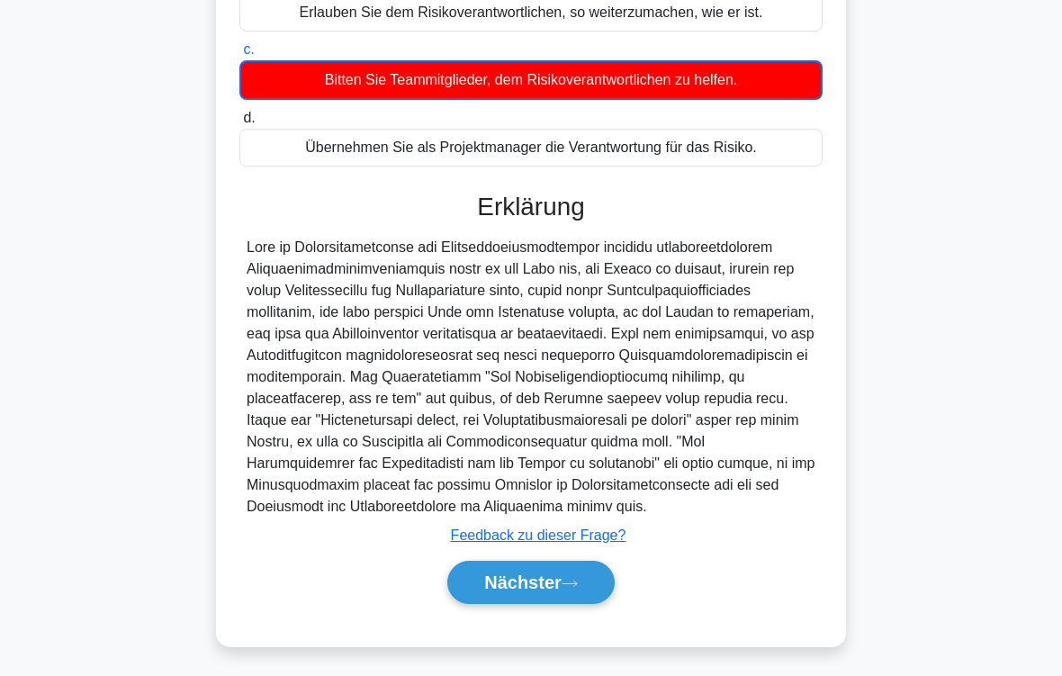
click at [598, 578] on button "Nächster" at bounding box center [530, 582] width 167 height 43
click at [588, 586] on button "Nächster" at bounding box center [530, 582] width 167 height 43
click at [583, 576] on button "Nächster" at bounding box center [530, 582] width 167 height 43
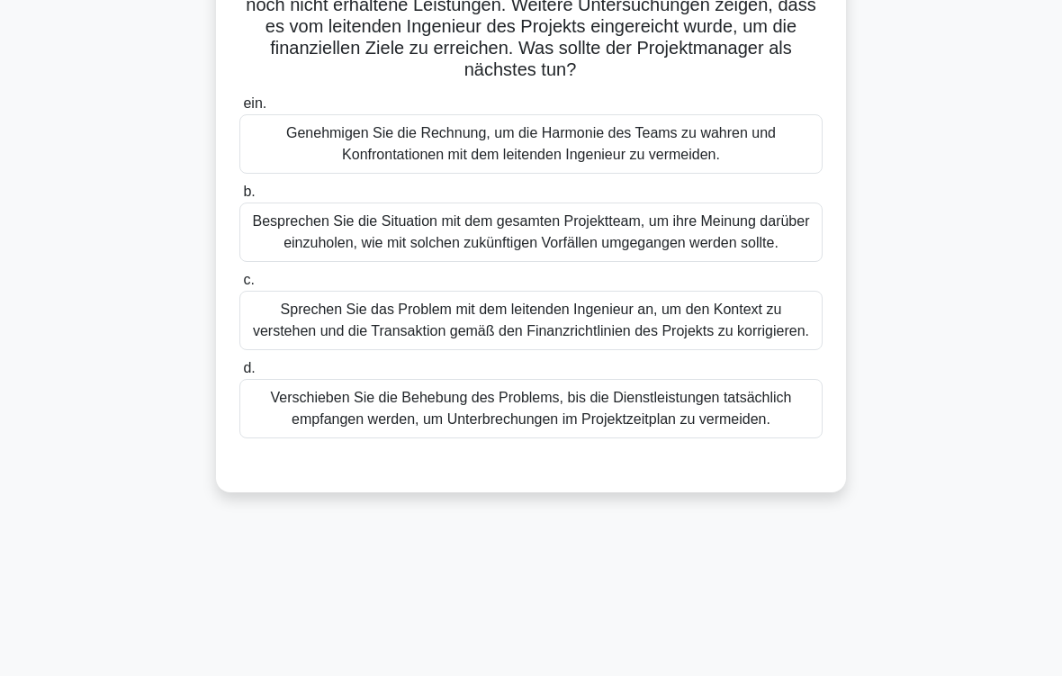
scroll to position [184, 0]
click at [736, 350] on div "Sprechen Sie das Problem mit dem leitenden Ingenieur an, um den Kontext zu vers…" at bounding box center [530, 320] width 583 height 59
click at [239, 286] on input "c. Sprechen Sie das Problem mit dem leitenden Ingenieur an, um den Kontext zu v…" at bounding box center [239, 281] width 0 height 12
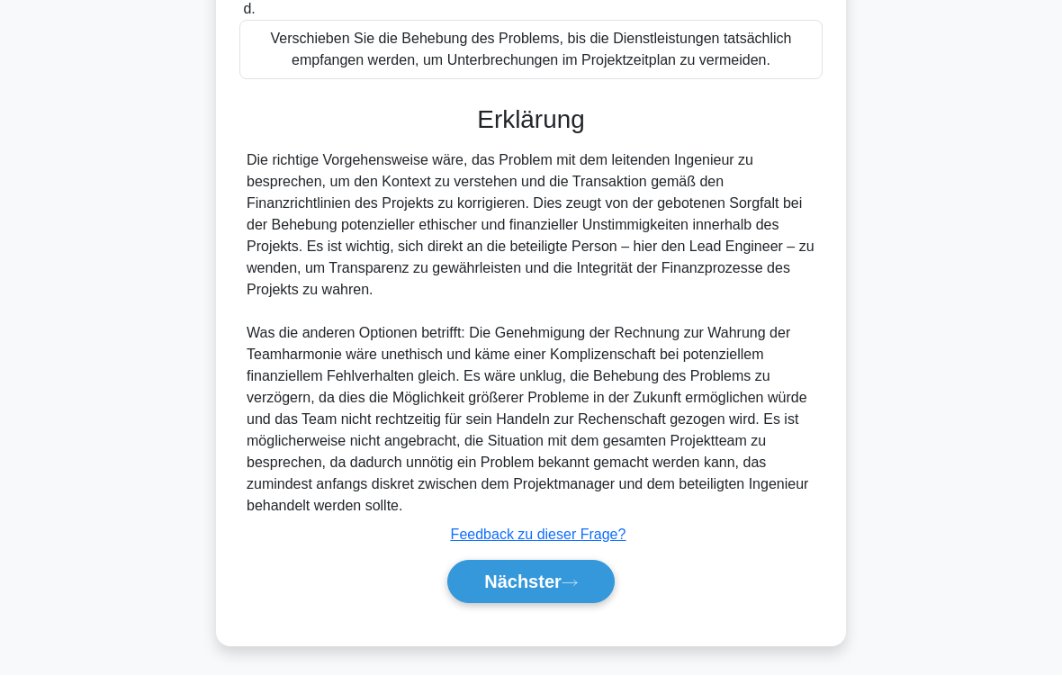
scroll to position [628, 0]
click at [578, 580] on icon at bounding box center [570, 584] width 16 height 10
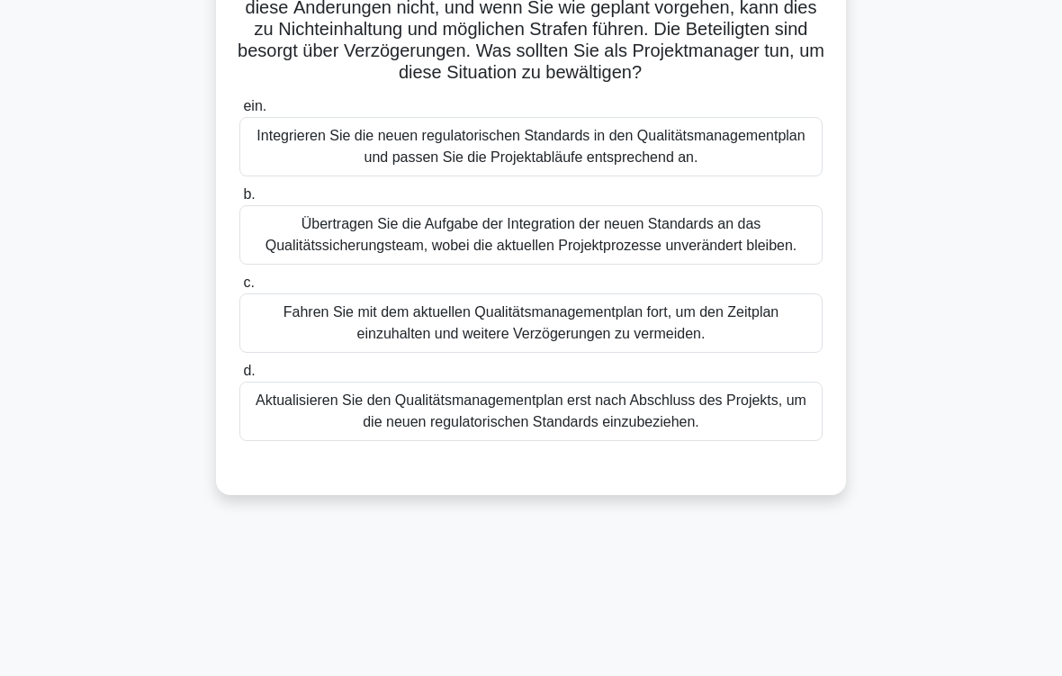
scroll to position [224, 0]
click at [781, 171] on div "Integrieren Sie die neuen regulatorischen Standards in den Qualitätsmanagementp…" at bounding box center [530, 146] width 583 height 59
click at [239, 113] on input "ein. Integrieren Sie die neuen regulatorischen Standards in den Qualitätsmanage…" at bounding box center [239, 107] width 0 height 12
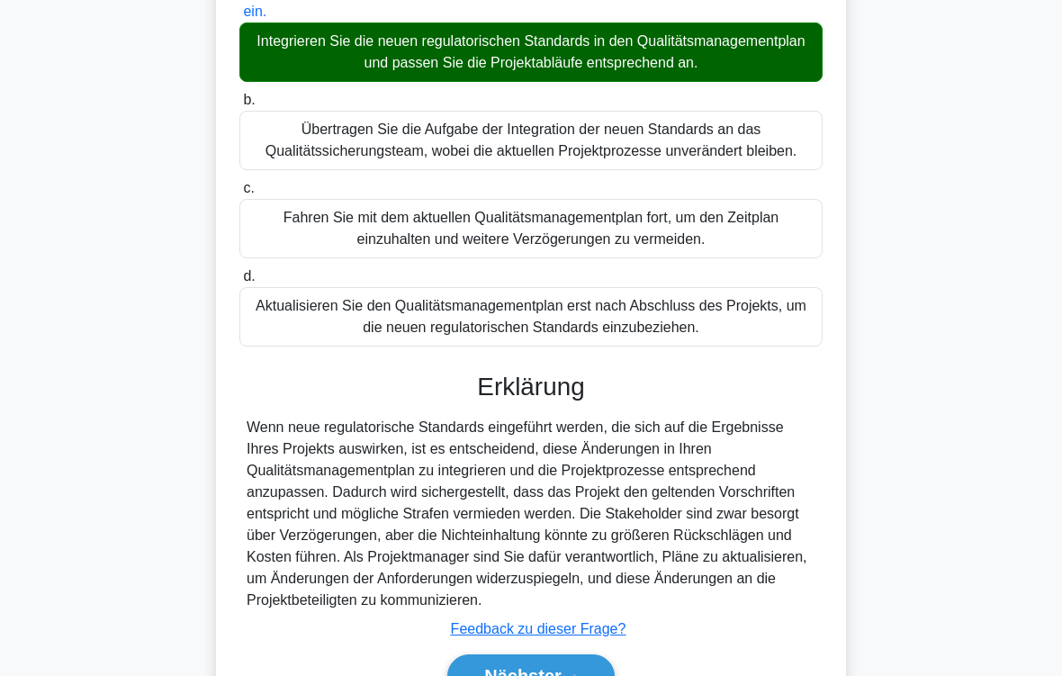
scroll to position [499, 0]
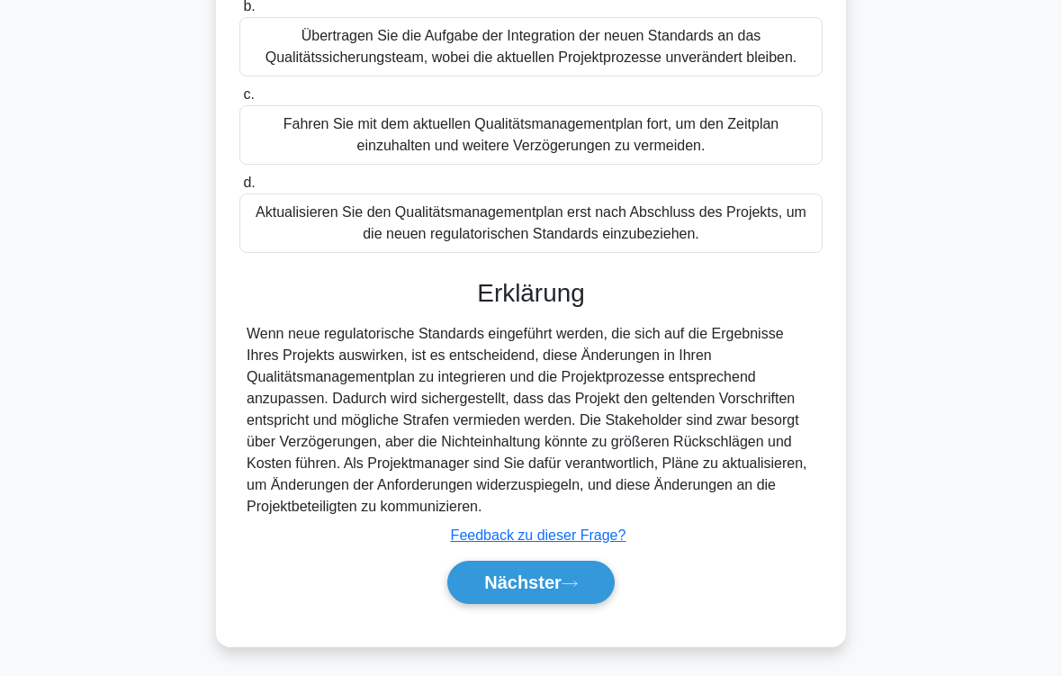
click at [578, 585] on icon at bounding box center [570, 584] width 16 height 10
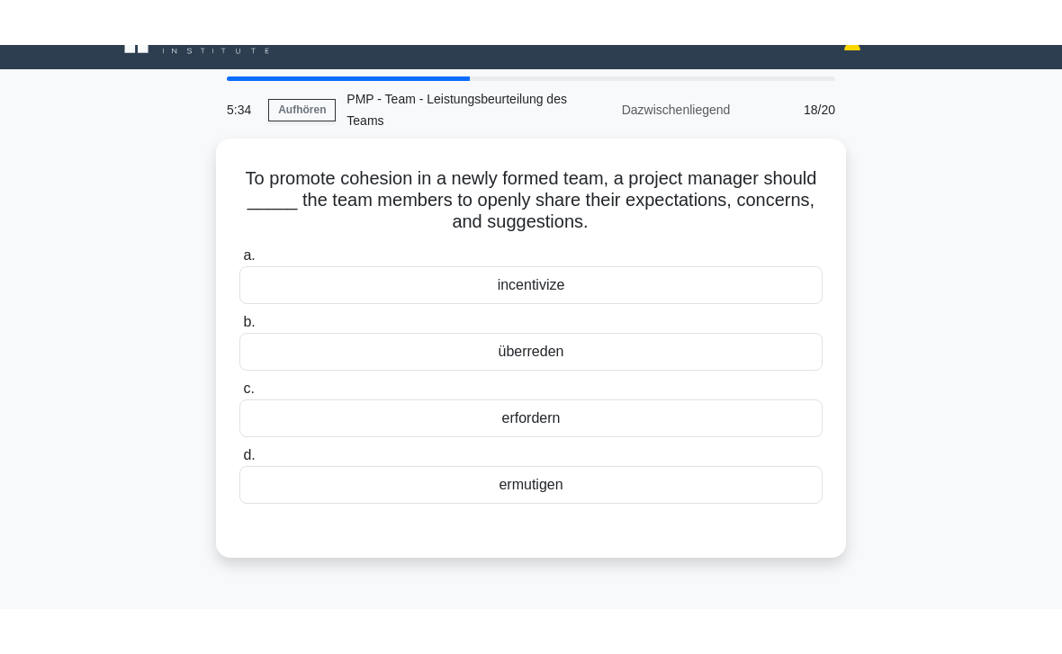
scroll to position [0, 0]
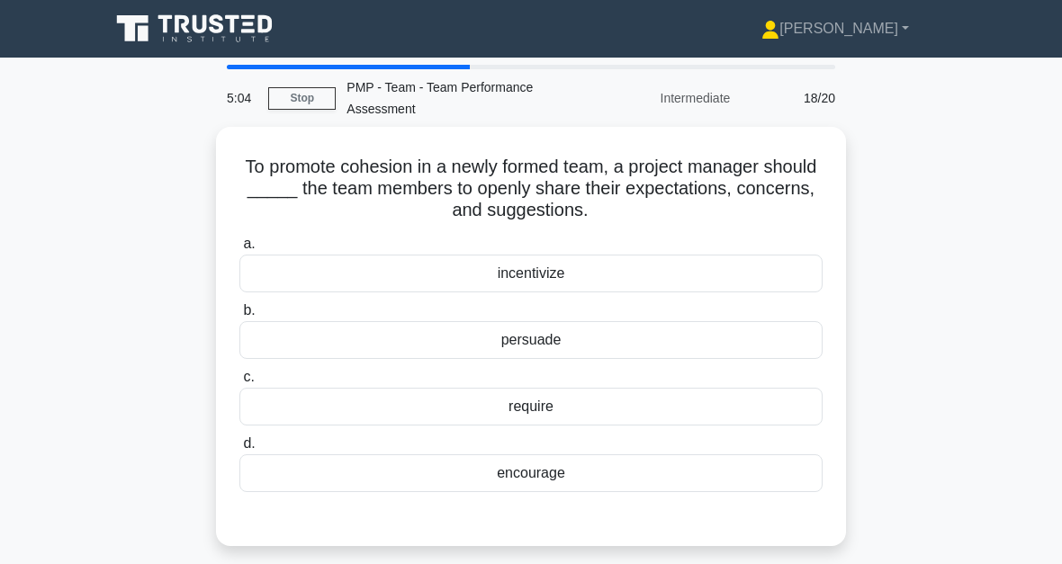
click at [581, 478] on div "encourage" at bounding box center [530, 474] width 583 height 38
click at [239, 450] on input "d. encourage" at bounding box center [239, 444] width 0 height 12
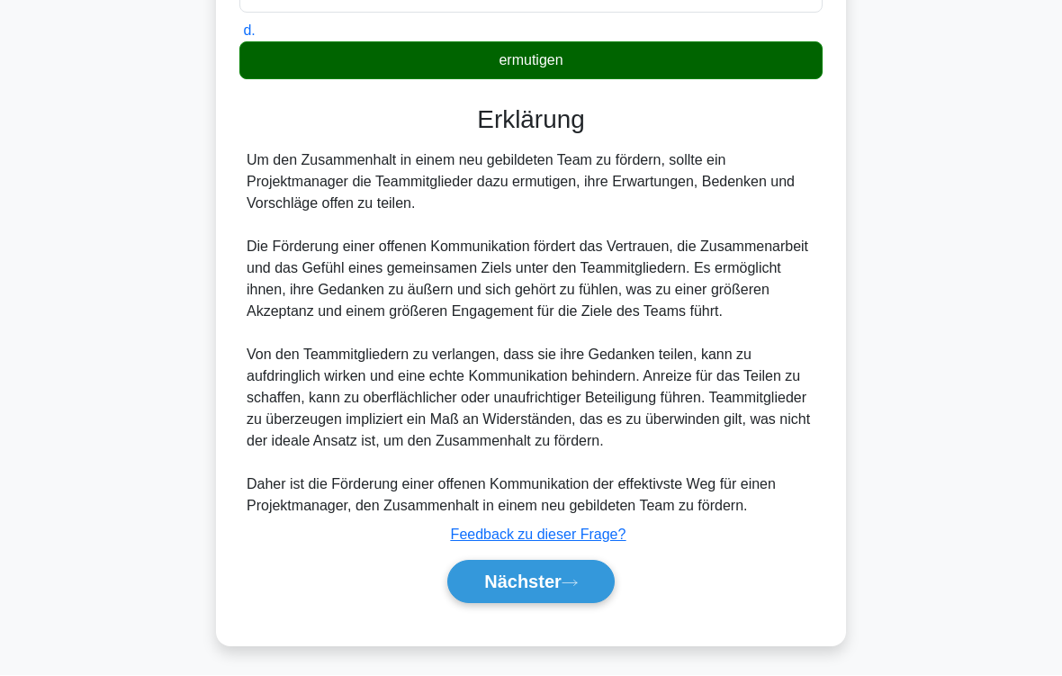
scroll to position [499, 0]
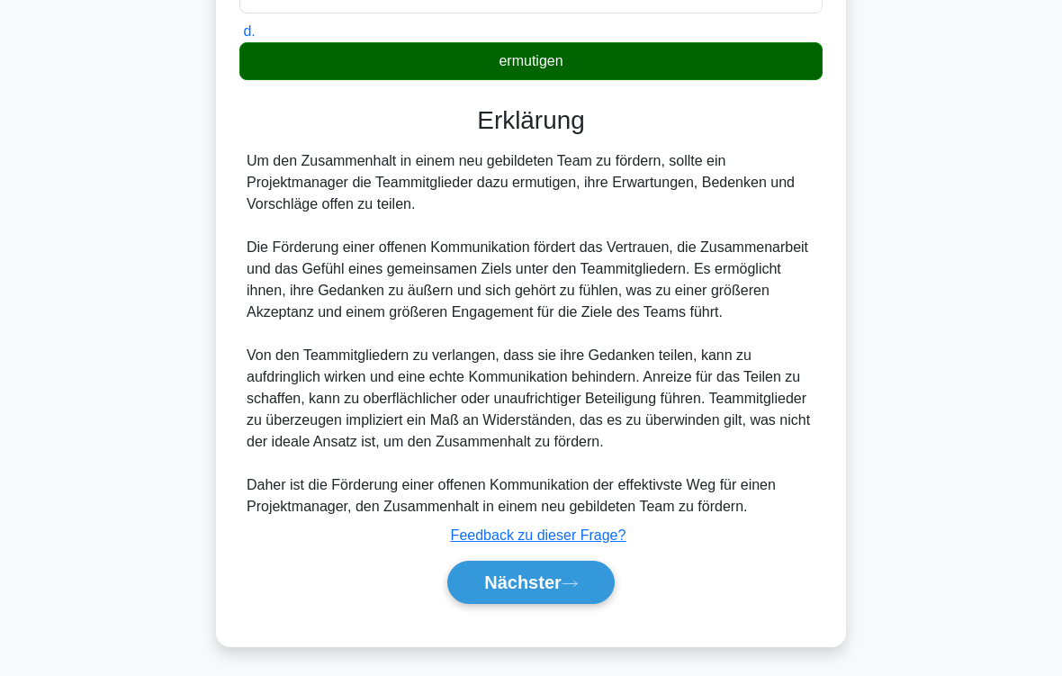
click at [584, 585] on button "Nächster" at bounding box center [530, 582] width 167 height 43
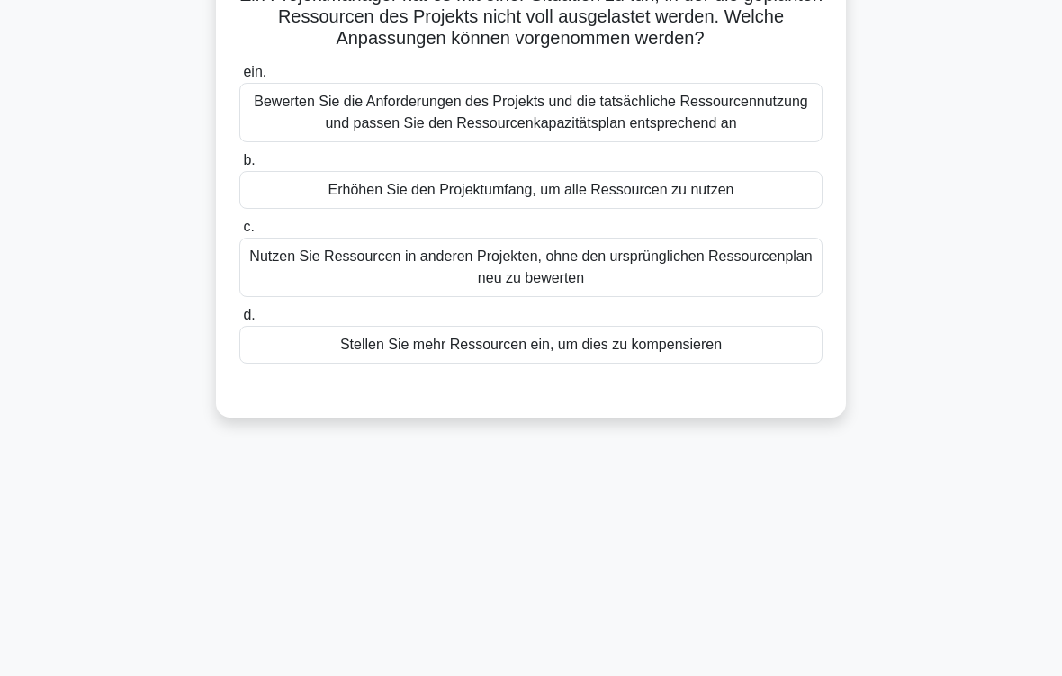
scroll to position [172, 0]
click at [787, 141] on div "Bewerten Sie die Anforderungen des Projekts und die tatsächliche Ressourcennutz…" at bounding box center [530, 112] width 583 height 59
click at [239, 78] on input "ein. Bewerten Sie die Anforderungen des Projekts und die tatsächliche Ressource…" at bounding box center [239, 73] width 0 height 12
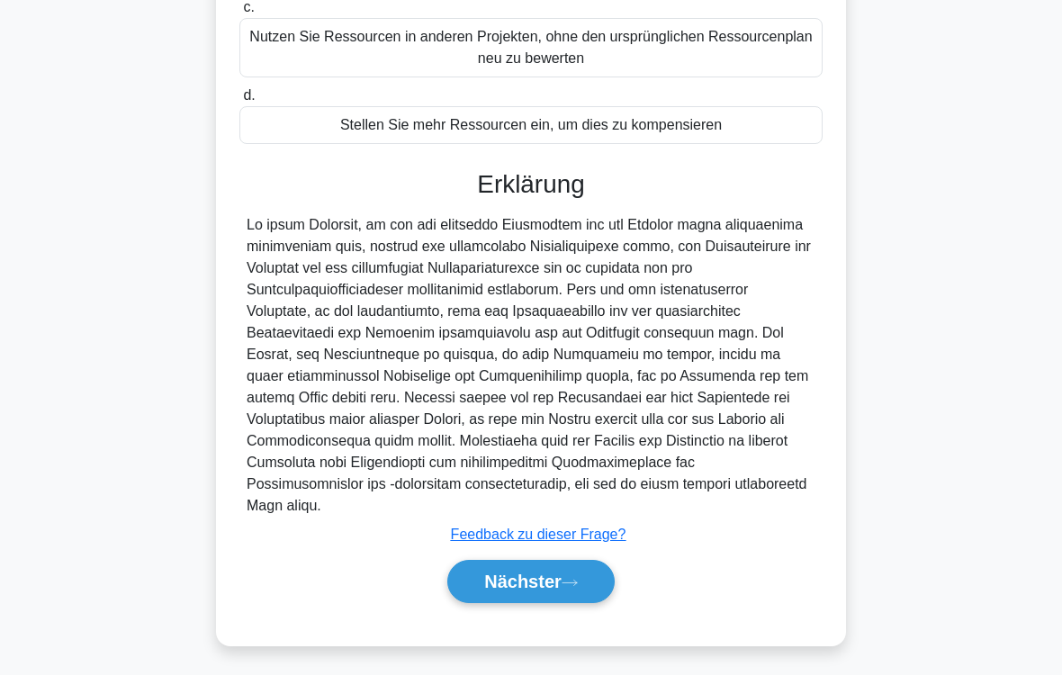
scroll to position [455, 0]
click at [581, 576] on button "Nächster" at bounding box center [530, 582] width 167 height 43
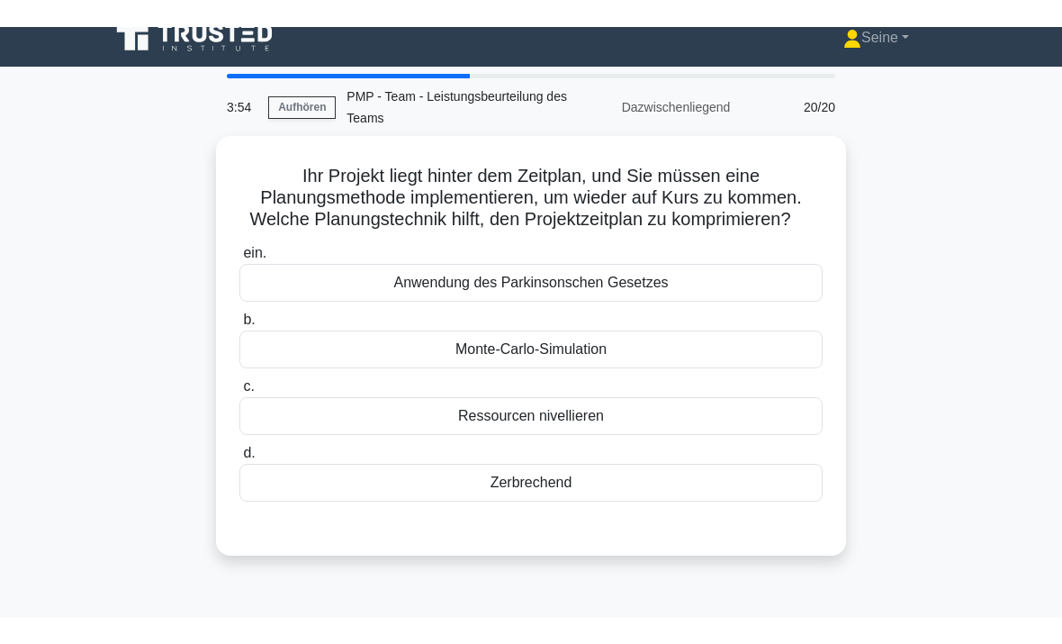
scroll to position [0, 0]
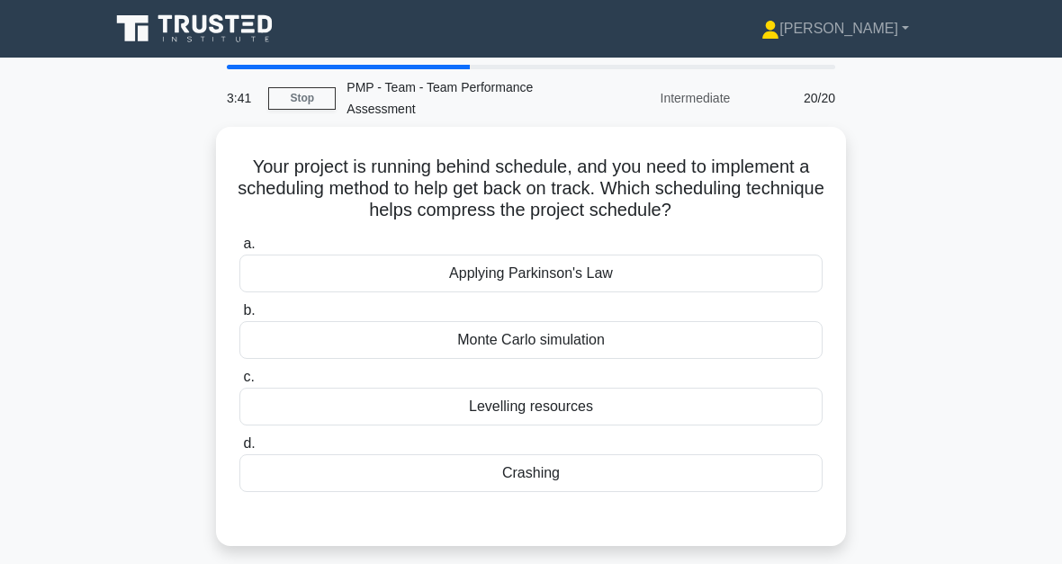
click at [576, 492] on div "Crashing" at bounding box center [530, 474] width 583 height 38
click at [239, 450] on input "d. Crashing" at bounding box center [239, 444] width 0 height 12
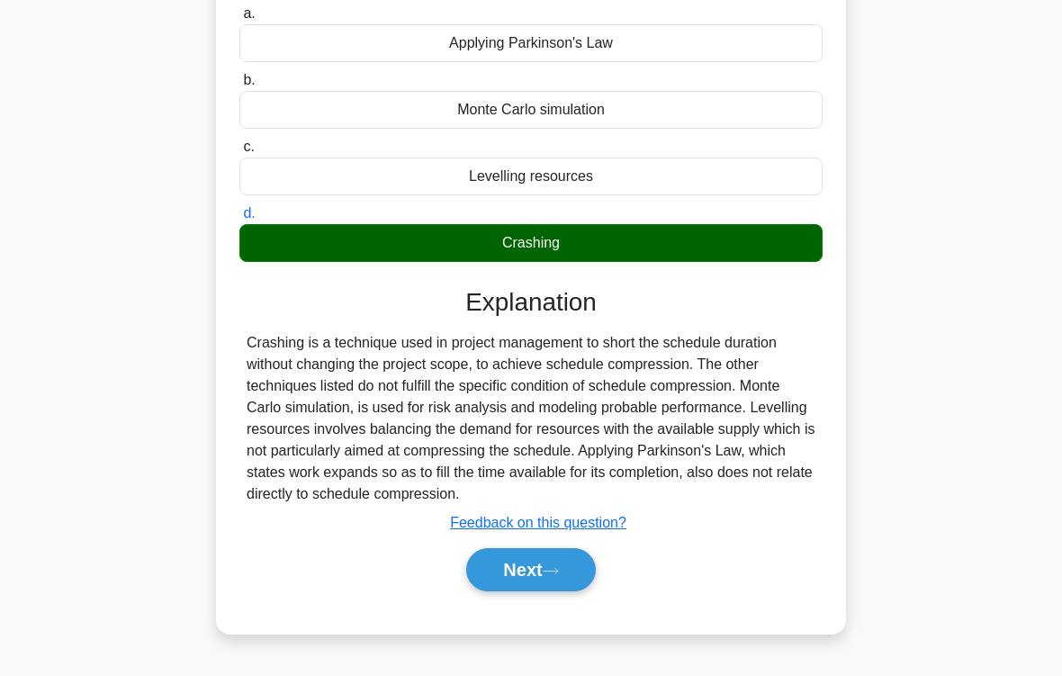
scroll to position [296, 0]
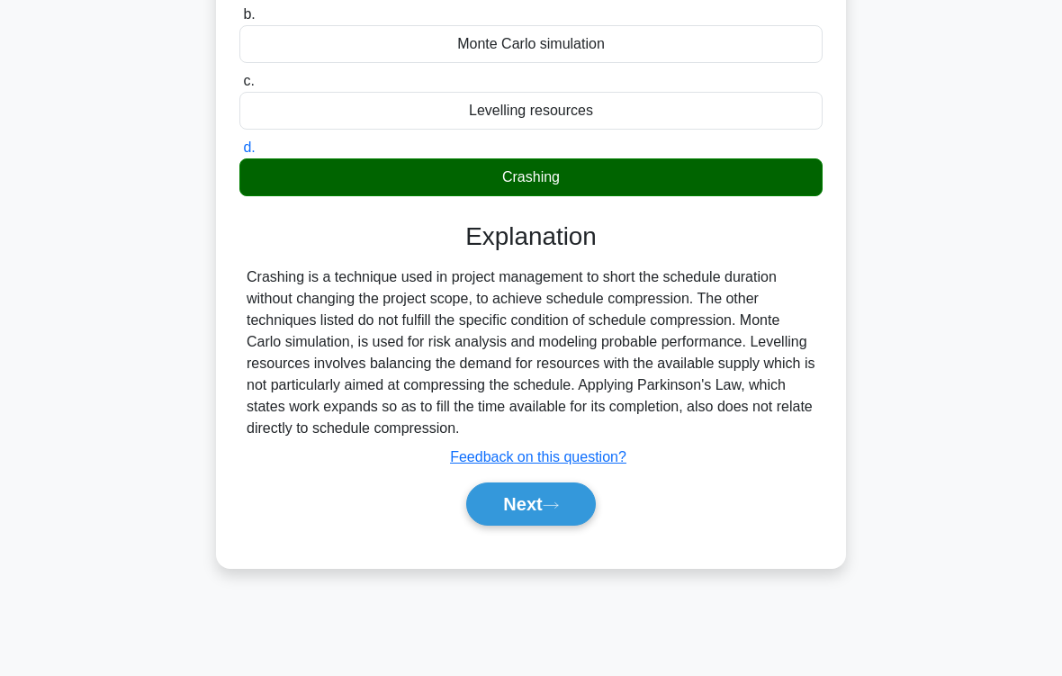
click at [548, 526] on button "Next" at bounding box center [530, 503] width 129 height 43
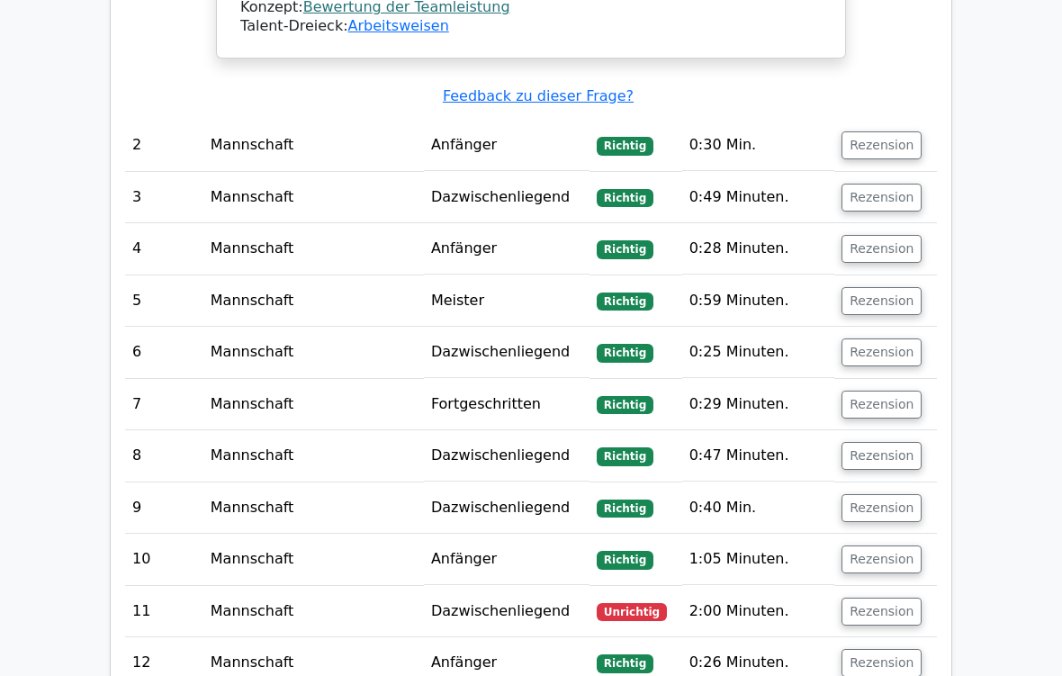
scroll to position [2237, 0]
click at [896, 563] on button "Rezension" at bounding box center [882, 612] width 80 height 28
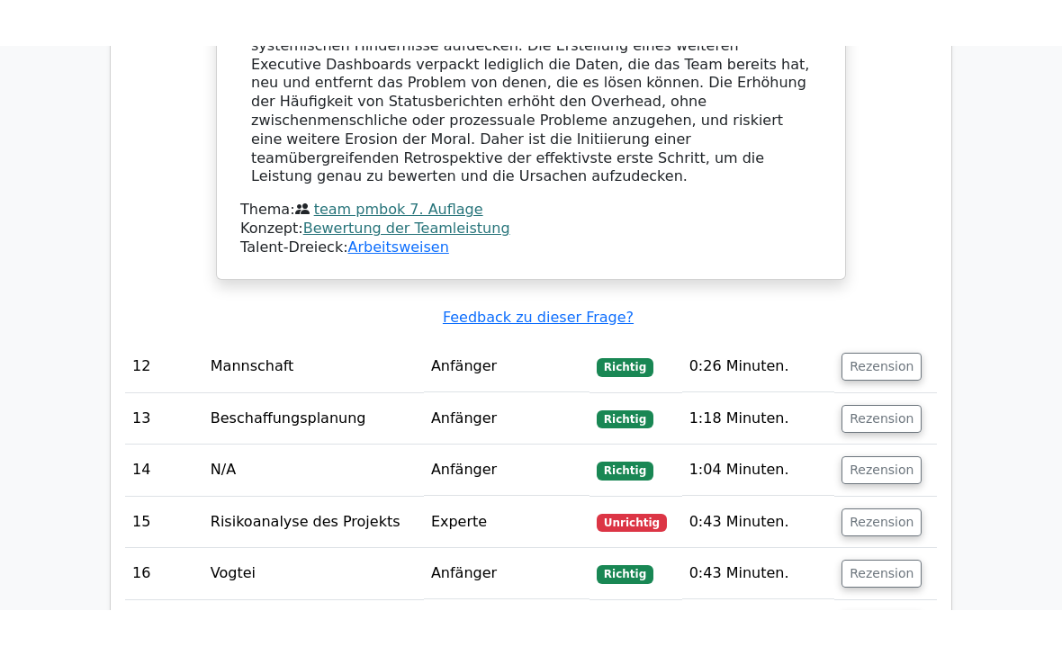
scroll to position [3860, 0]
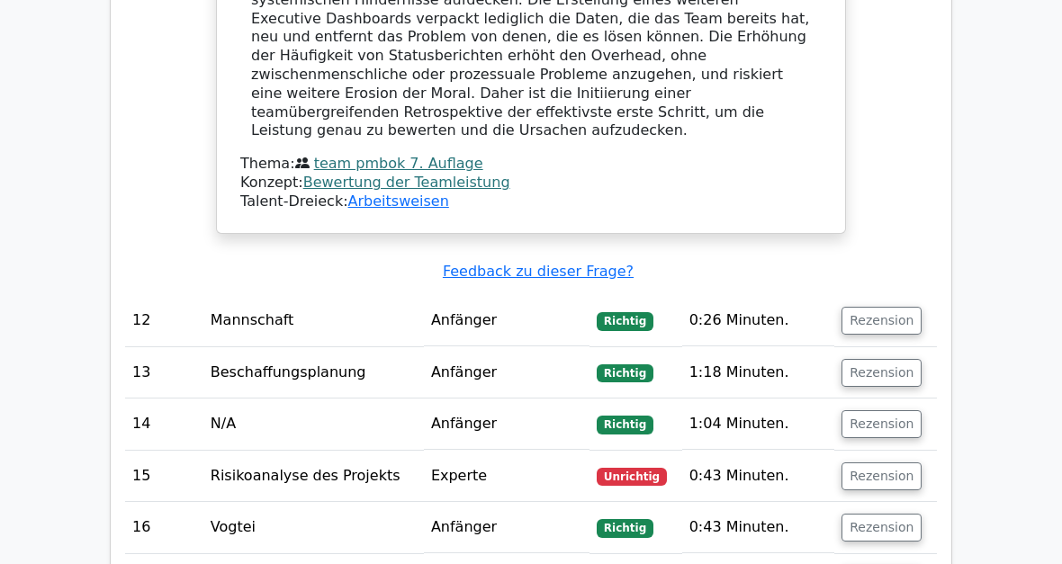
click at [878, 463] on button "Rezension" at bounding box center [882, 477] width 80 height 28
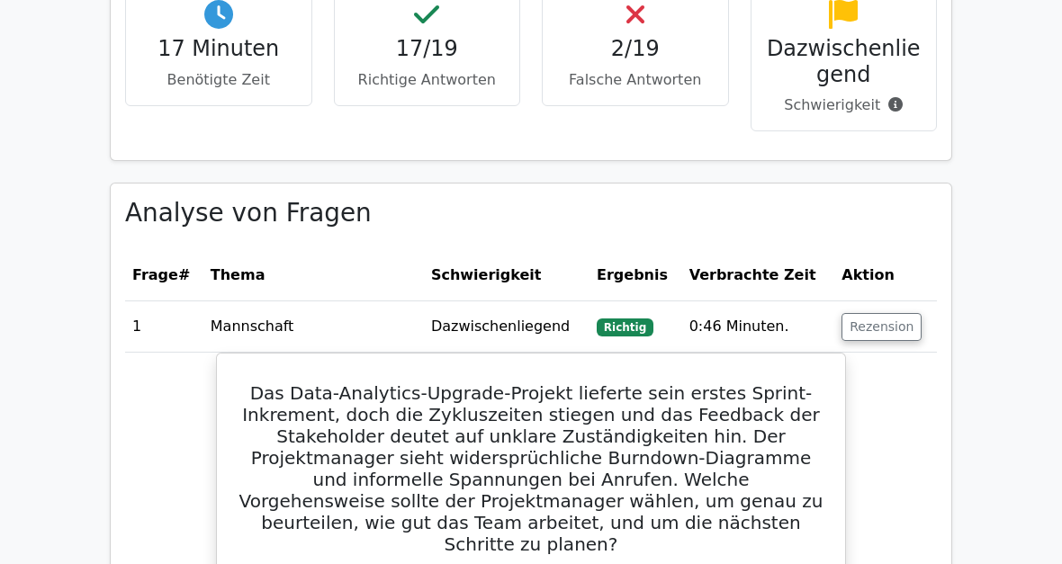
scroll to position [0, 0]
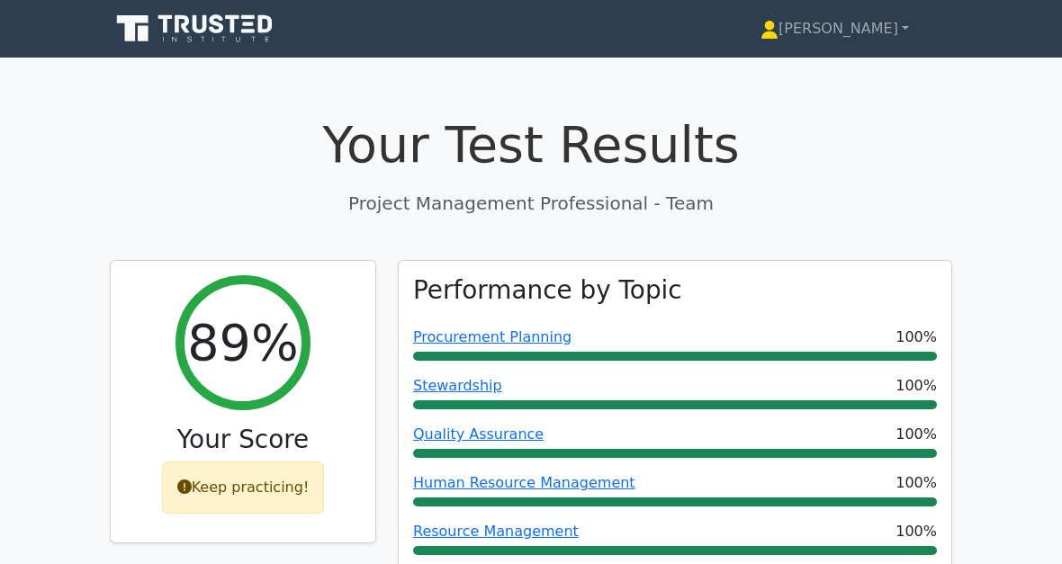
click at [886, 44] on link "[PERSON_NAME]" at bounding box center [834, 29] width 235 height 36
click at [871, 21] on font "[PERSON_NAME]" at bounding box center [839, 28] width 120 height 17
click at [907, 36] on link "[PERSON_NAME]" at bounding box center [834, 29] width 235 height 36
click at [899, 47] on link "[PERSON_NAME]" at bounding box center [834, 29] width 235 height 36
click at [872, 46] on link "[PERSON_NAME]" at bounding box center [834, 29] width 235 height 36
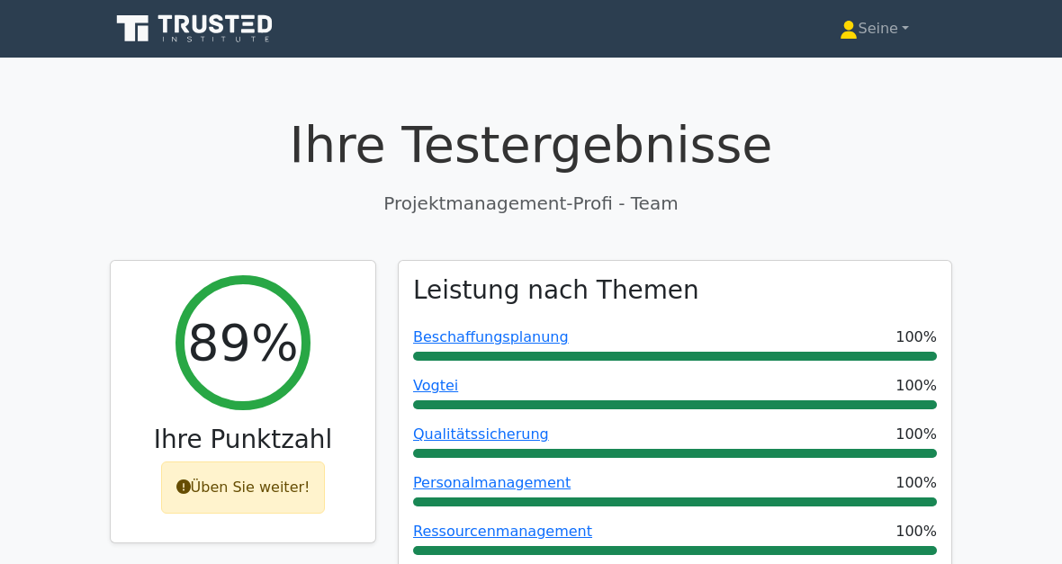
click at [896, 35] on font "Seine" at bounding box center [878, 28] width 40 height 17
click at [908, 39] on link "Seine" at bounding box center [875, 29] width 156 height 36
click at [900, 32] on link "Seine" at bounding box center [875, 29] width 156 height 36
click at [906, 32] on link "Seine" at bounding box center [875, 29] width 156 height 36
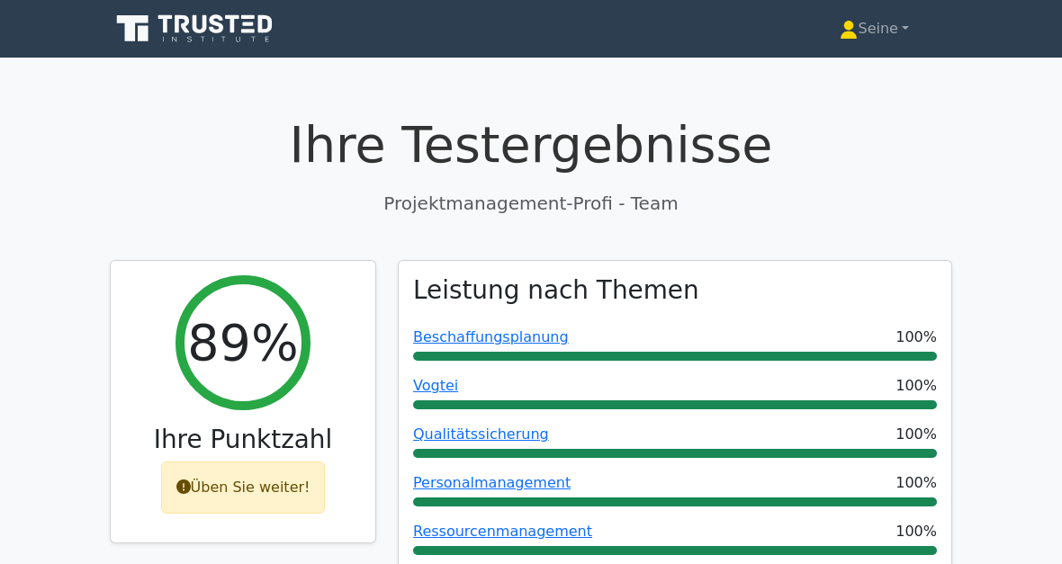
click at [892, 33] on font "Seine" at bounding box center [878, 28] width 40 height 17
click at [896, 37] on font "Seine" at bounding box center [878, 28] width 40 height 17
click at [940, 145] on h1 "Ihre Testergebnisse" at bounding box center [531, 145] width 842 height 60
click at [886, 34] on font "Seine" at bounding box center [878, 28] width 40 height 17
click at [887, 42] on link "Seine" at bounding box center [875, 29] width 156 height 36
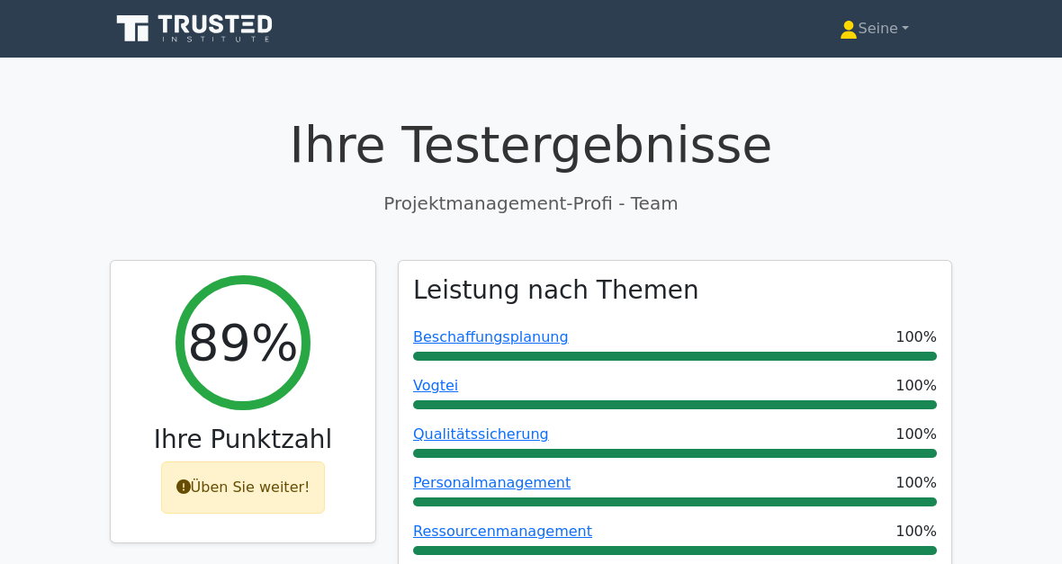
click at [901, 23] on link "Seine" at bounding box center [875, 29] width 156 height 36
click at [928, 134] on h1 "Ihre Testergebnisse" at bounding box center [531, 145] width 842 height 60
click at [887, 35] on font "Seine" at bounding box center [878, 28] width 40 height 17
click at [905, 34] on link "Seine" at bounding box center [875, 29] width 156 height 36
click at [900, 29] on link "Seine" at bounding box center [875, 29] width 156 height 36
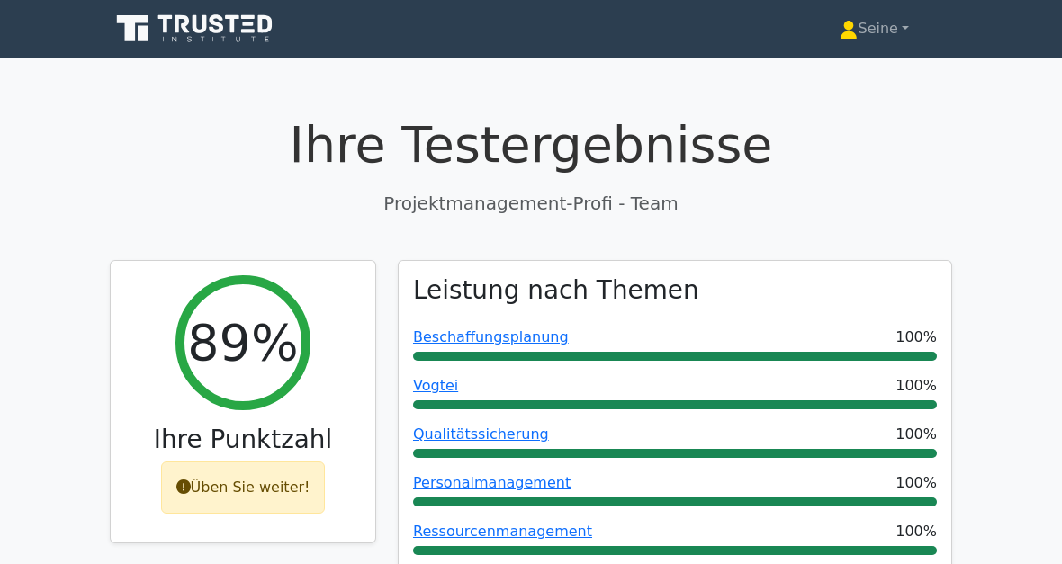
click at [894, 32] on font "Seine" at bounding box center [878, 28] width 40 height 17
click at [858, 32] on font "Seine" at bounding box center [878, 28] width 40 height 17
click at [195, 23] on icon at bounding box center [201, 24] width 14 height 18
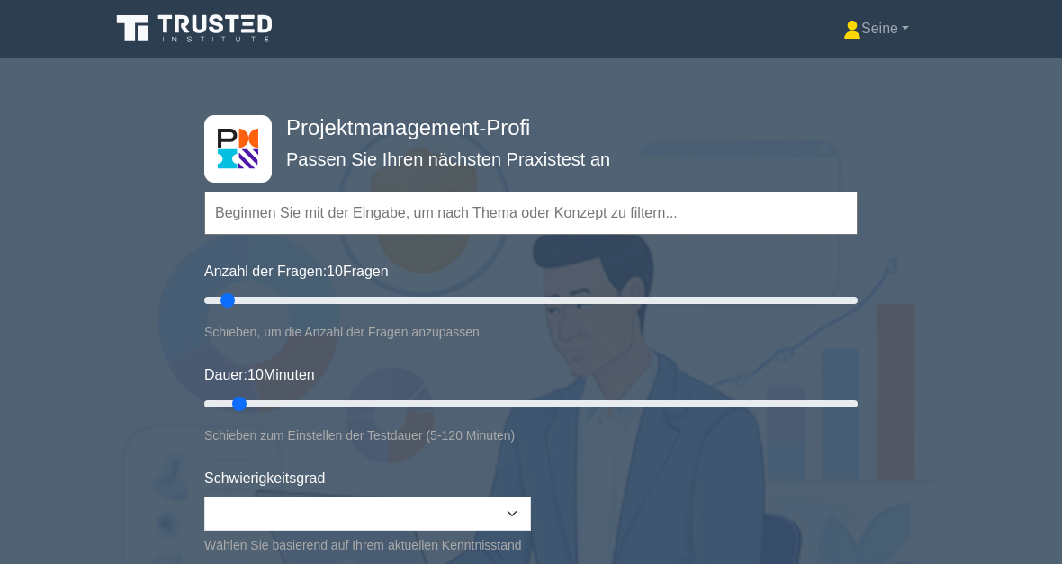
click at [878, 39] on link "Seine" at bounding box center [876, 29] width 152 height 36
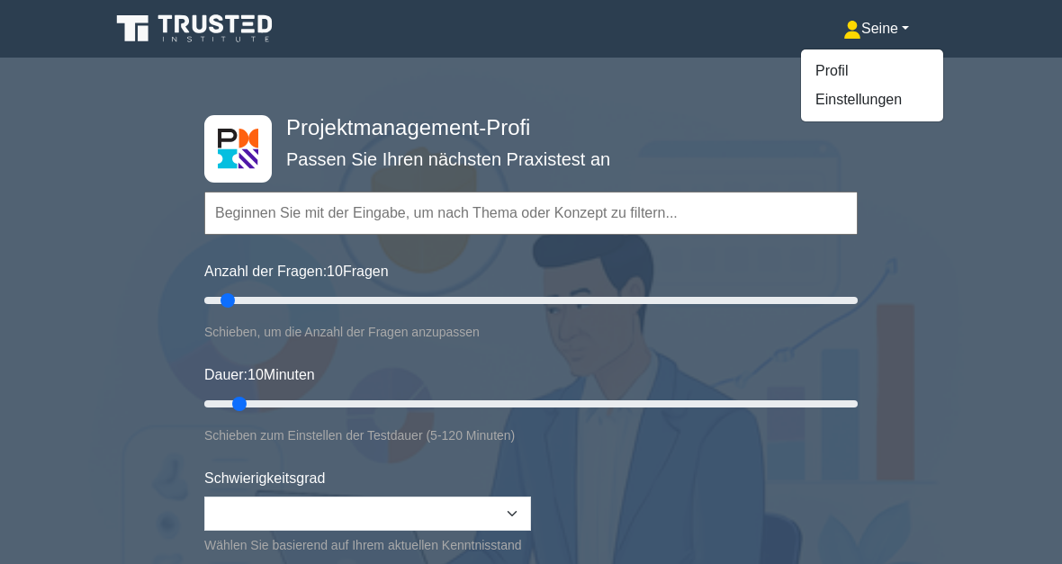
click at [847, 72] on link "Profil" at bounding box center [872, 71] width 142 height 29
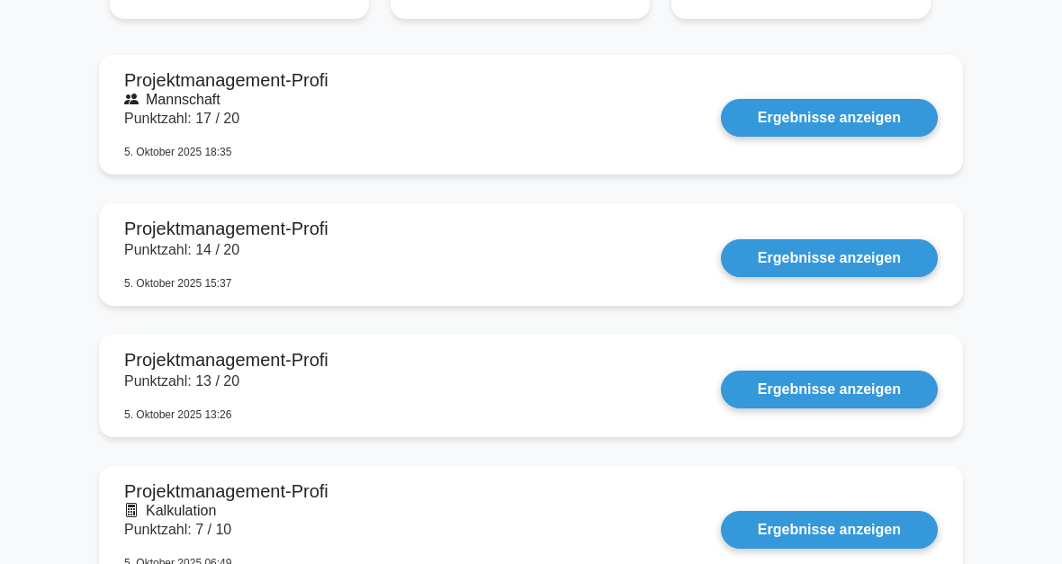
scroll to position [1223, 0]
click at [842, 253] on link "Ergebnisse anzeigen" at bounding box center [829, 258] width 217 height 38
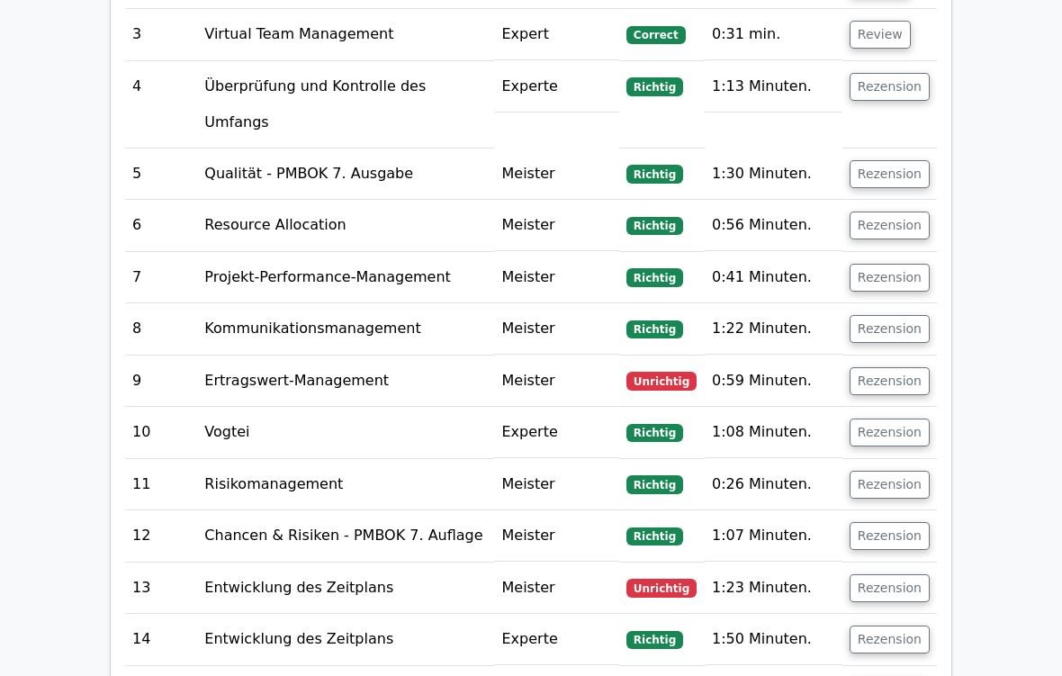
scroll to position [2582, 0]
click at [908, 367] on button "Rezension" at bounding box center [890, 381] width 80 height 28
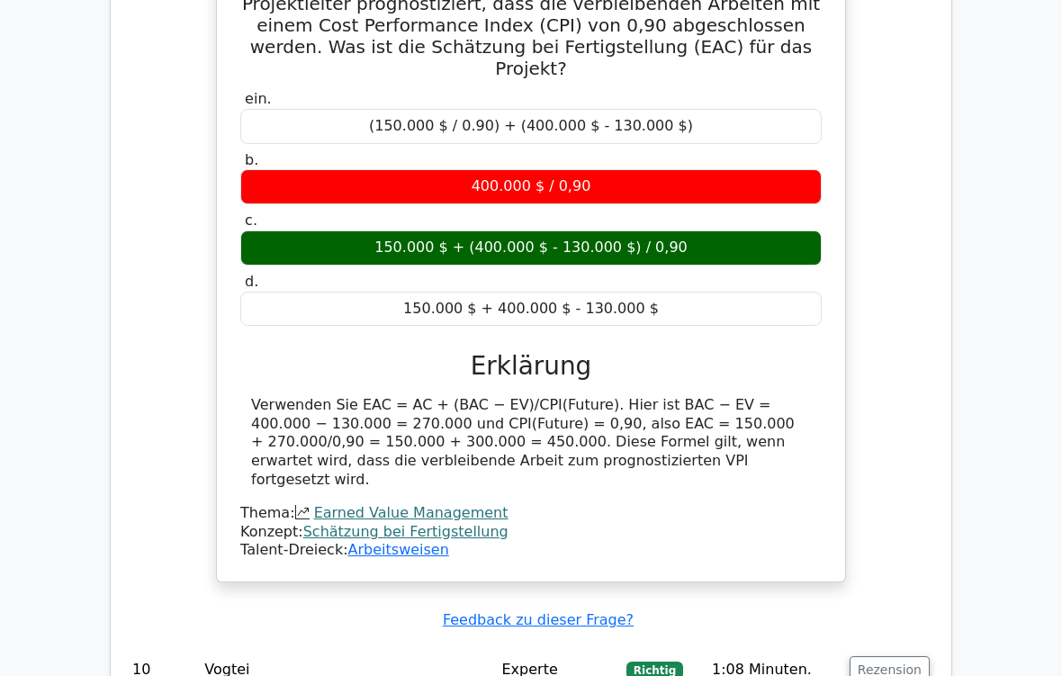
scroll to position [3187, 0]
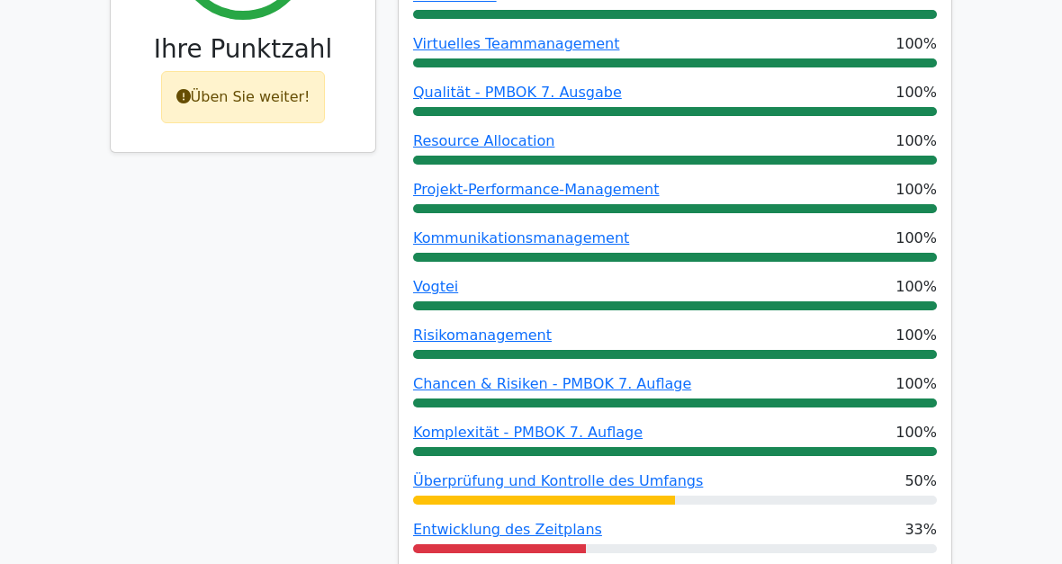
scroll to position [316, 0]
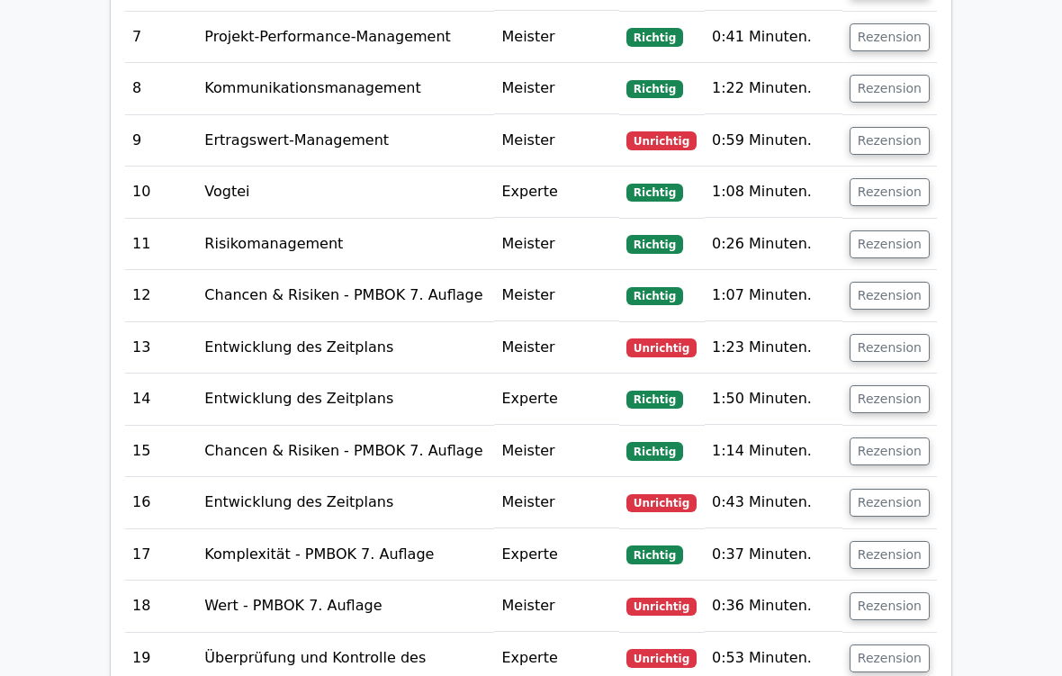
scroll to position [2822, 0]
click at [897, 607] on button "Rezension" at bounding box center [890, 658] width 80 height 28
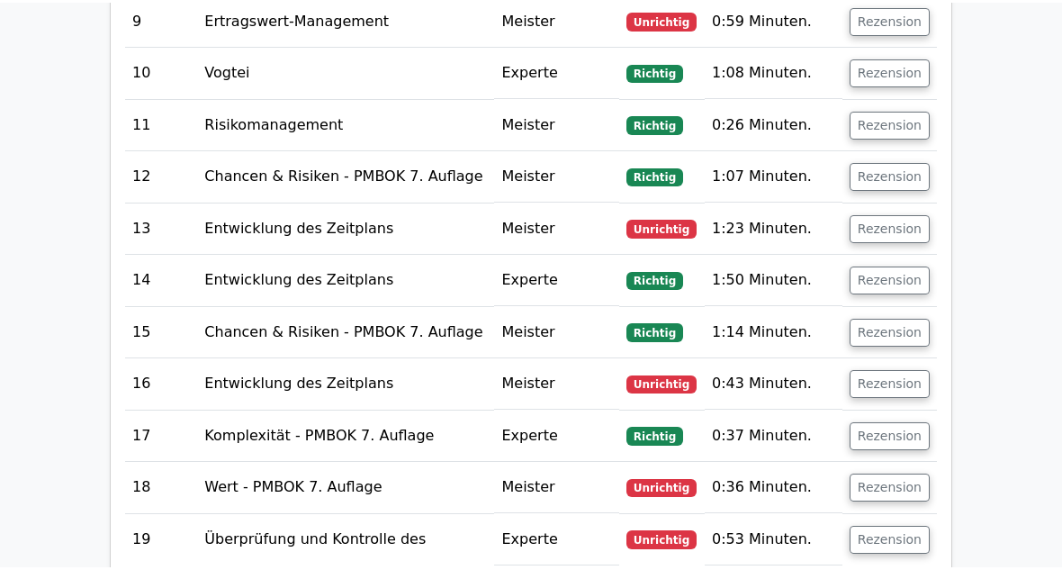
scroll to position [2915, 0]
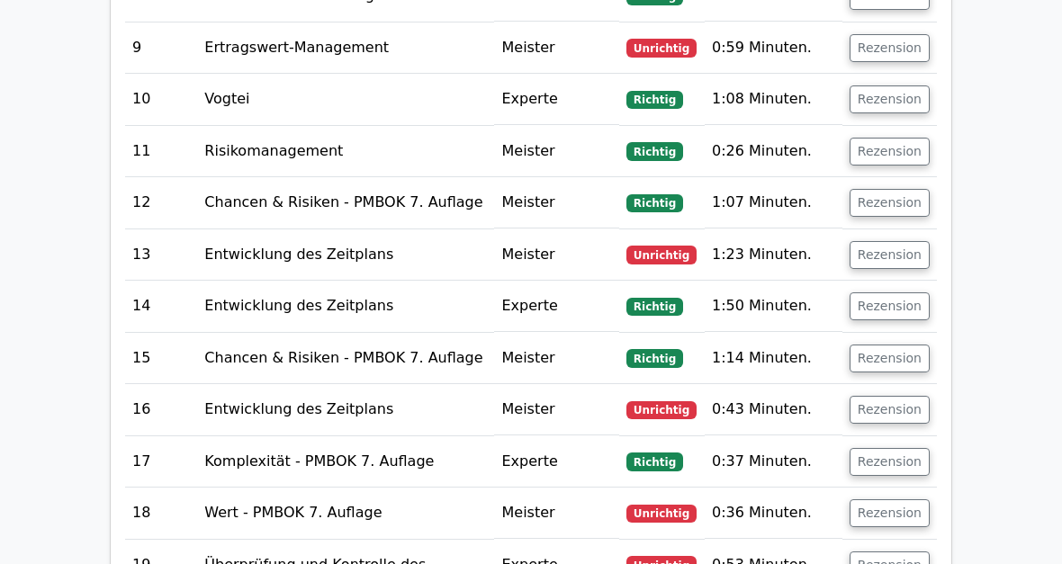
click at [905, 500] on button "Rezension" at bounding box center [890, 514] width 80 height 28
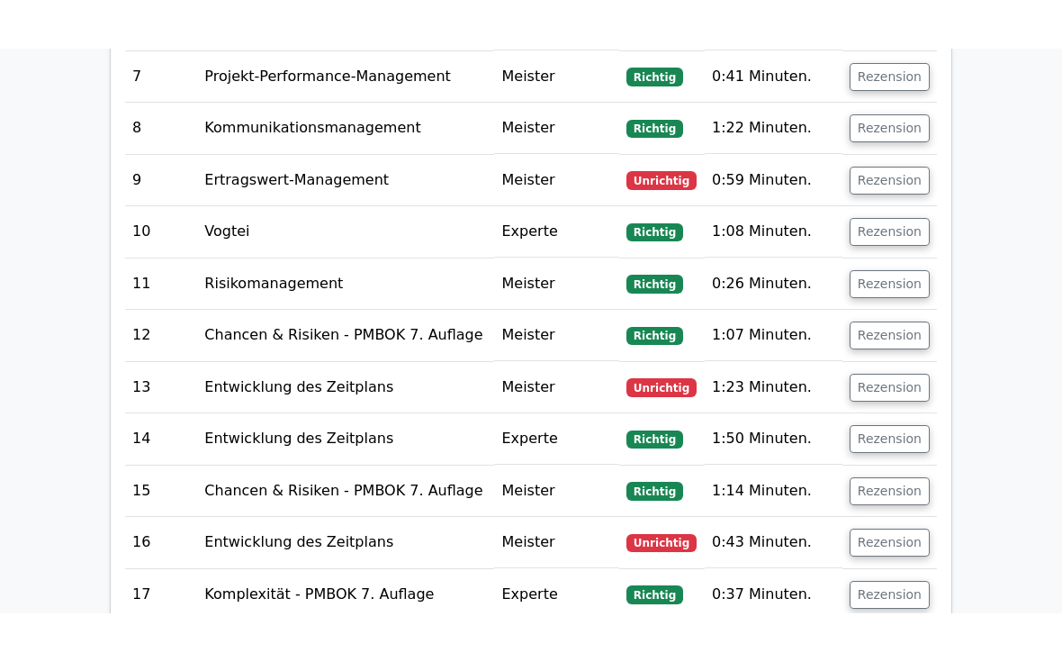
scroll to position [2810, 0]
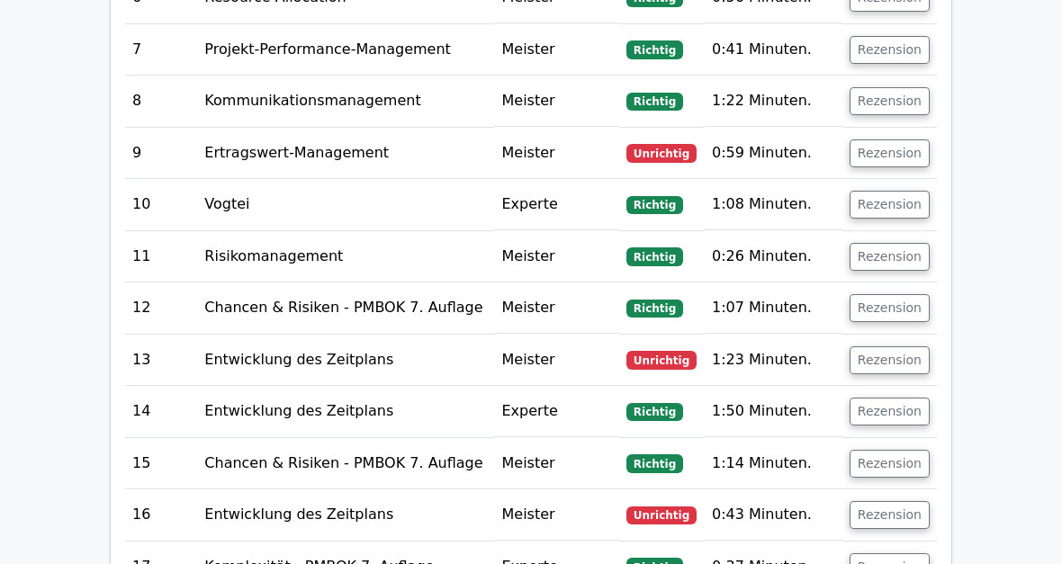
click at [906, 501] on button "Rezension" at bounding box center [890, 515] width 80 height 28
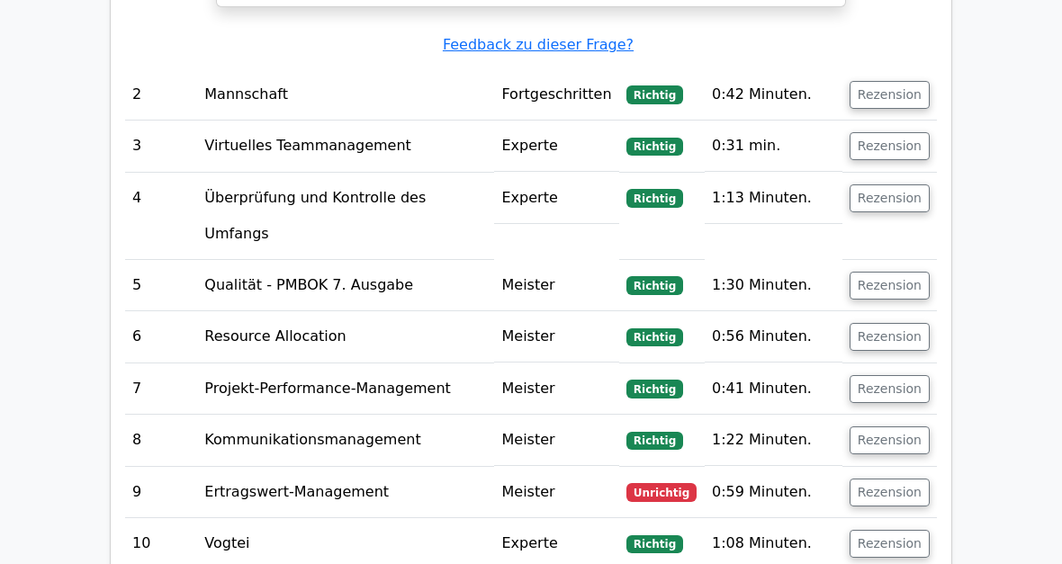
scroll to position [2462, 0]
